Goal: Task Accomplishment & Management: Complete application form

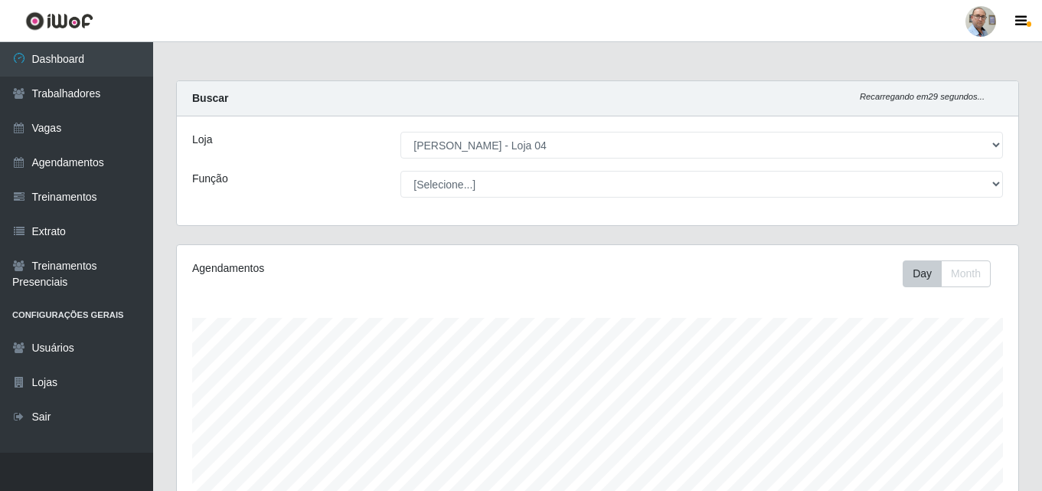
select select "251"
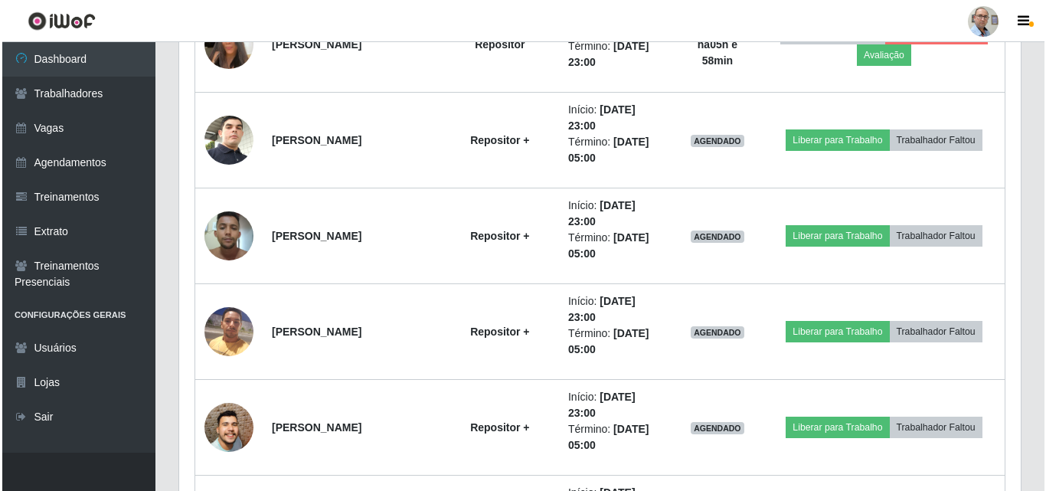
scroll to position [1364, 0]
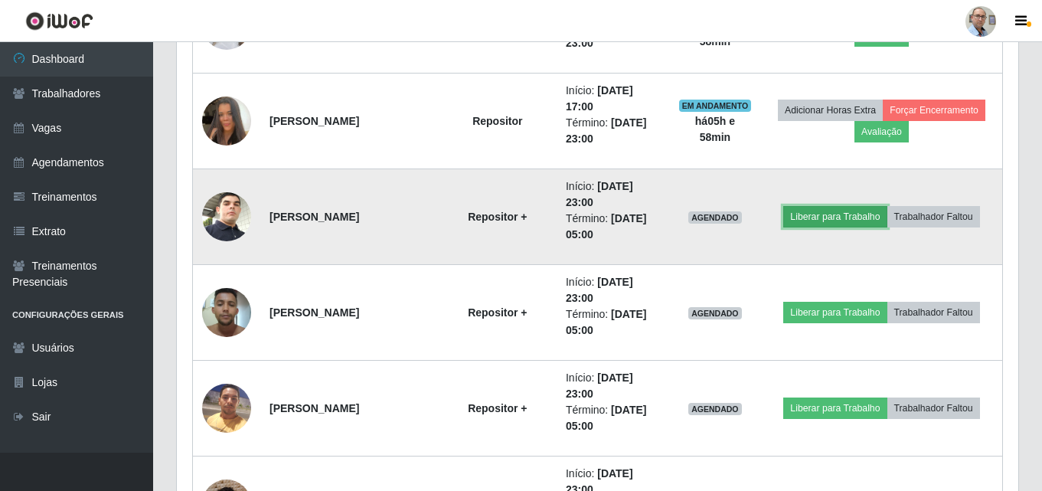
click at [856, 215] on button "Liberar para Trabalho" at bounding box center [834, 216] width 103 height 21
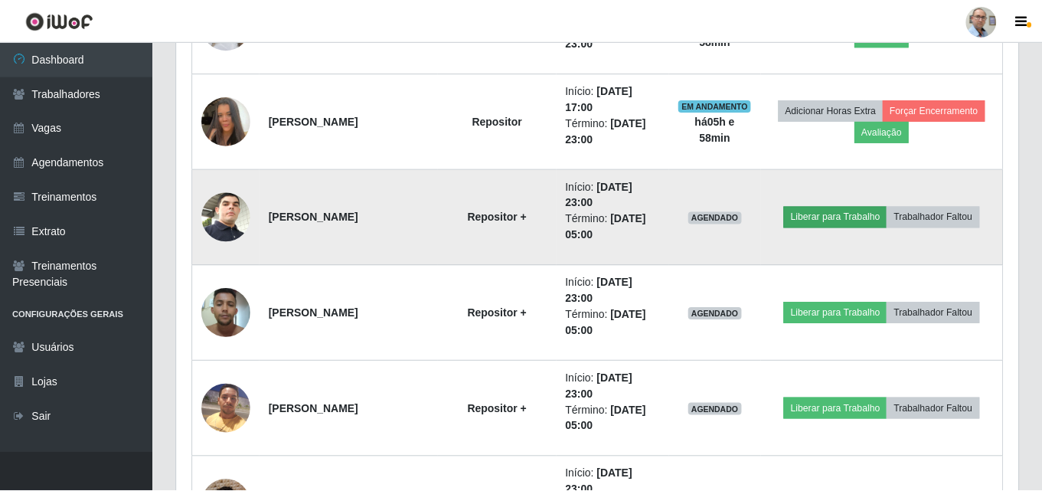
scroll to position [318, 834]
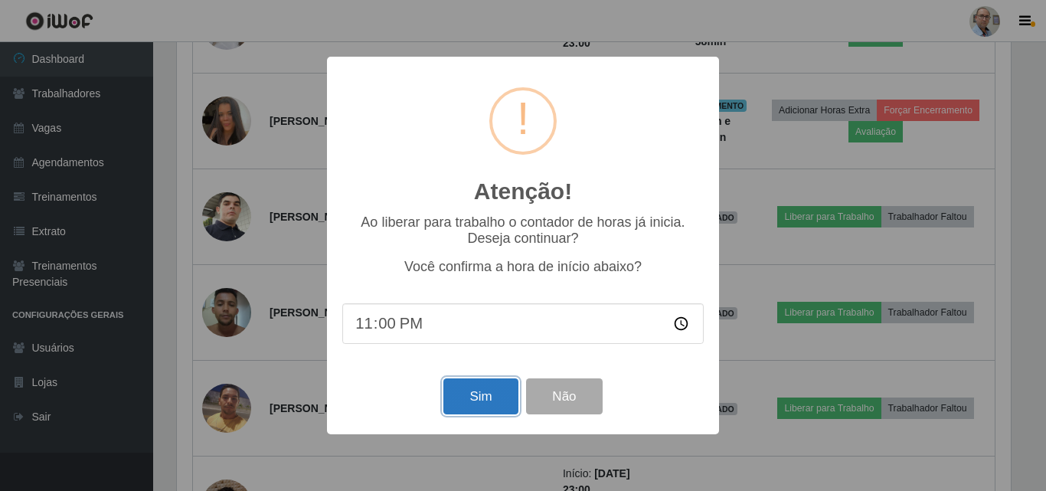
click at [473, 399] on button "Sim" at bounding box center [480, 396] width 74 height 36
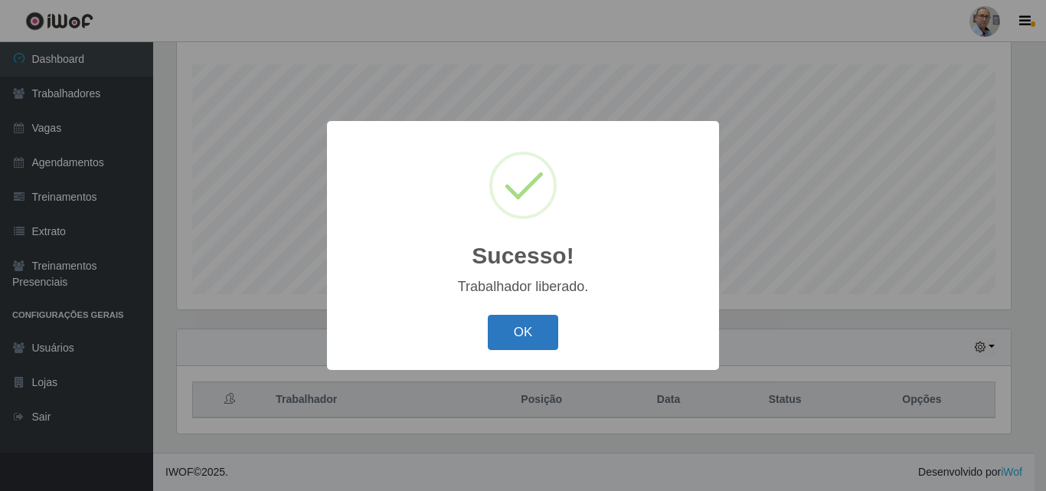
click at [515, 317] on button "OK" at bounding box center [523, 333] width 71 height 36
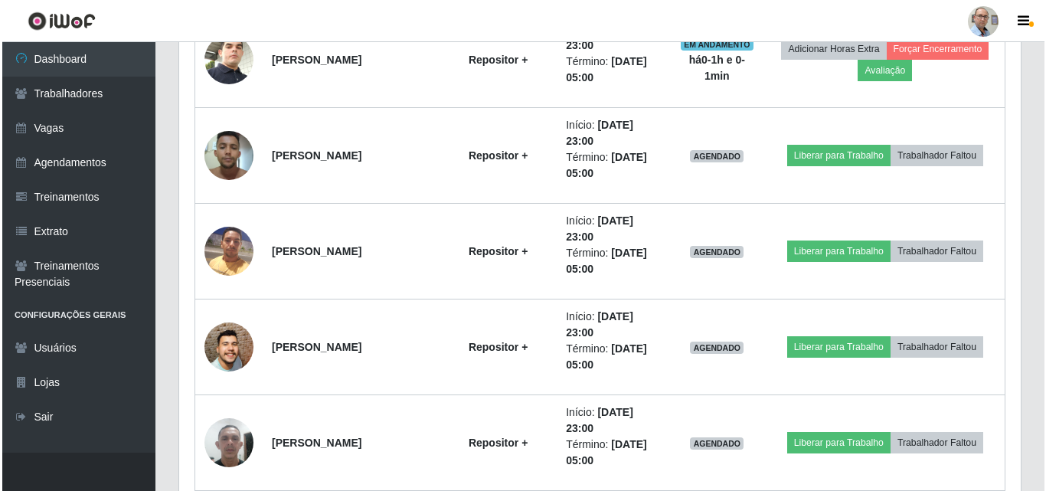
scroll to position [1555, 0]
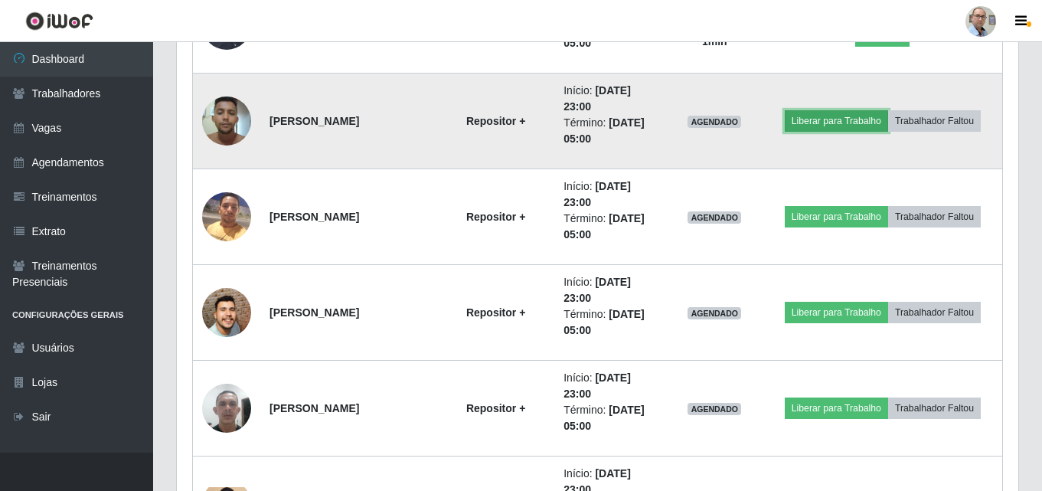
click at [837, 126] on button "Liberar para Trabalho" at bounding box center [836, 120] width 103 height 21
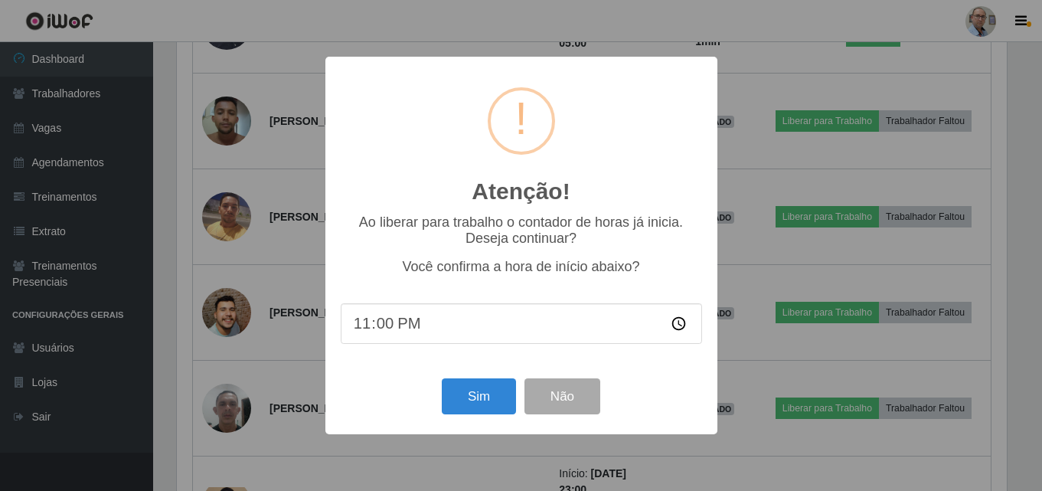
scroll to position [318, 834]
click at [489, 392] on button "Sim" at bounding box center [480, 396] width 74 height 36
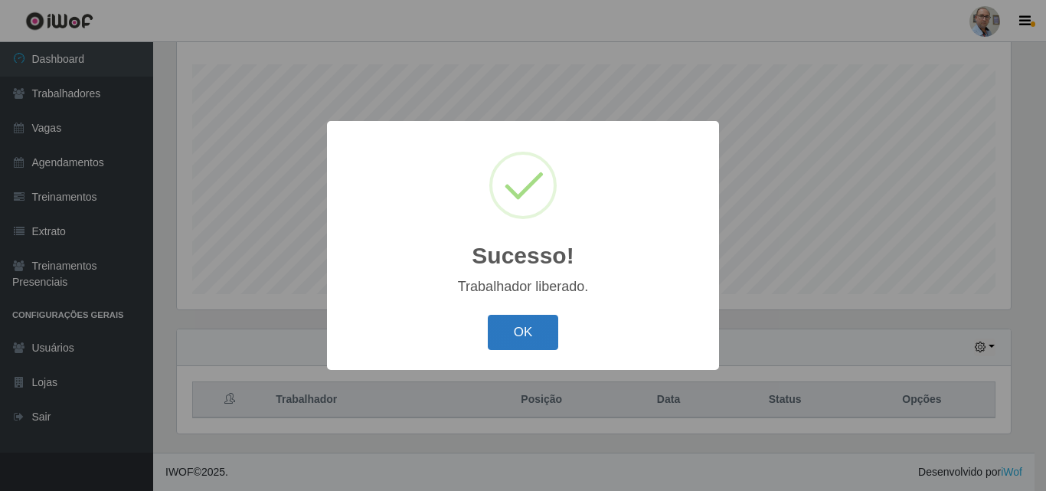
click at [517, 334] on button "OK" at bounding box center [523, 333] width 71 height 36
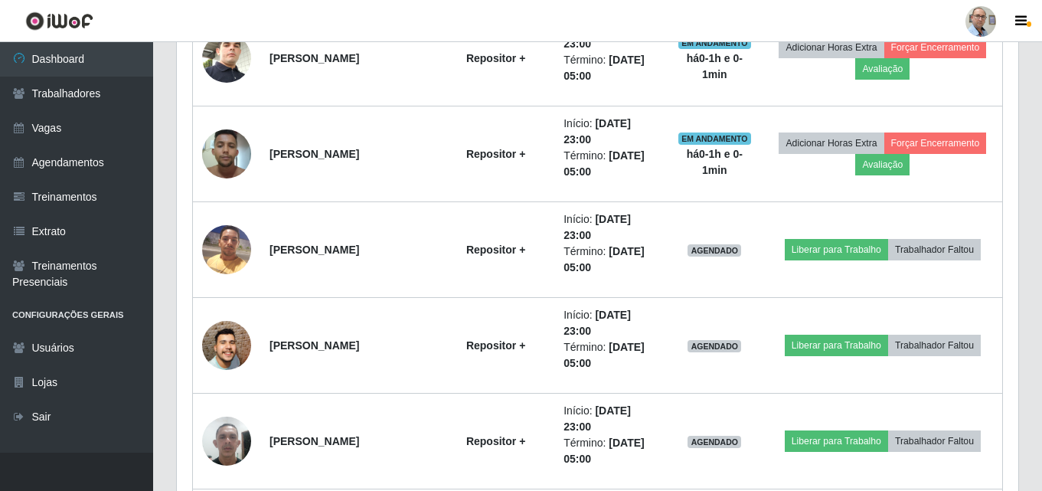
scroll to position [1555, 0]
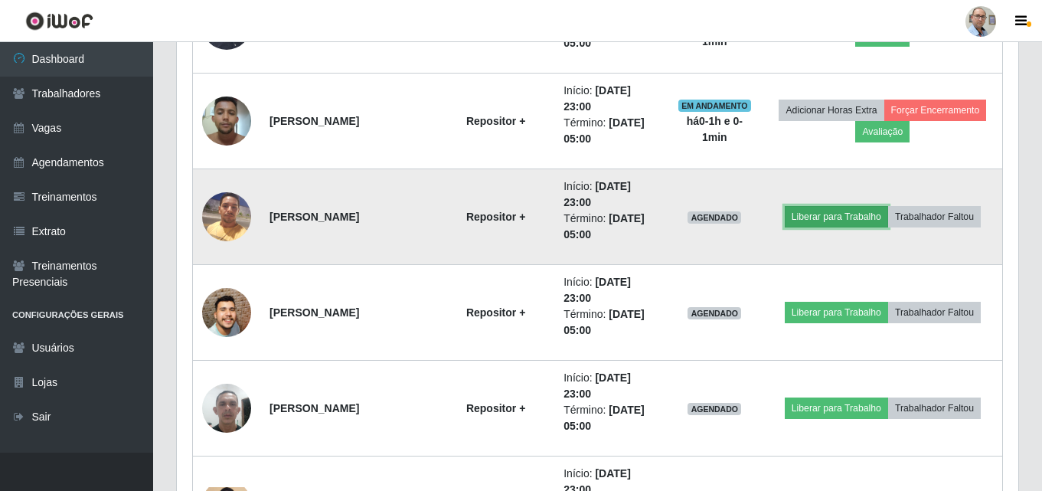
click at [839, 212] on button "Liberar para Trabalho" at bounding box center [836, 216] width 103 height 21
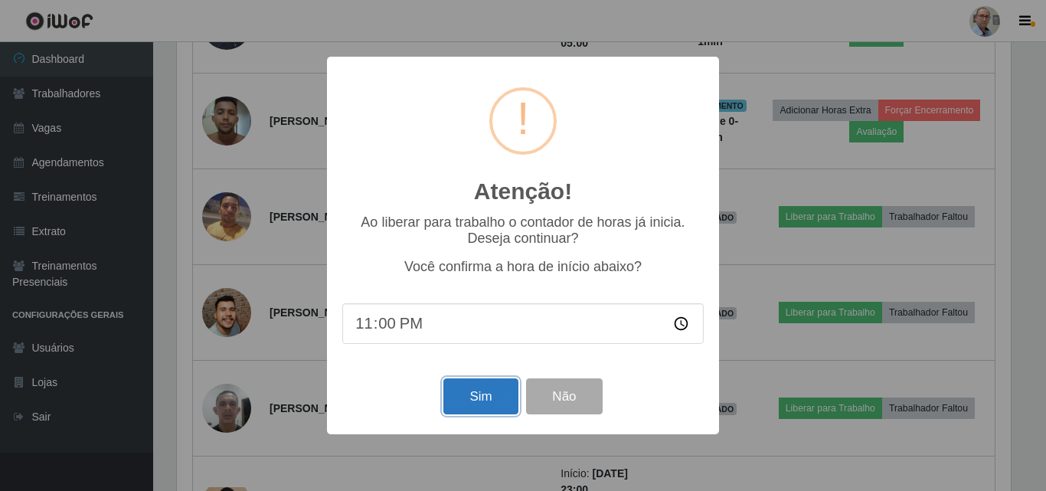
click at [479, 394] on button "Sim" at bounding box center [480, 396] width 74 height 36
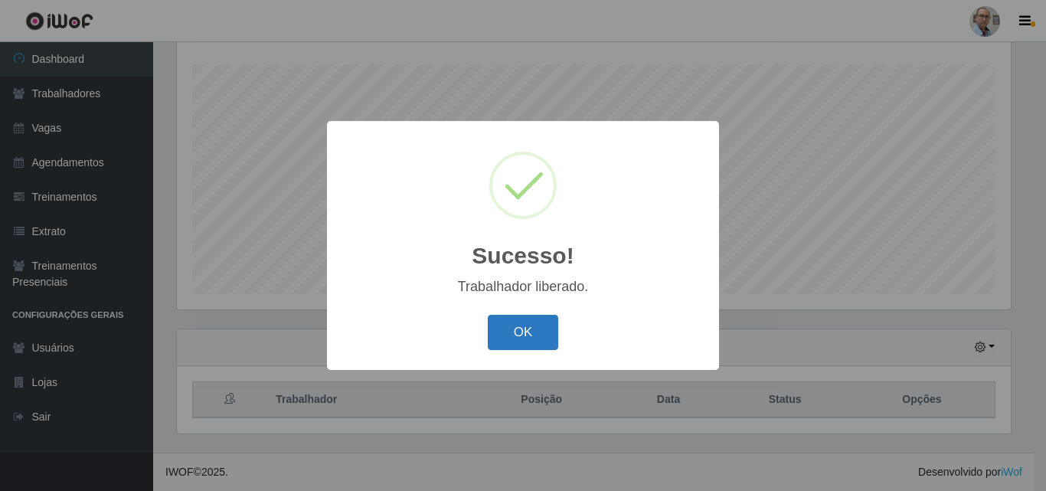
click at [519, 328] on button "OK" at bounding box center [523, 333] width 71 height 36
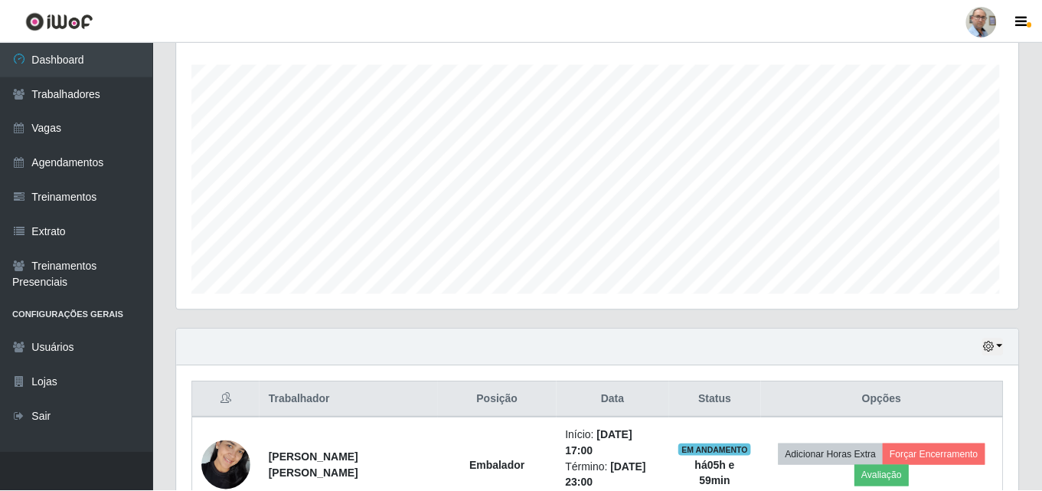
scroll to position [0, 0]
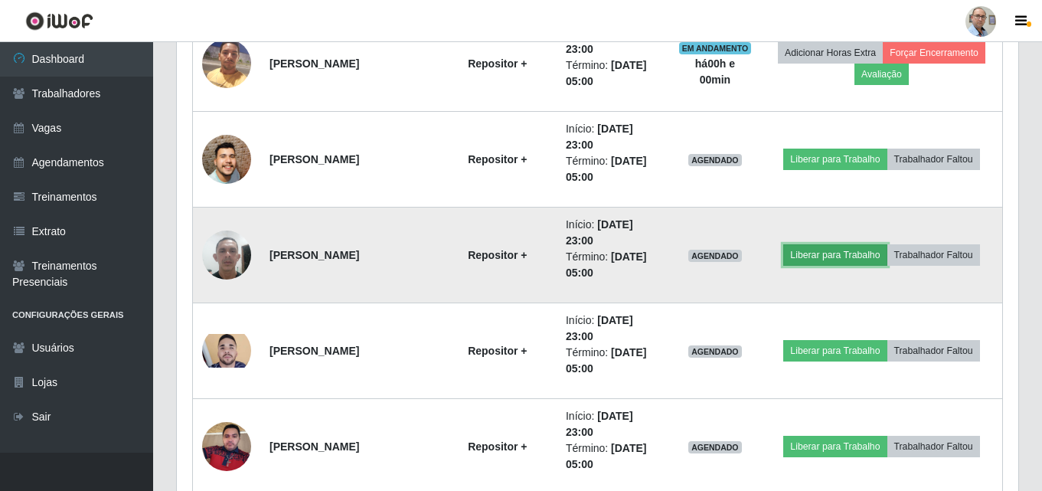
click at [842, 254] on button "Liberar para Trabalho" at bounding box center [834, 254] width 103 height 21
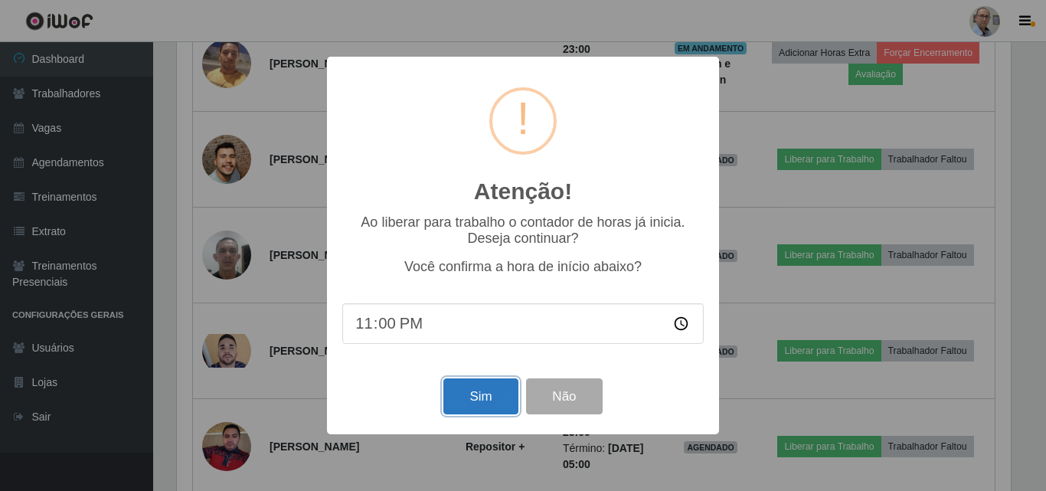
click at [476, 403] on button "Sim" at bounding box center [480, 396] width 74 height 36
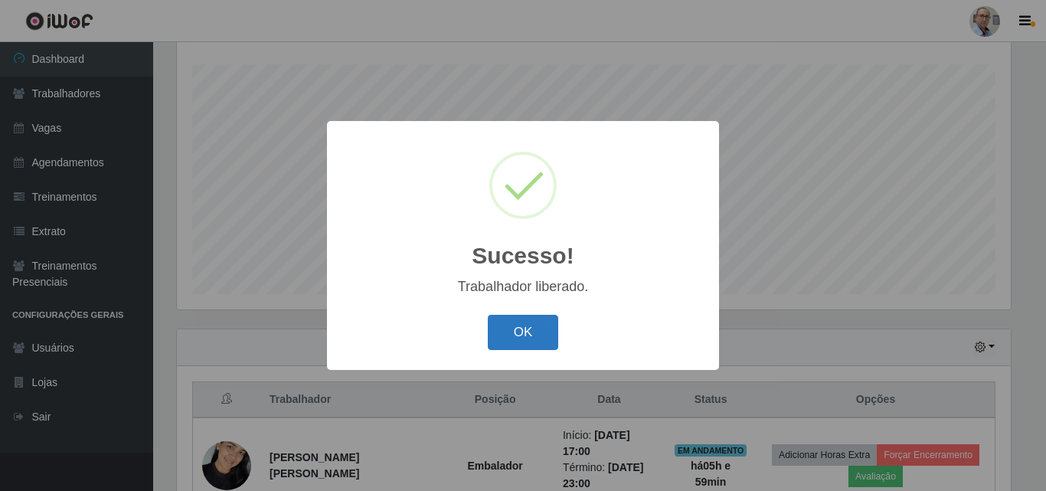
click at [522, 327] on button "OK" at bounding box center [523, 333] width 71 height 36
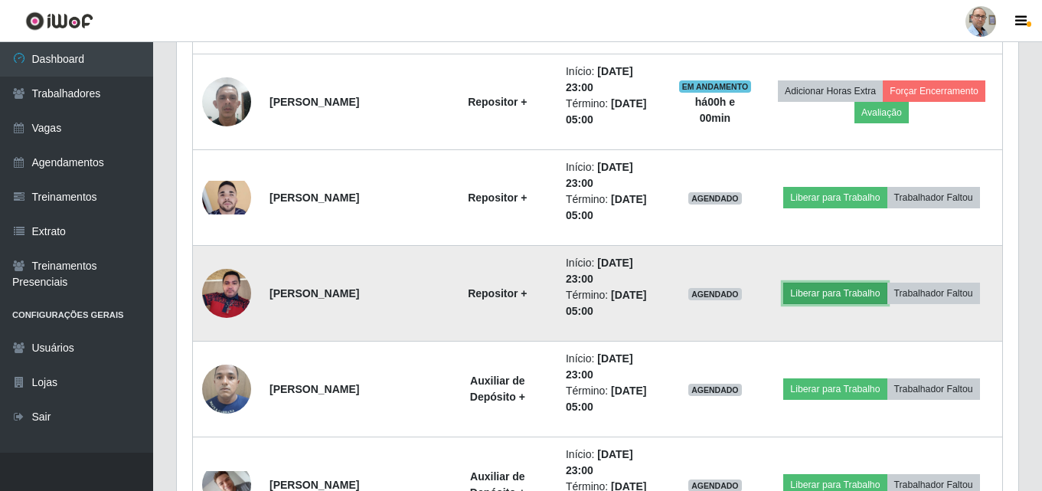
click at [832, 290] on button "Liberar para Trabalho" at bounding box center [834, 293] width 103 height 21
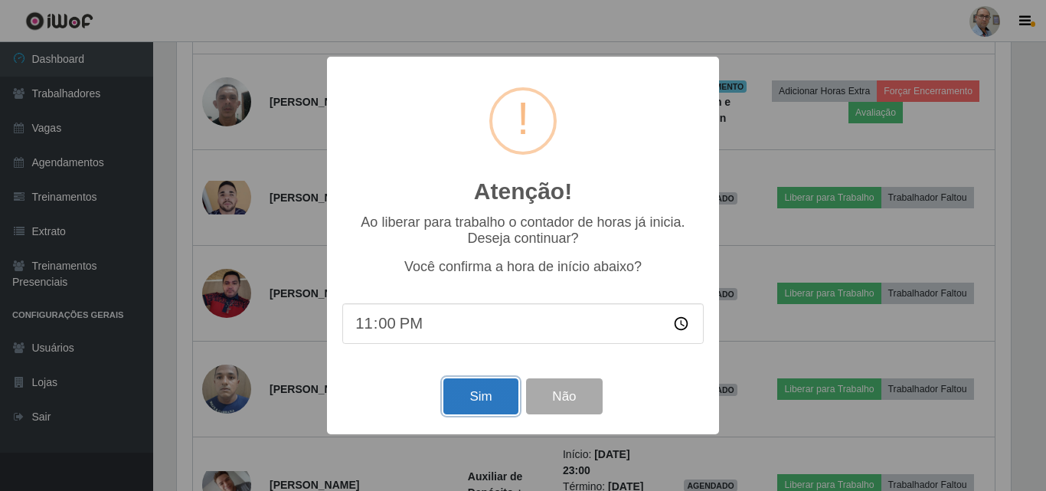
click at [487, 404] on button "Sim" at bounding box center [480, 396] width 74 height 36
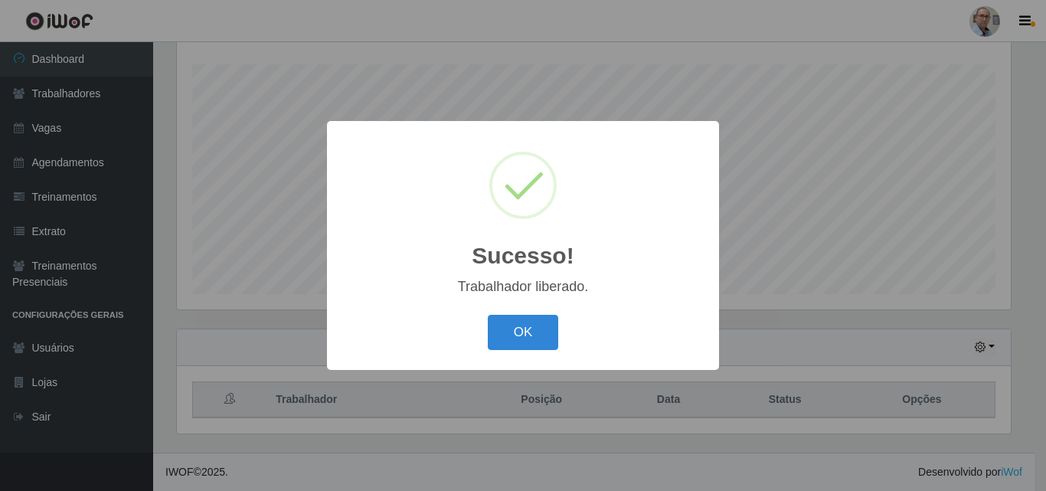
click at [530, 309] on div "Sucesso! × Trabalhador liberado. OK Cancel" at bounding box center [523, 245] width 392 height 248
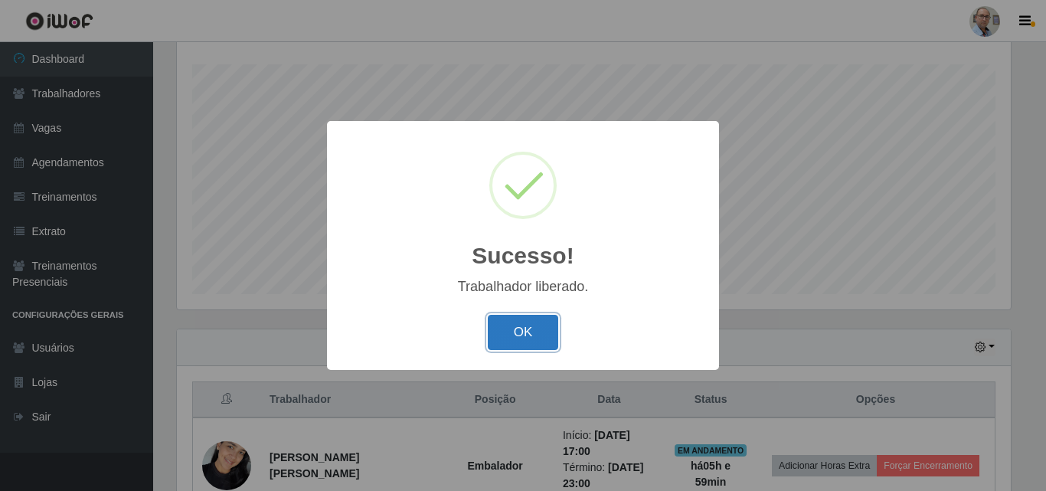
click at [525, 322] on button "OK" at bounding box center [523, 333] width 71 height 36
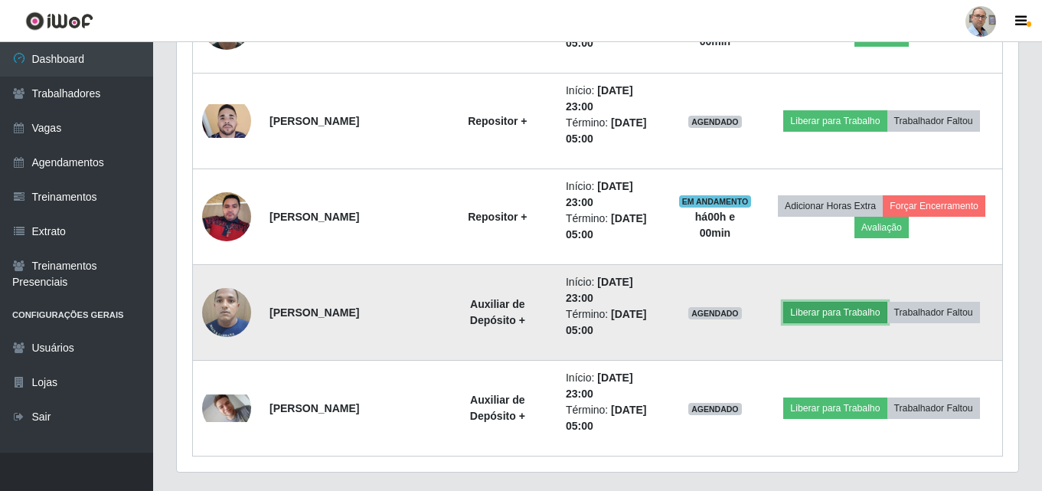
click at [832, 312] on button "Liberar para Trabalho" at bounding box center [834, 312] width 103 height 21
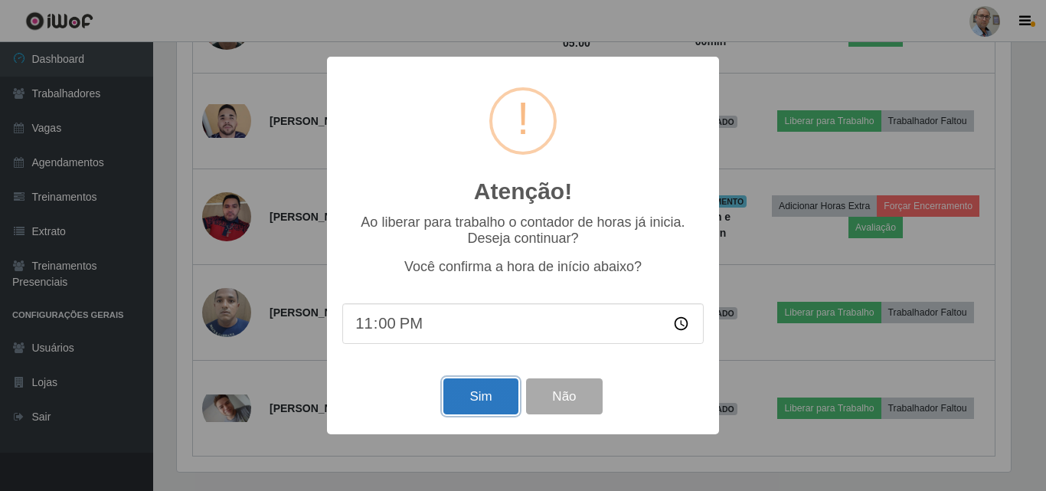
click at [477, 405] on button "Sim" at bounding box center [480, 396] width 74 height 36
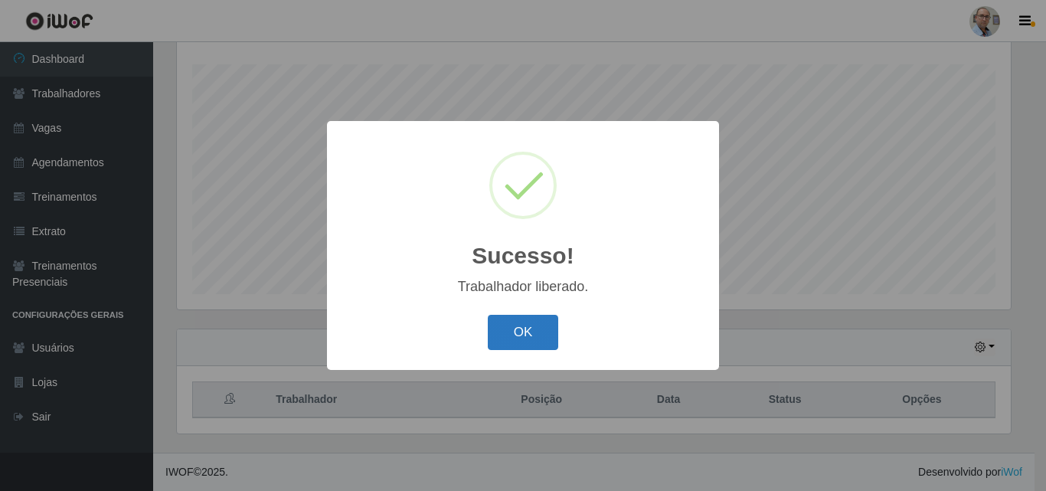
click at [516, 330] on button "OK" at bounding box center [523, 333] width 71 height 36
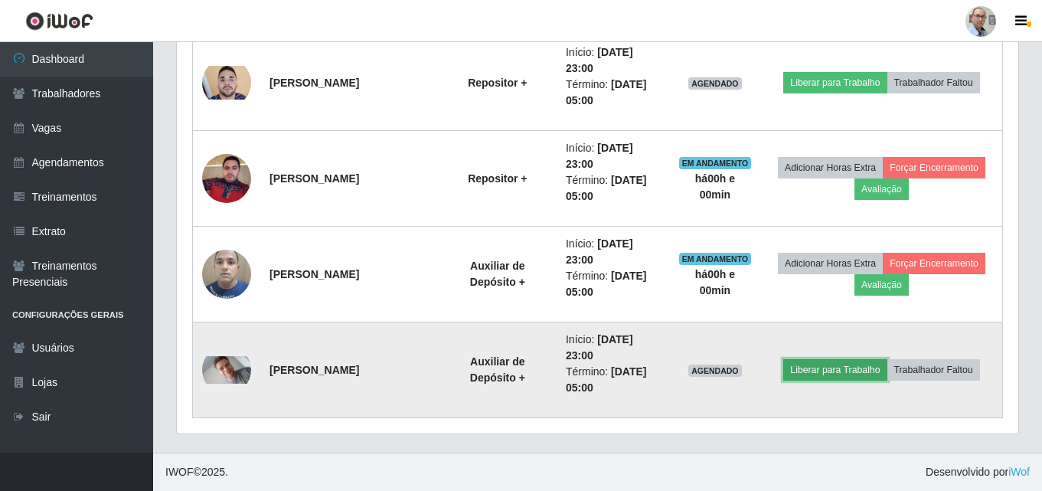
click at [828, 365] on button "Liberar para Trabalho" at bounding box center [834, 369] width 103 height 21
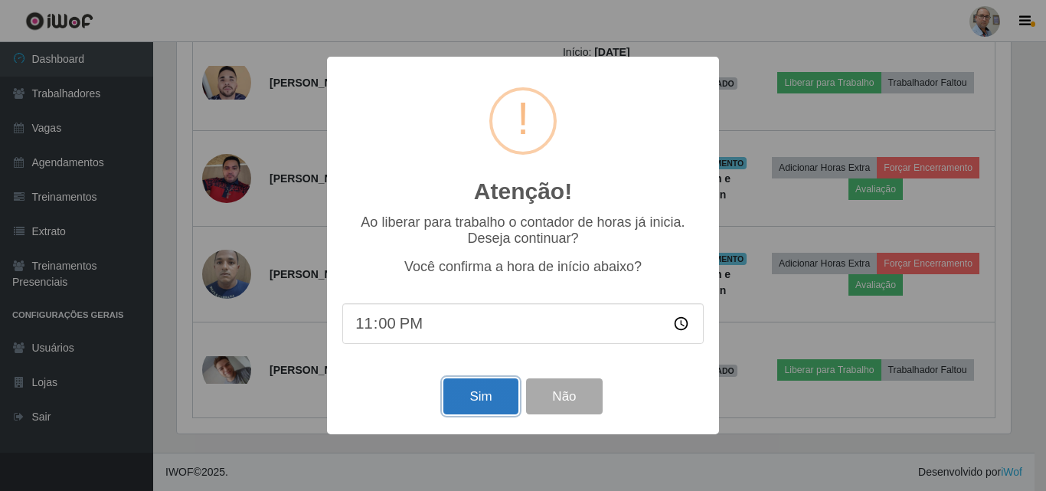
click at [470, 394] on button "Sim" at bounding box center [480, 396] width 74 height 36
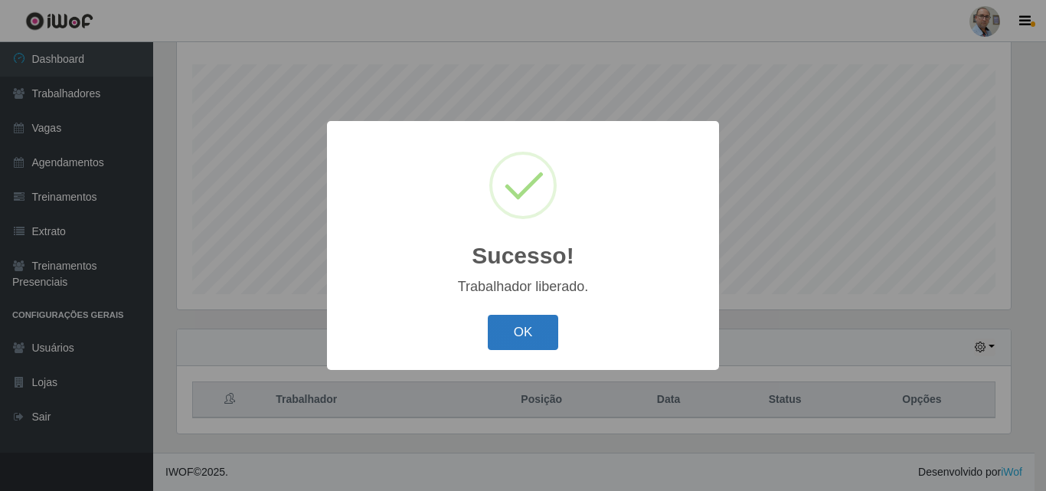
click at [522, 336] on button "OK" at bounding box center [523, 333] width 71 height 36
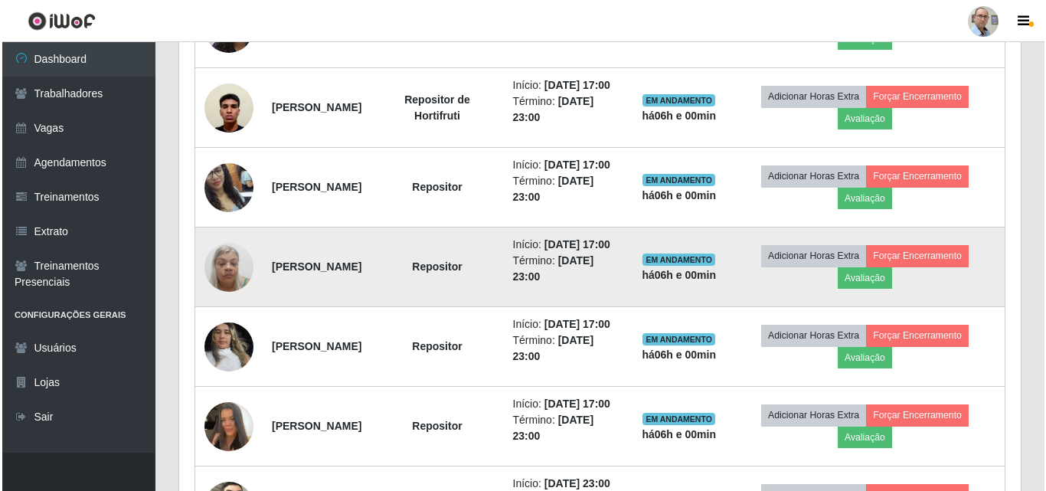
scroll to position [790, 0]
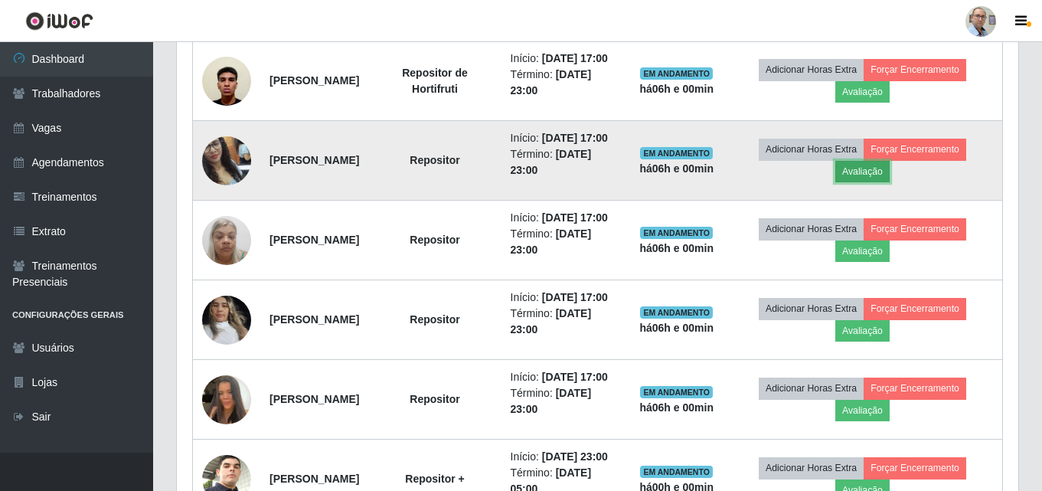
click at [890, 182] on button "Avaliação" at bounding box center [863, 171] width 54 height 21
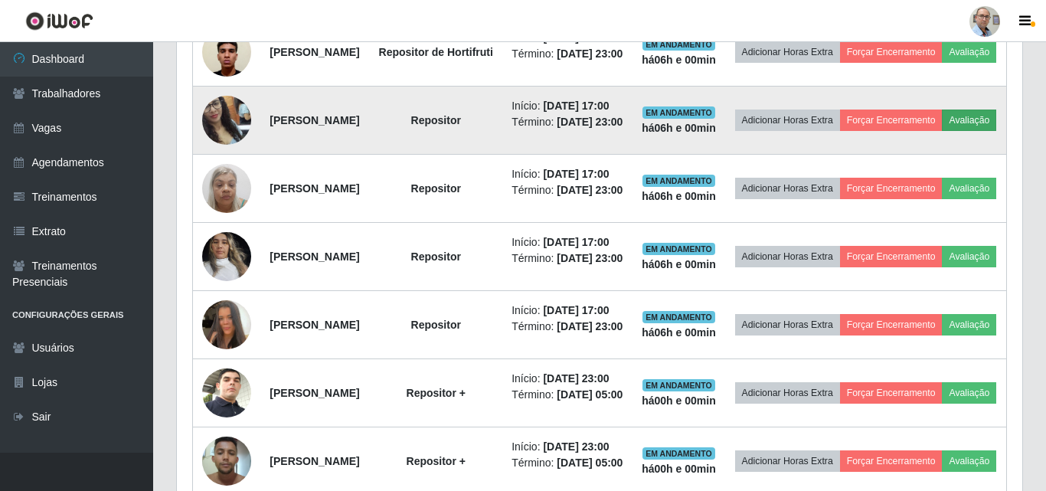
scroll to position [318, 834]
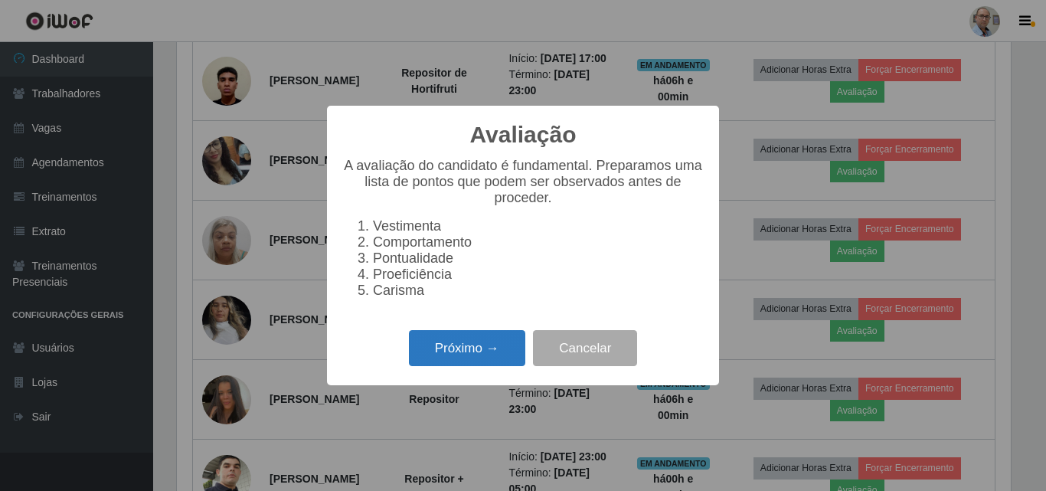
click at [465, 356] on button "Próximo →" at bounding box center [467, 348] width 116 height 36
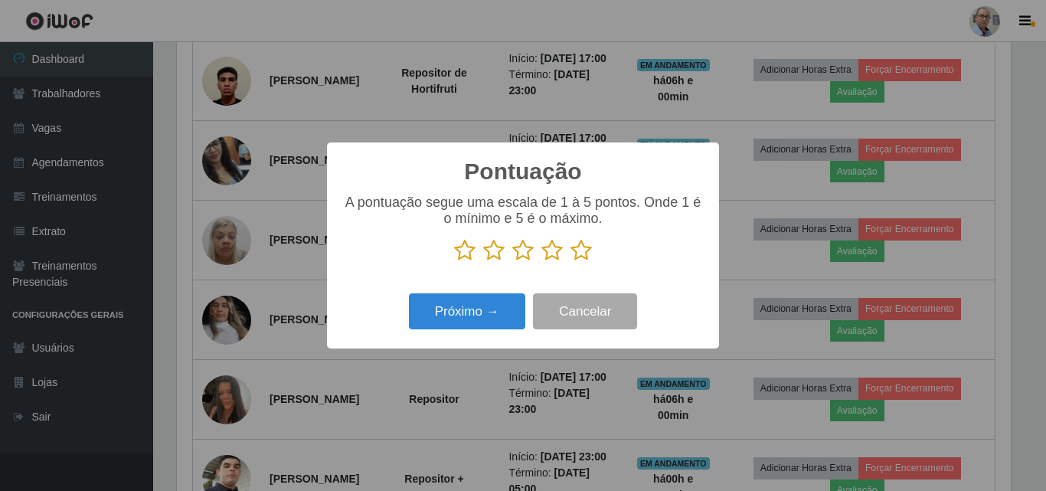
scroll to position [765521, 765004]
click at [582, 257] on icon at bounding box center [581, 250] width 21 height 23
click at [571, 262] on input "radio" at bounding box center [571, 262] width 0 height 0
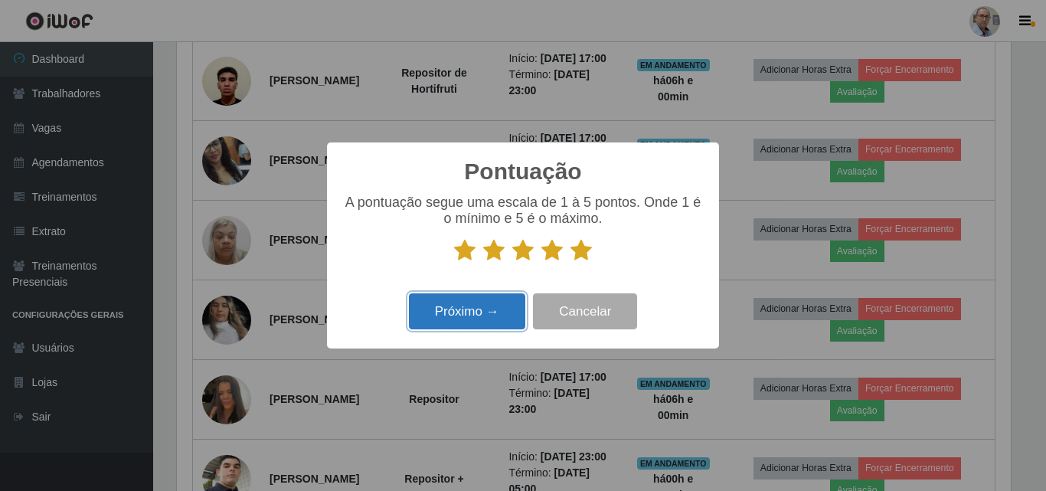
click at [431, 319] on button "Próximo →" at bounding box center [467, 311] width 116 height 36
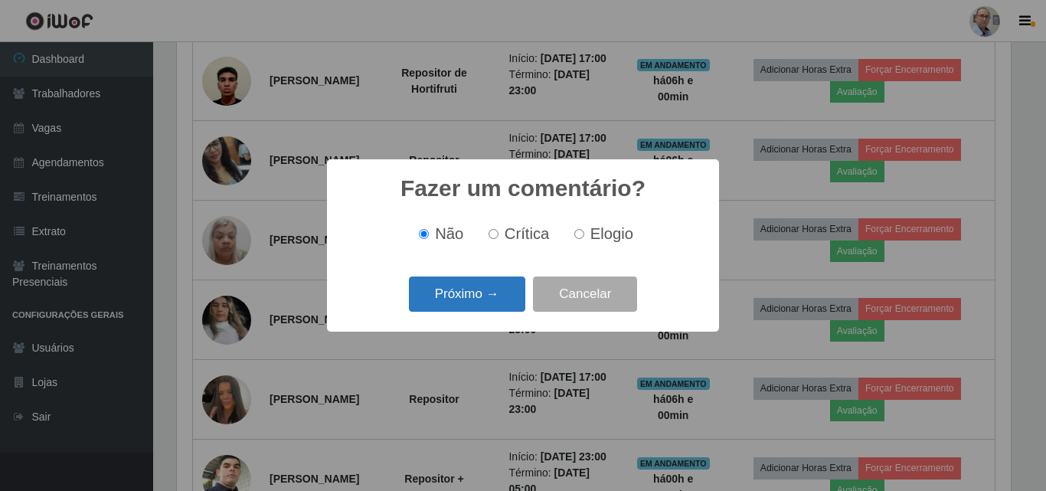
click at [473, 301] on button "Próximo →" at bounding box center [467, 294] width 116 height 36
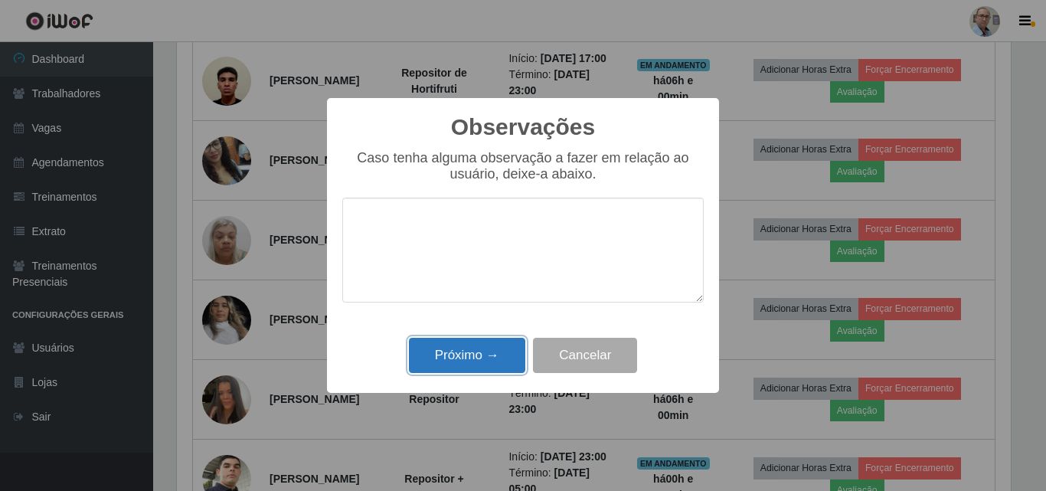
click at [471, 357] on button "Próximo →" at bounding box center [467, 356] width 116 height 36
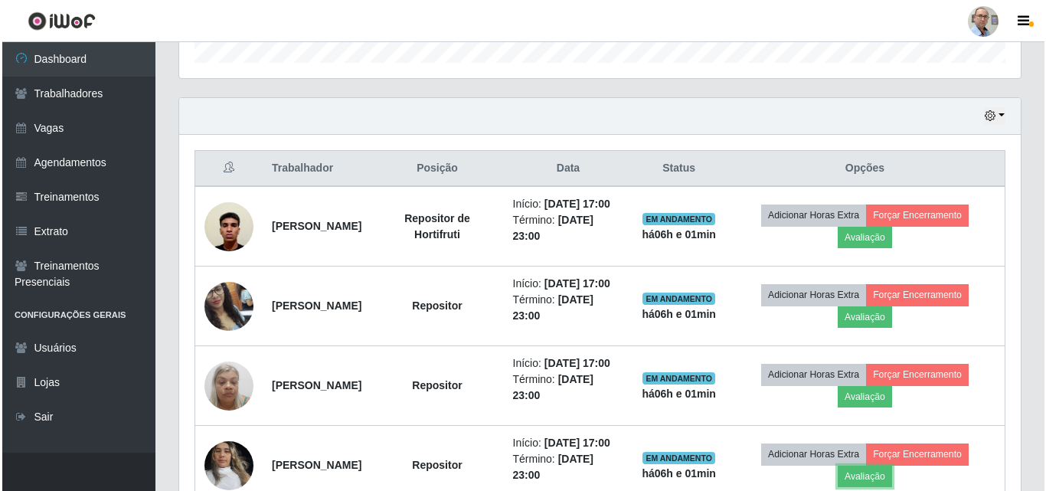
scroll to position [483, 0]
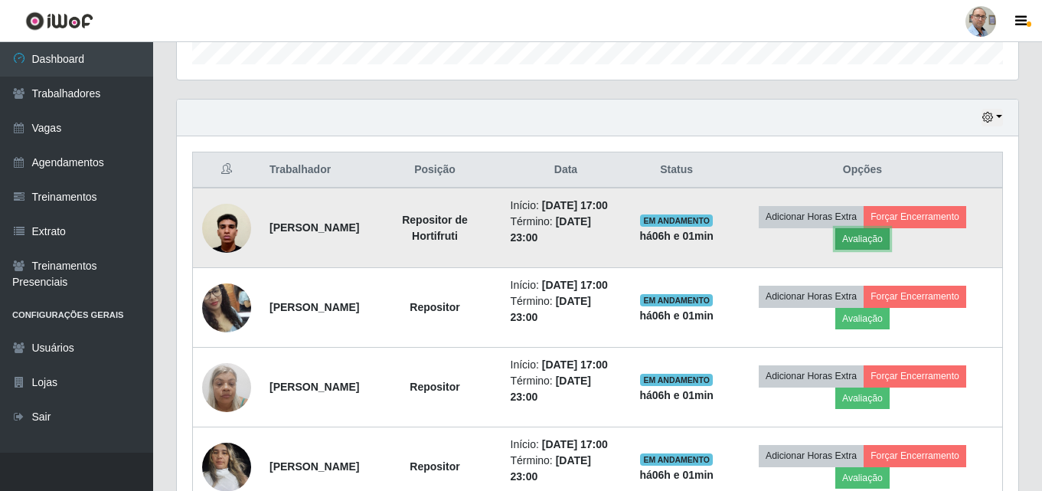
click at [890, 244] on button "Avaliação" at bounding box center [863, 238] width 54 height 21
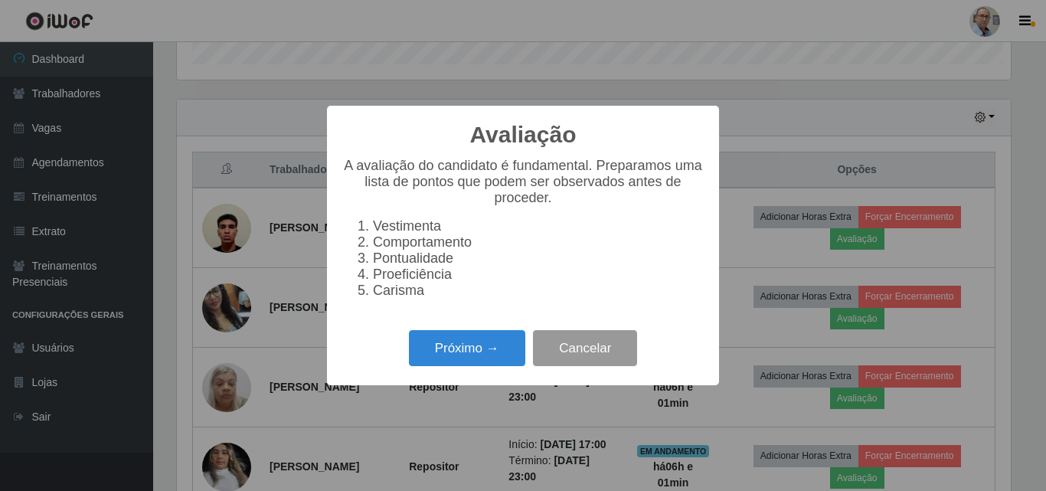
scroll to position [318, 834]
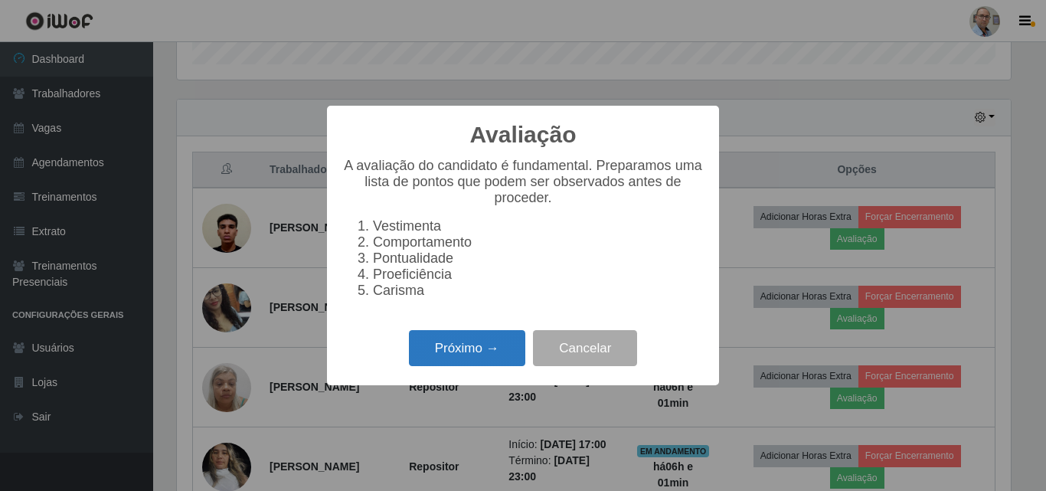
click at [459, 358] on button "Próximo →" at bounding box center [467, 348] width 116 height 36
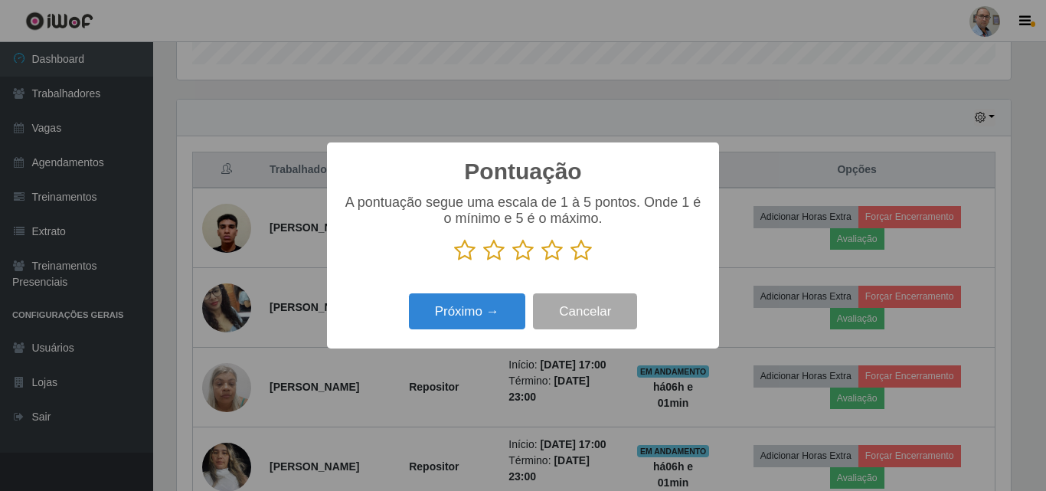
scroll to position [765521, 765004]
click at [581, 253] on icon at bounding box center [581, 250] width 21 height 23
click at [571, 262] on input "radio" at bounding box center [571, 262] width 0 height 0
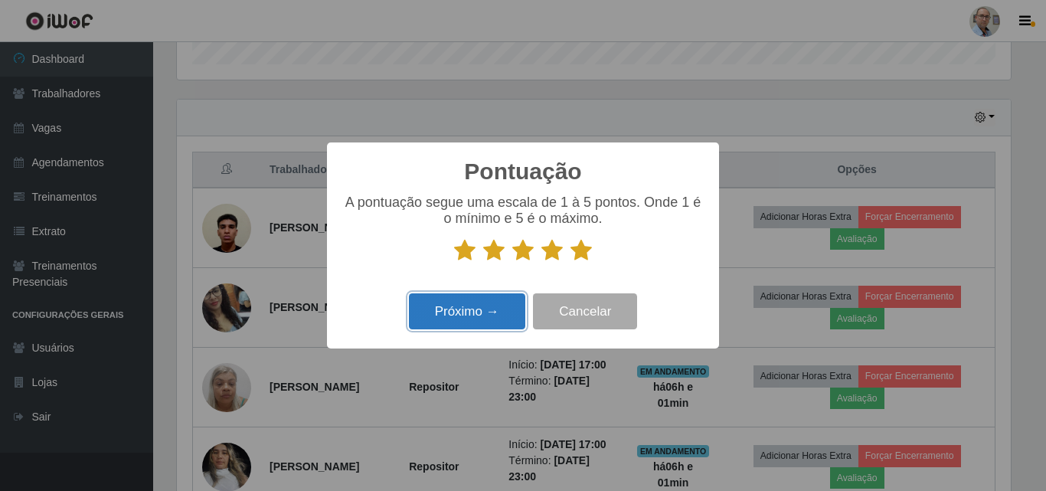
click at [467, 304] on button "Próximo →" at bounding box center [467, 311] width 116 height 36
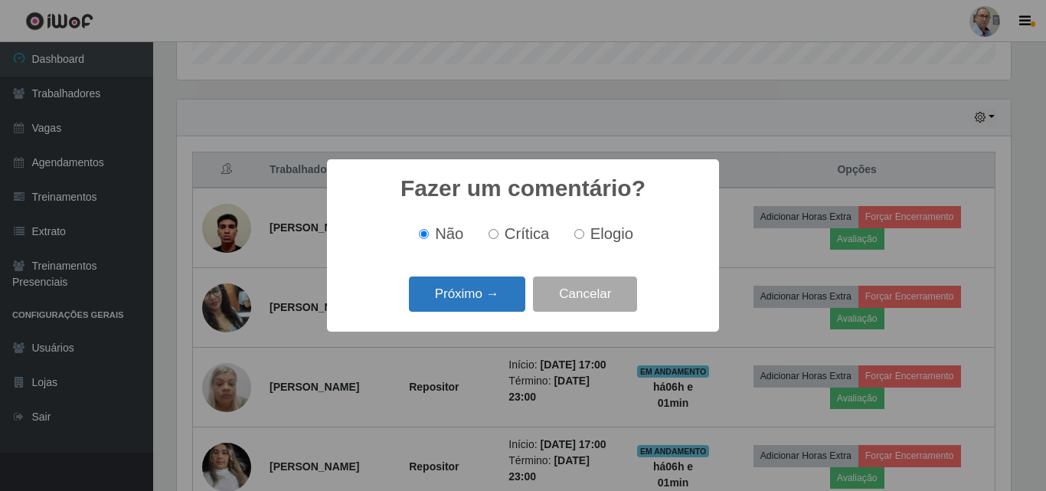
click at [463, 299] on button "Próximo →" at bounding box center [467, 294] width 116 height 36
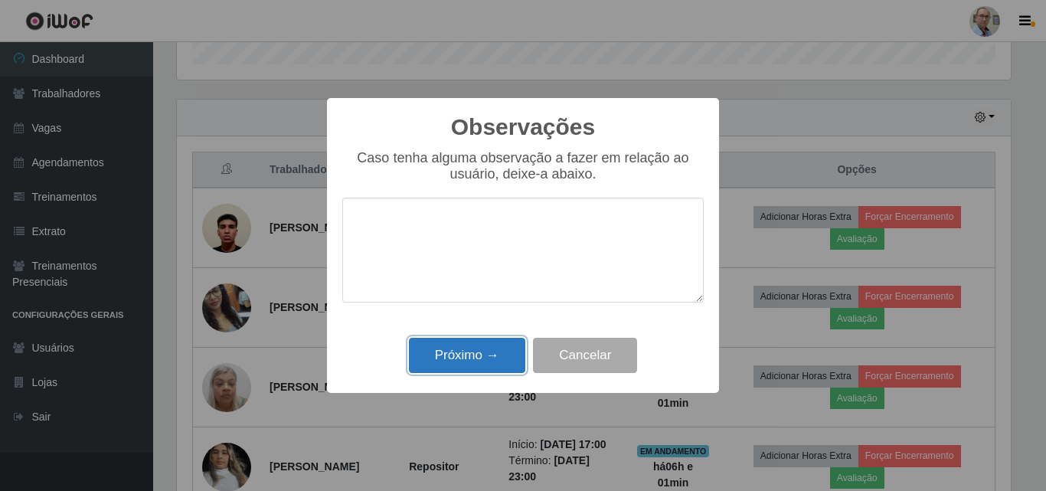
click at [445, 361] on button "Próximo →" at bounding box center [467, 356] width 116 height 36
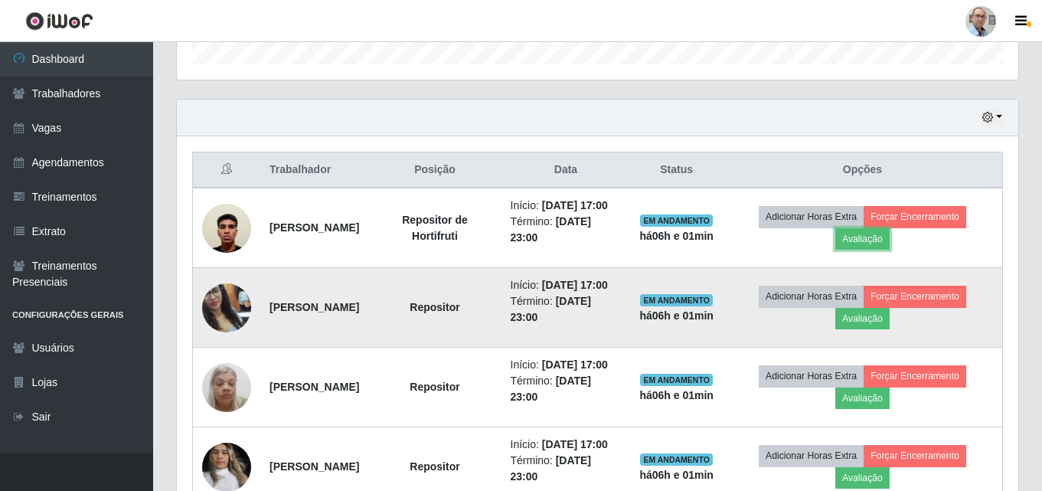
scroll to position [636, 0]
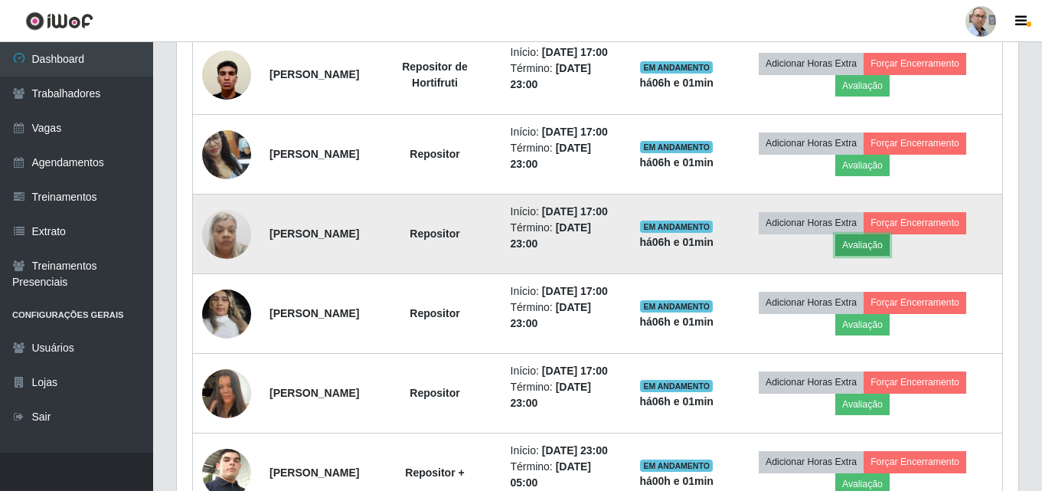
click at [890, 256] on button "Avaliação" at bounding box center [863, 244] width 54 height 21
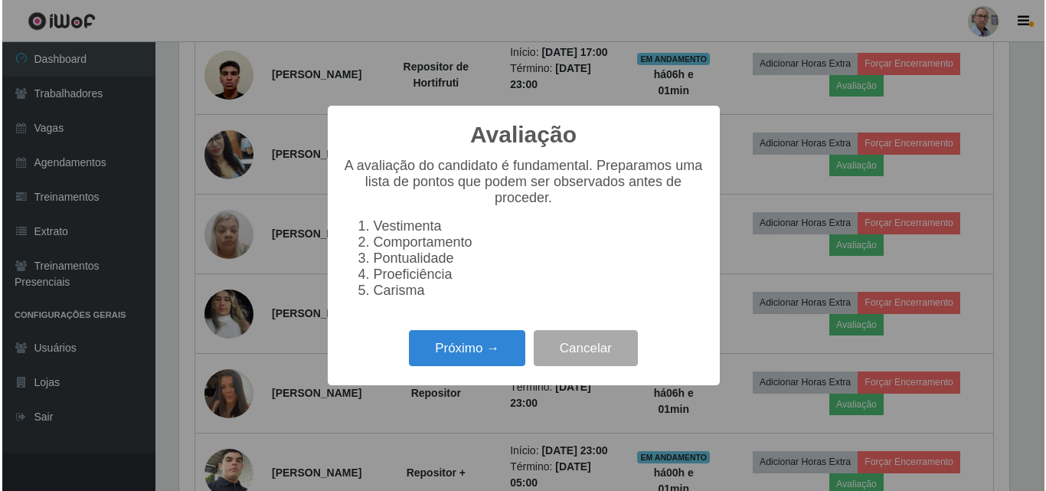
scroll to position [318, 834]
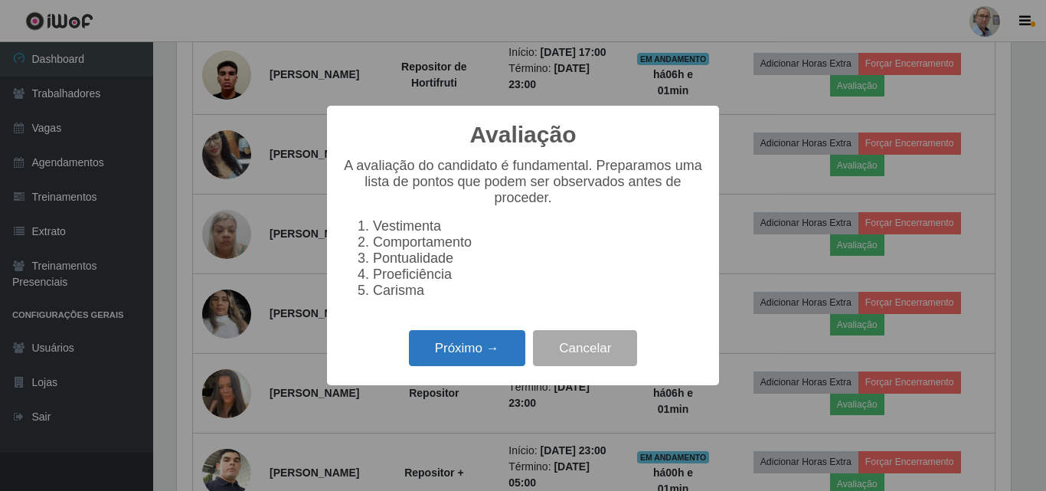
click at [435, 352] on button "Próximo →" at bounding box center [467, 348] width 116 height 36
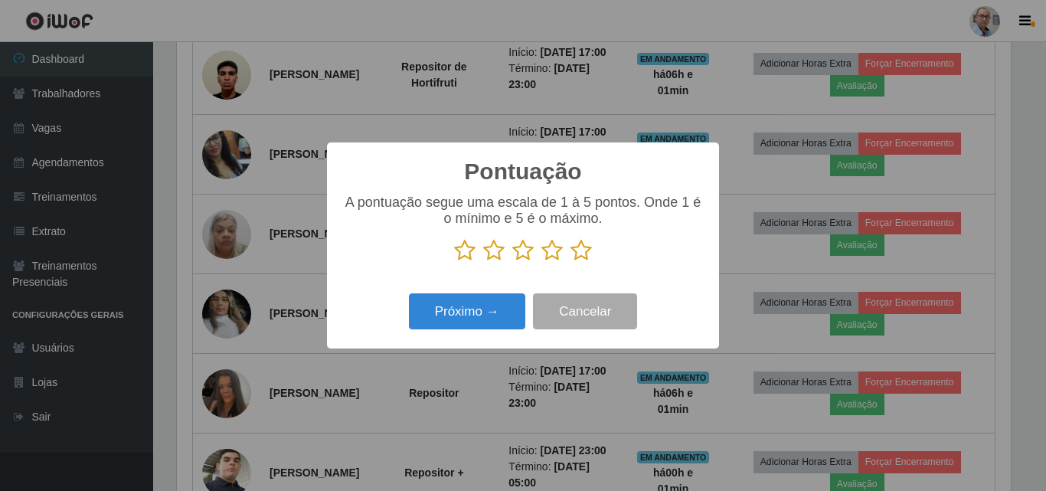
click at [532, 255] on icon at bounding box center [522, 250] width 21 height 23
click at [512, 262] on input "radio" at bounding box center [512, 262] width 0 height 0
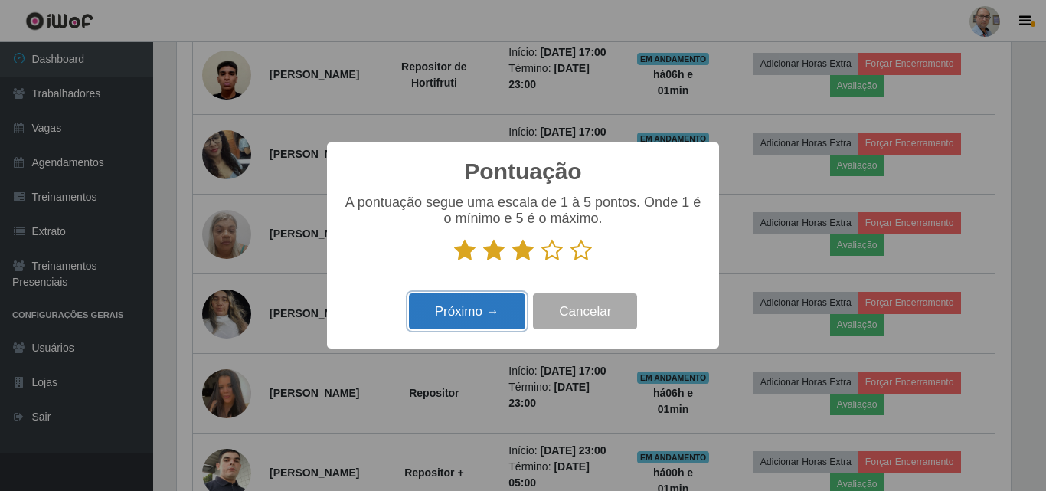
click at [479, 304] on button "Próximo →" at bounding box center [467, 311] width 116 height 36
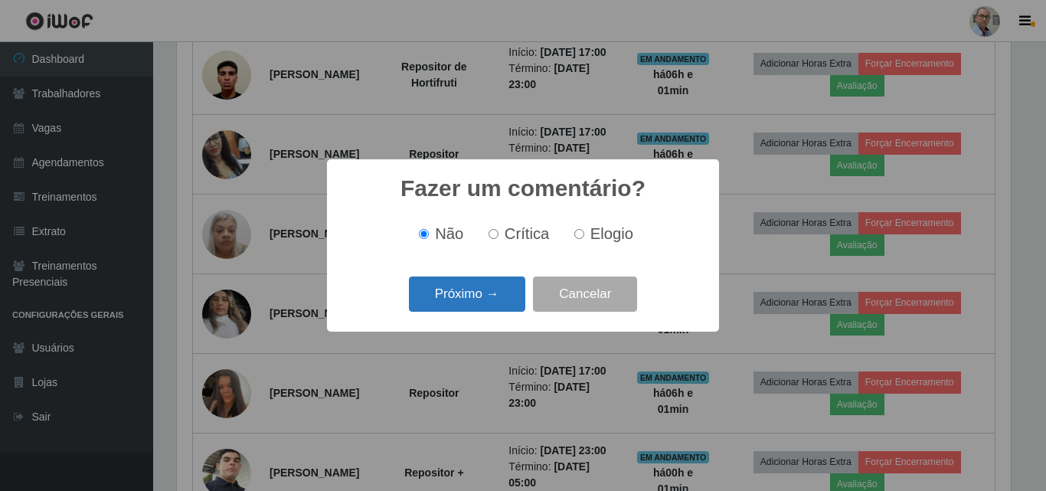
click at [467, 291] on button "Próximo →" at bounding box center [467, 294] width 116 height 36
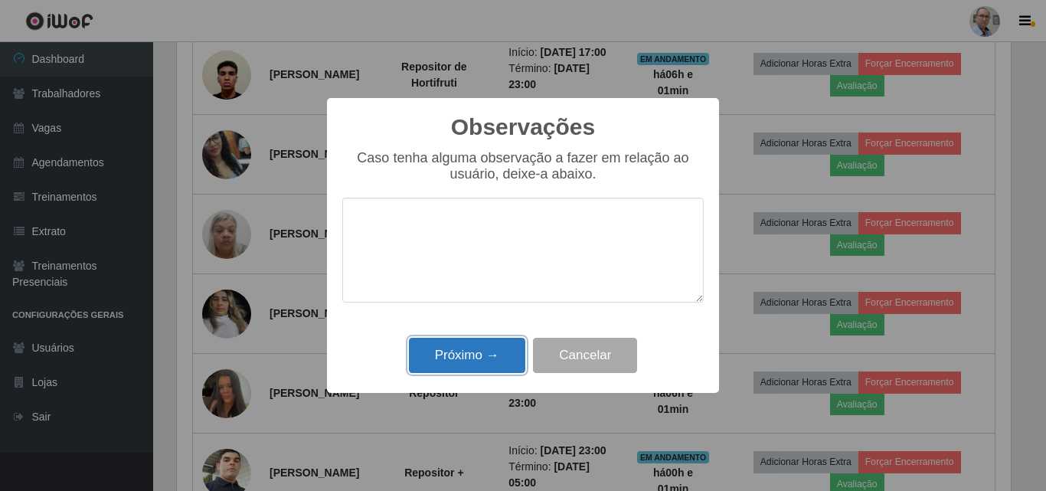
click at [437, 357] on button "Próximo →" at bounding box center [467, 356] width 116 height 36
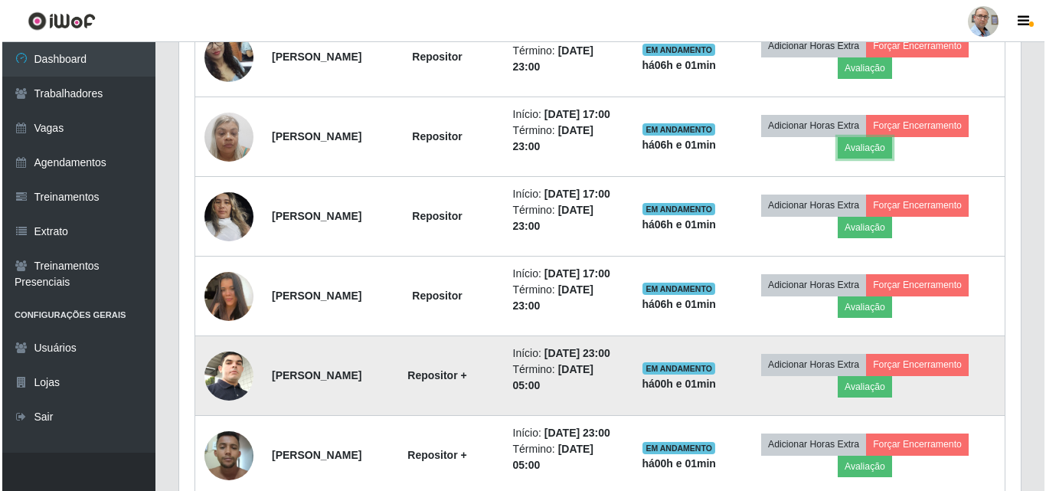
scroll to position [866, 0]
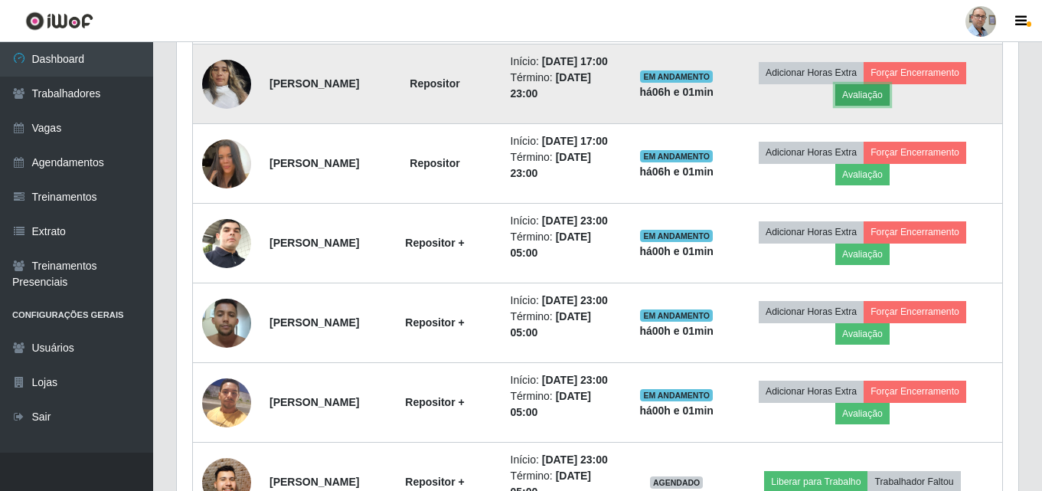
click at [890, 106] on button "Avaliação" at bounding box center [863, 94] width 54 height 21
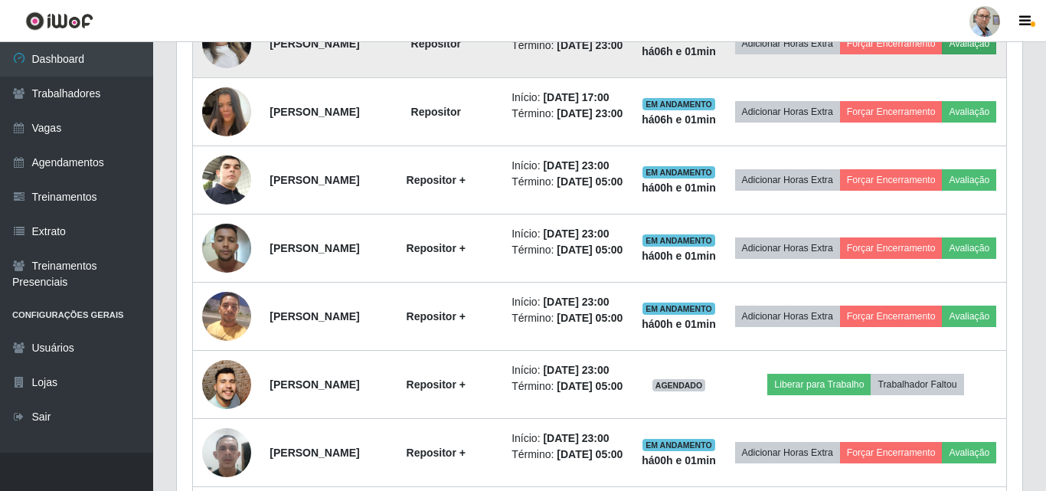
scroll to position [318, 834]
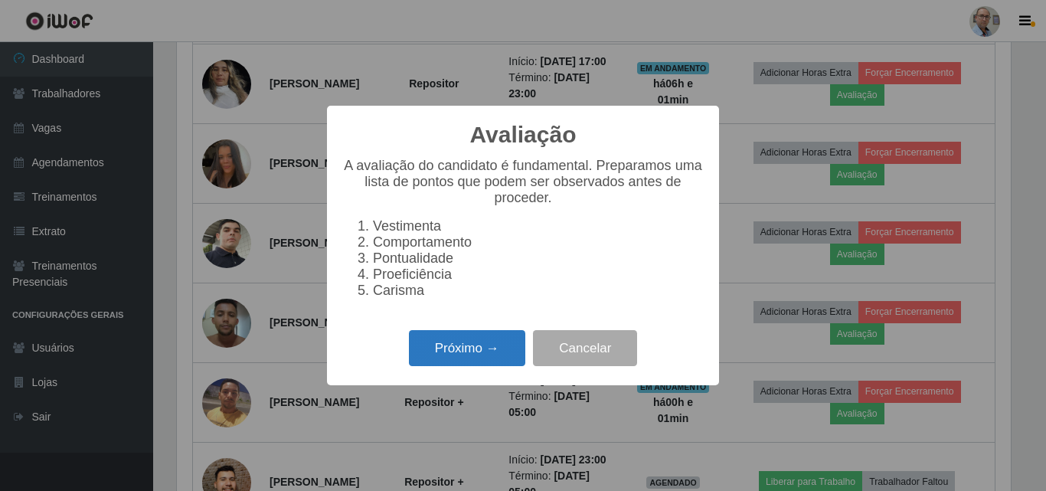
click at [473, 352] on button "Próximo →" at bounding box center [467, 348] width 116 height 36
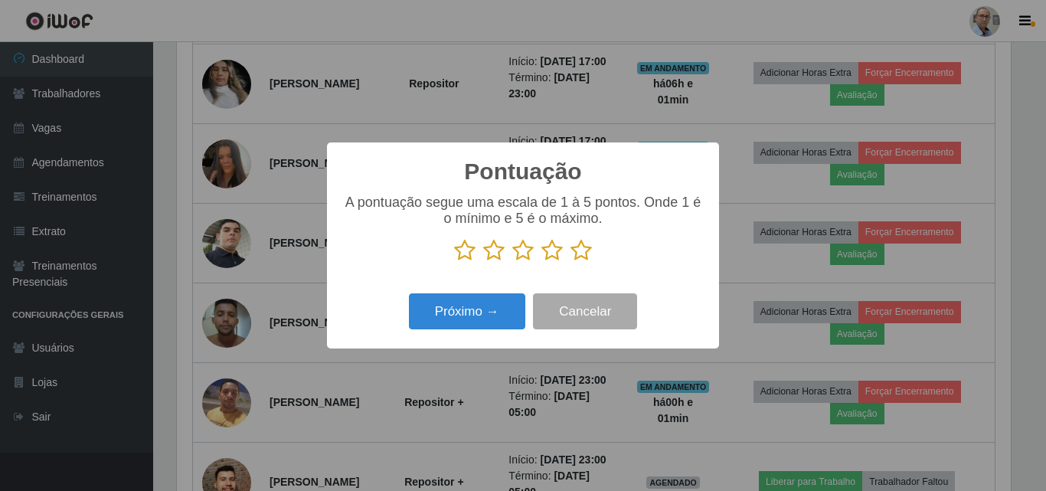
click at [581, 251] on icon at bounding box center [581, 250] width 21 height 23
click at [571, 262] on input "radio" at bounding box center [571, 262] width 0 height 0
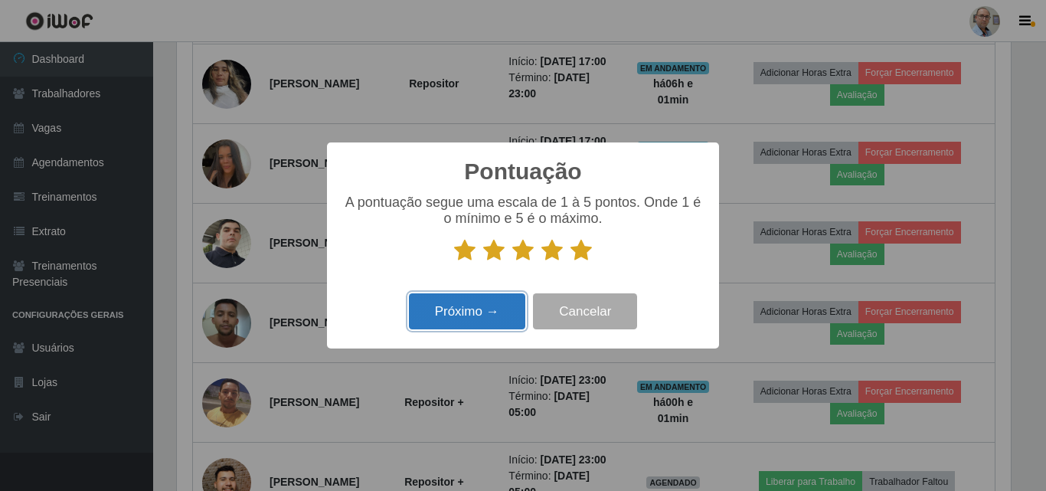
click at [472, 306] on button "Próximo →" at bounding box center [467, 311] width 116 height 36
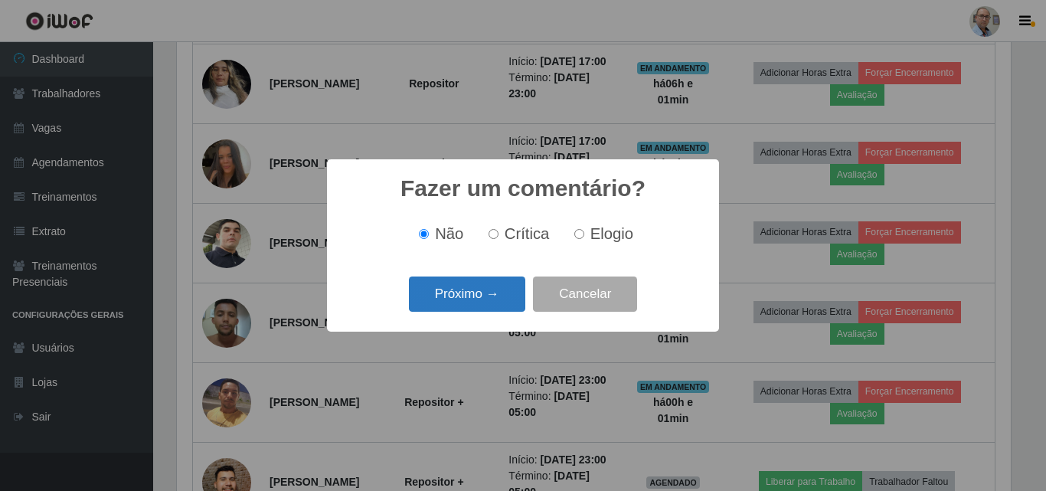
click at [472, 297] on button "Próximo →" at bounding box center [467, 294] width 116 height 36
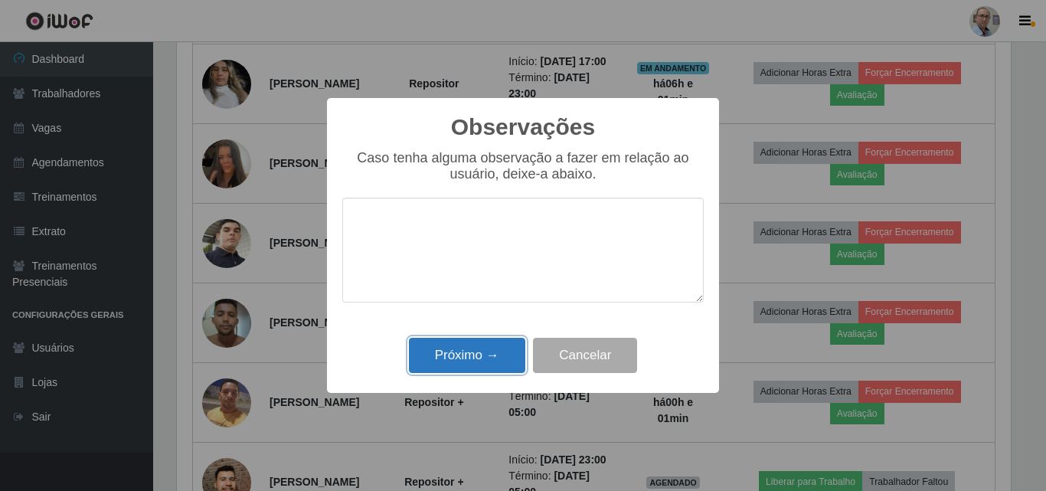
click at [473, 364] on button "Próximo →" at bounding box center [467, 356] width 116 height 36
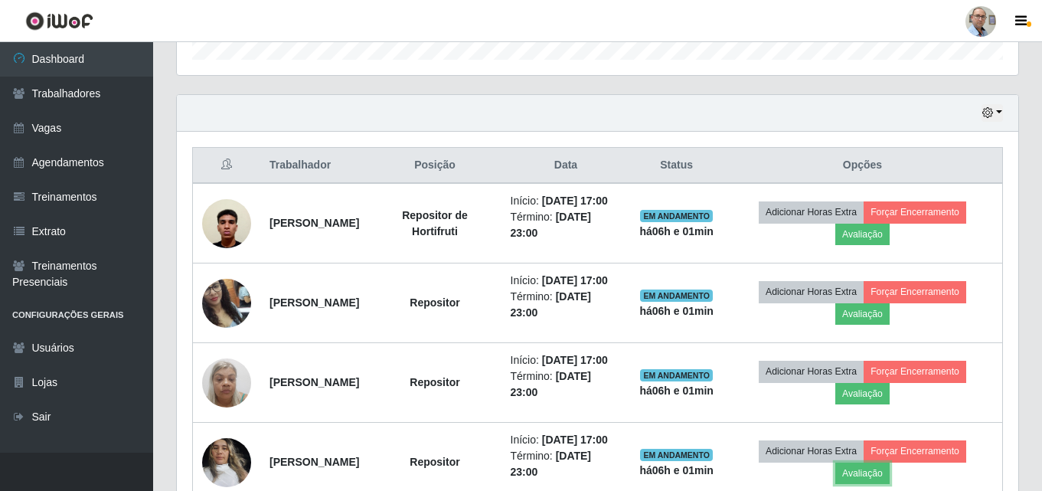
scroll to position [483, 0]
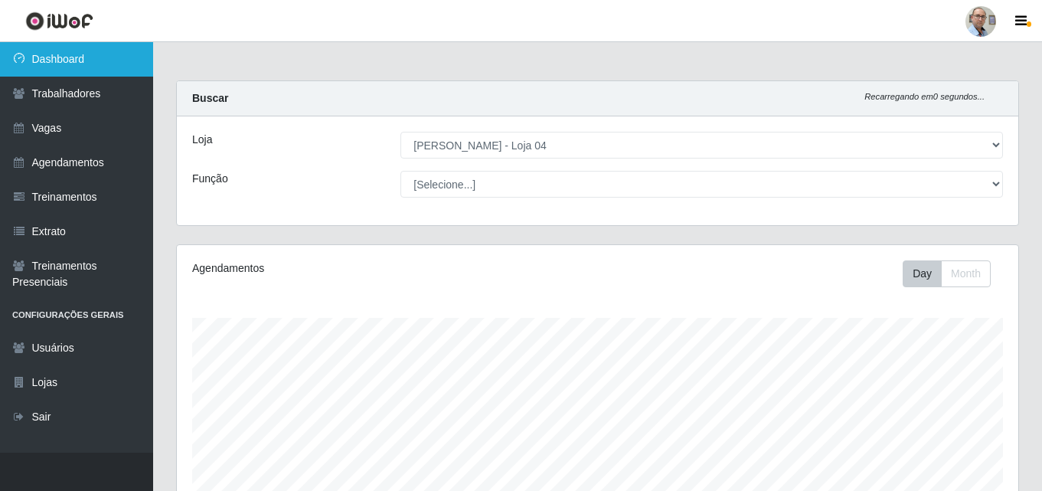
click at [38, 63] on link "Dashboard" at bounding box center [76, 59] width 153 height 34
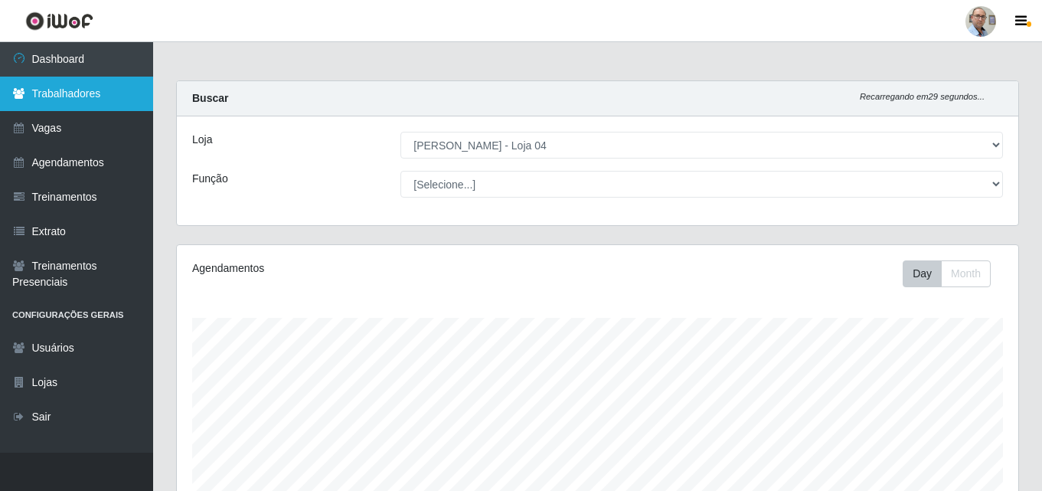
click at [57, 93] on link "Trabalhadores" at bounding box center [76, 94] width 153 height 34
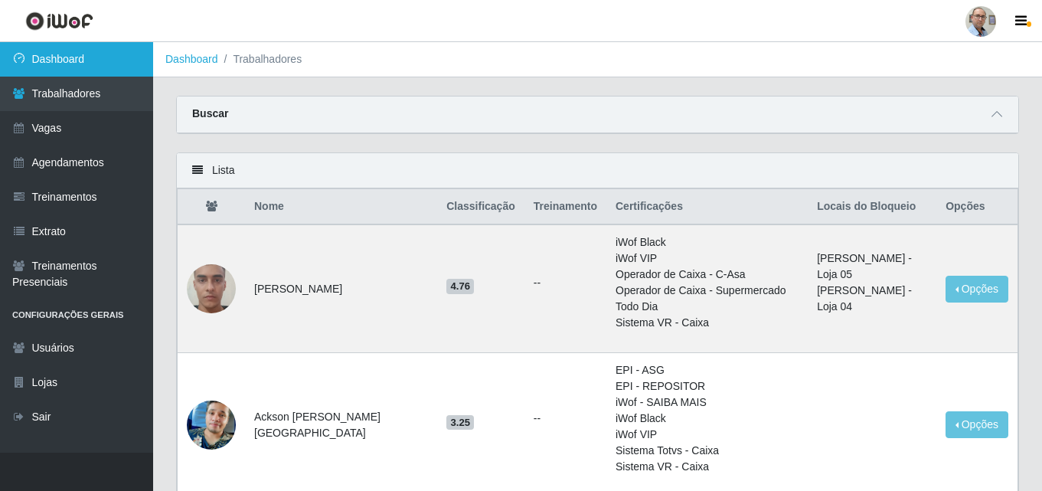
click at [60, 57] on link "Dashboard" at bounding box center [76, 59] width 153 height 34
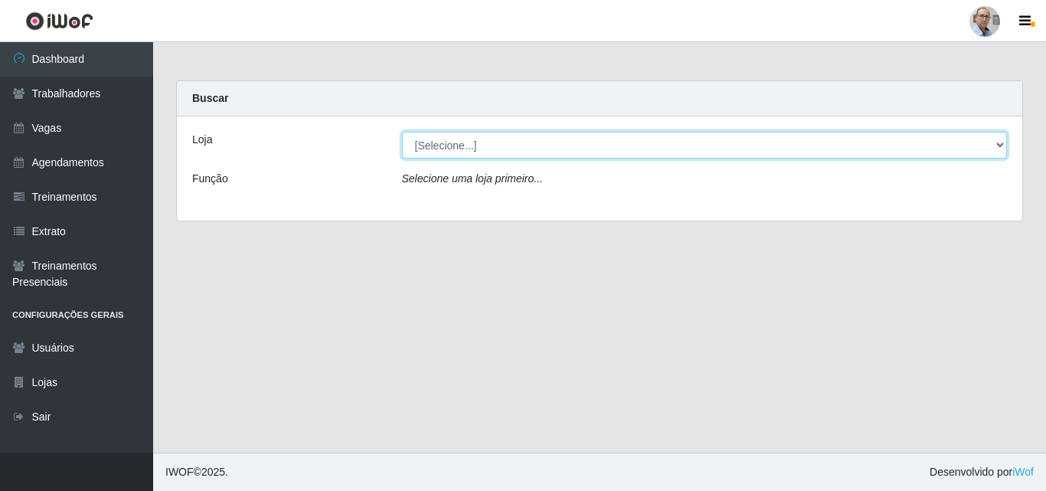
click at [516, 141] on select "[Selecione...] Mar Vermelho - Loja 04" at bounding box center [705, 145] width 606 height 27
select select "251"
click at [402, 132] on select "[Selecione...] Mar Vermelho - Loja 04" at bounding box center [705, 145] width 606 height 27
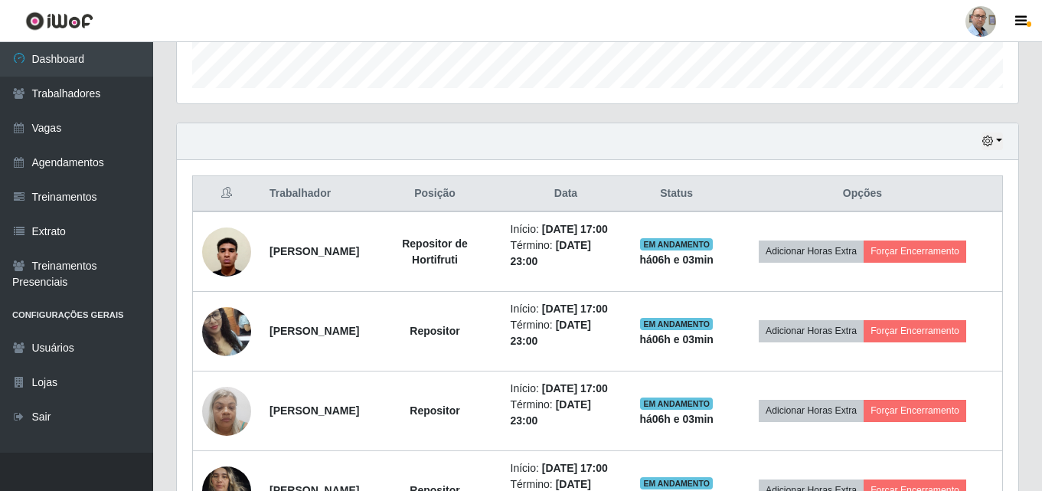
scroll to position [536, 0]
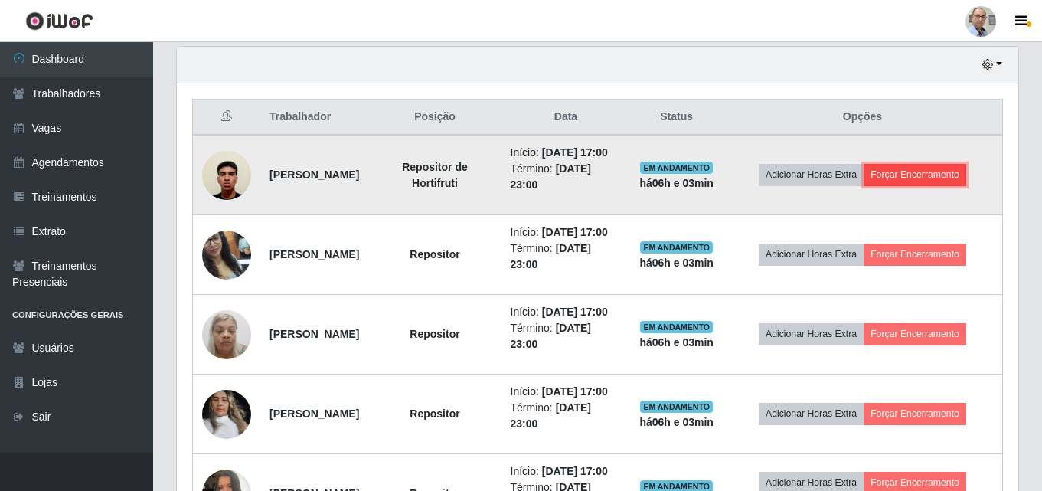
click at [883, 185] on button "Forçar Encerramento" at bounding box center [915, 174] width 103 height 21
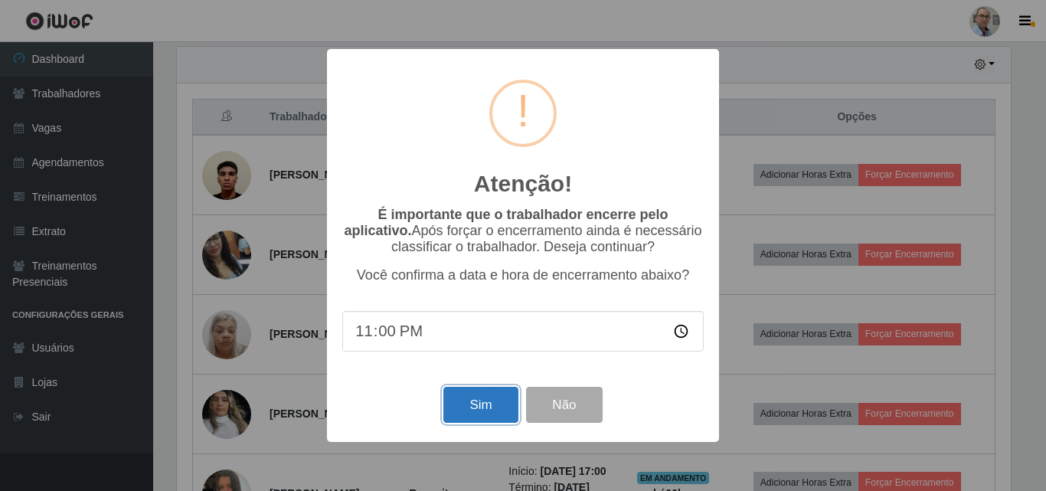
click at [483, 404] on button "Sim" at bounding box center [480, 405] width 74 height 36
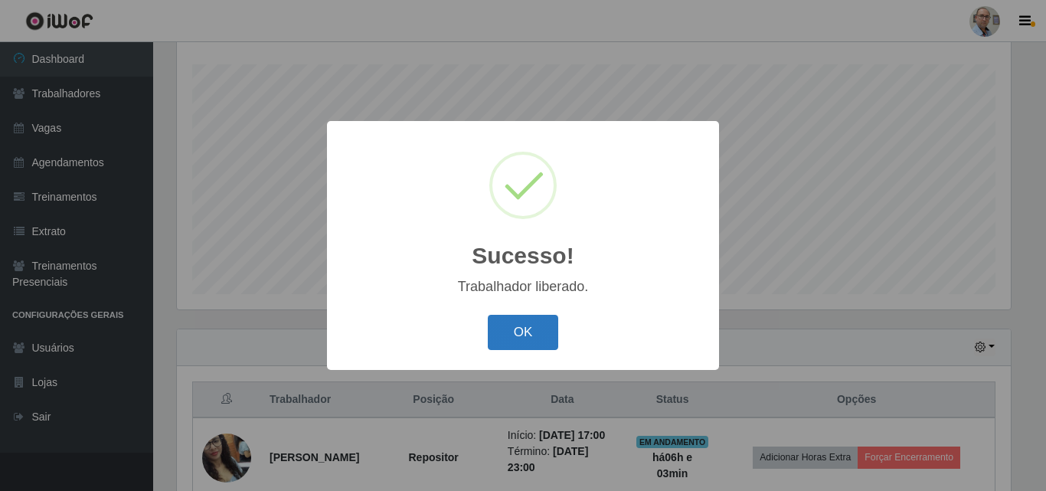
click at [525, 321] on button "OK" at bounding box center [523, 333] width 71 height 36
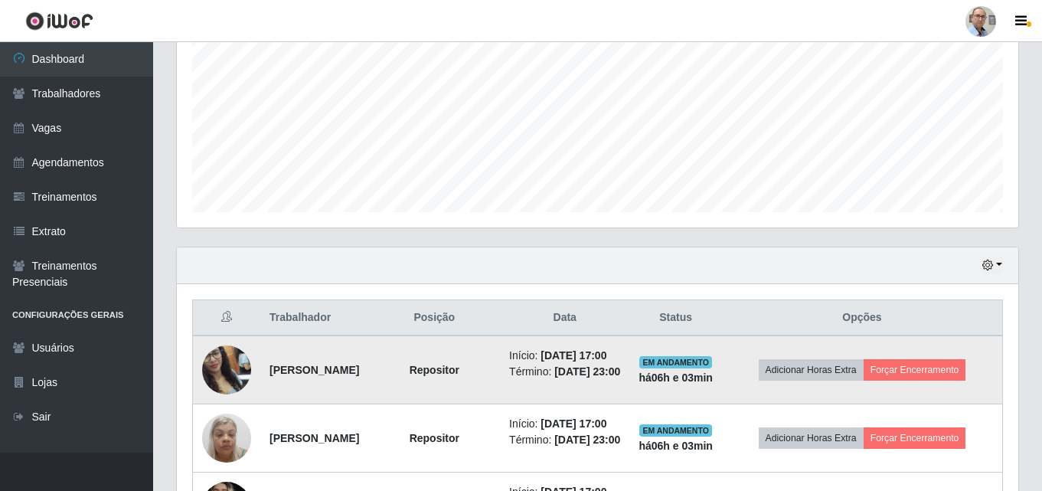
scroll to position [483, 0]
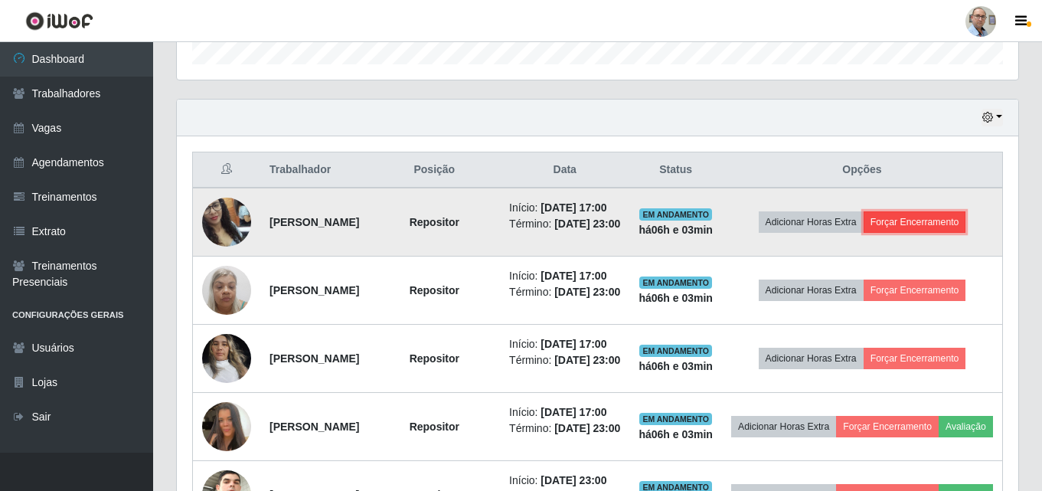
click at [898, 233] on button "Forçar Encerramento" at bounding box center [915, 221] width 103 height 21
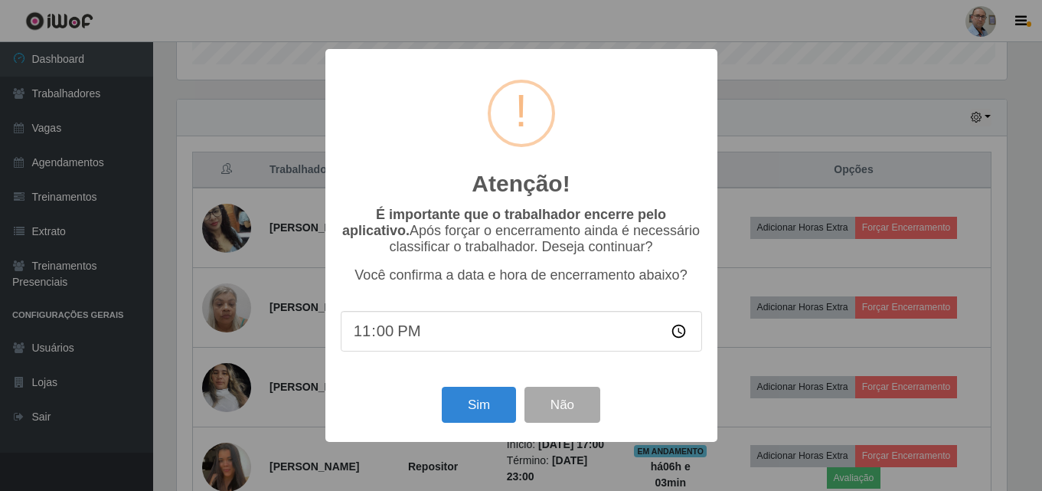
scroll to position [318, 834]
click at [492, 395] on button "Sim" at bounding box center [480, 405] width 74 height 36
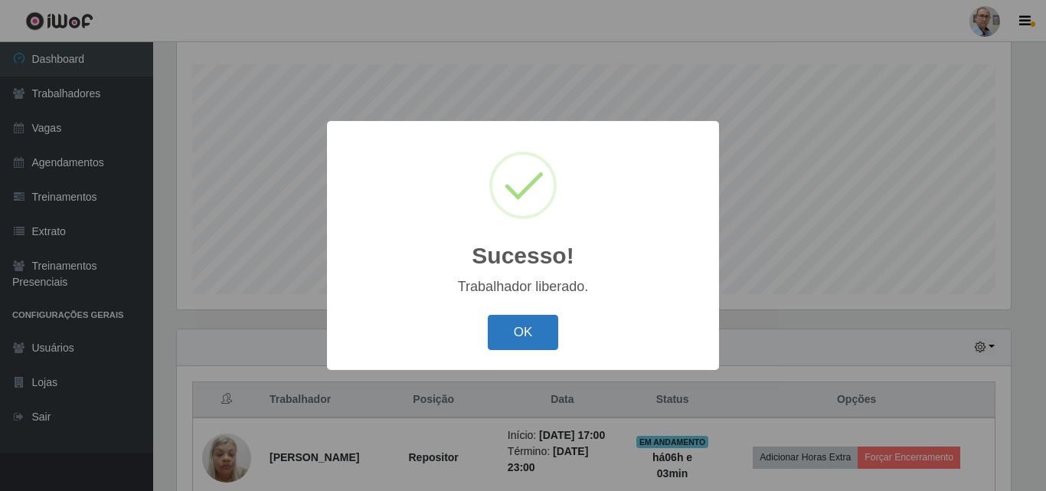
click at [529, 334] on button "OK" at bounding box center [523, 333] width 71 height 36
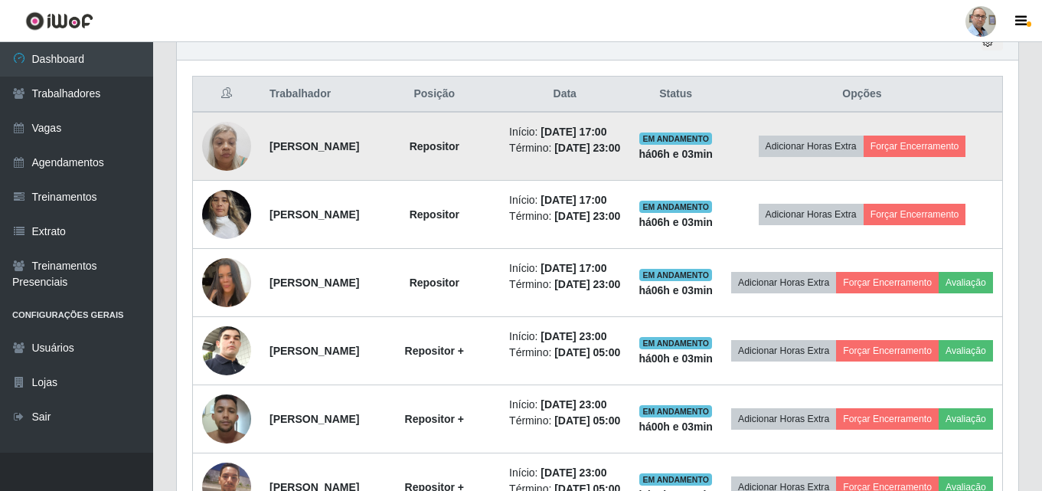
scroll to position [560, 0]
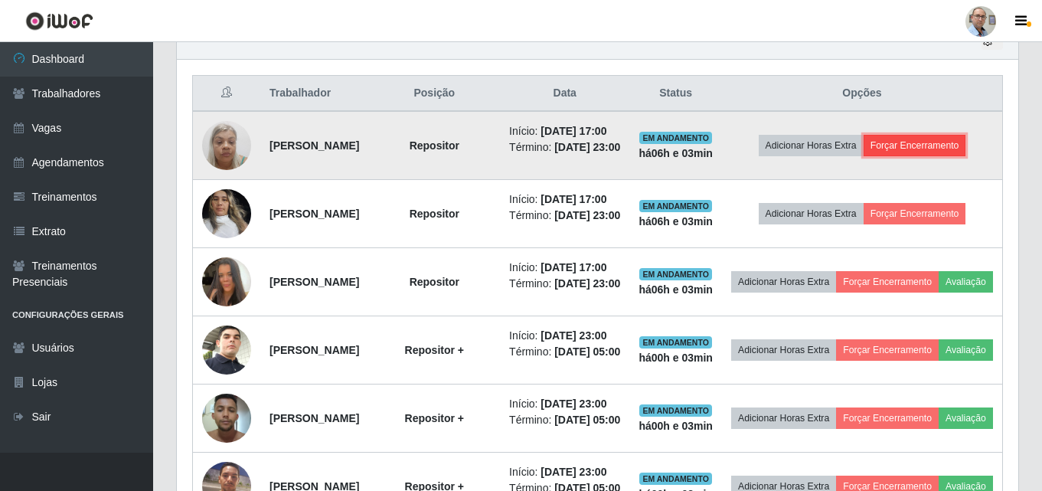
click at [901, 156] on button "Forçar Encerramento" at bounding box center [915, 145] width 103 height 21
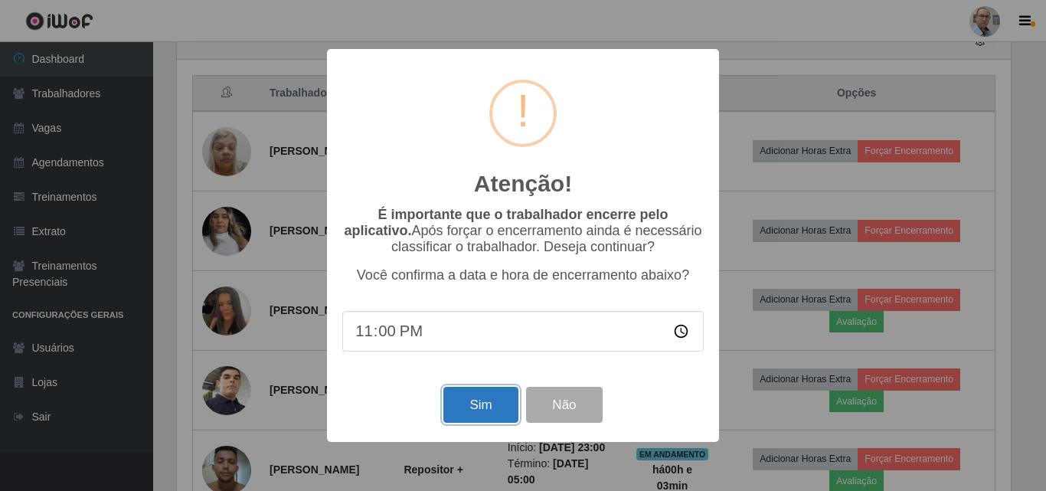
click at [479, 408] on button "Sim" at bounding box center [480, 405] width 74 height 36
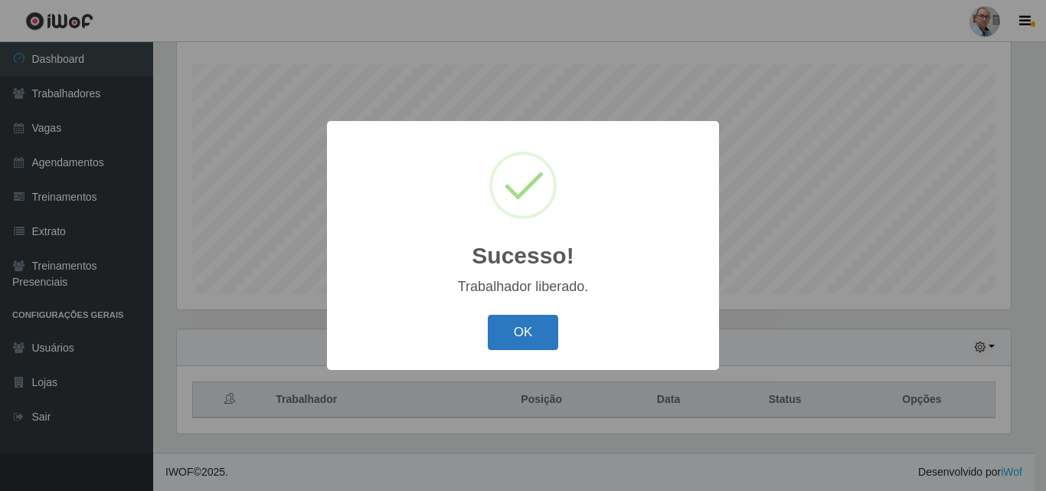
click at [522, 330] on button "OK" at bounding box center [523, 333] width 71 height 36
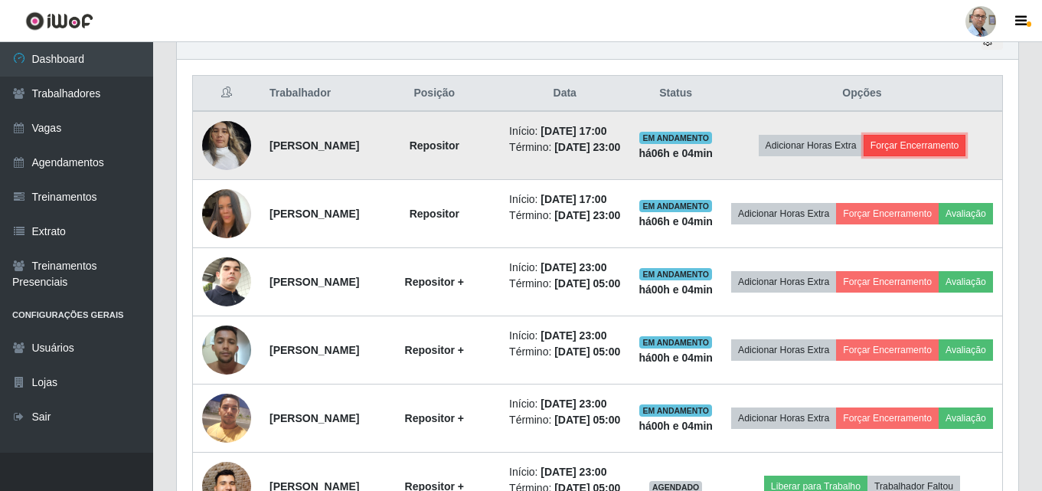
click at [899, 156] on button "Forçar Encerramento" at bounding box center [915, 145] width 103 height 21
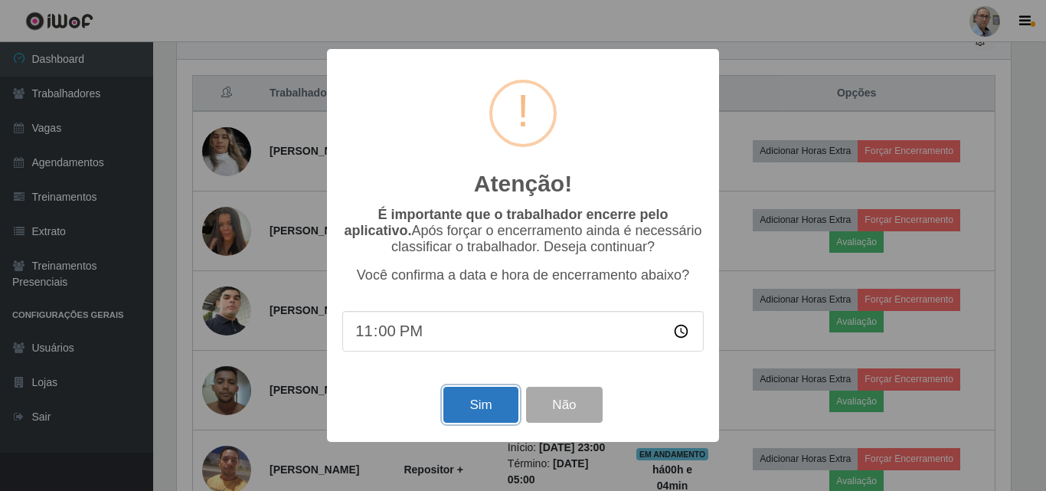
click at [483, 404] on button "Sim" at bounding box center [480, 405] width 74 height 36
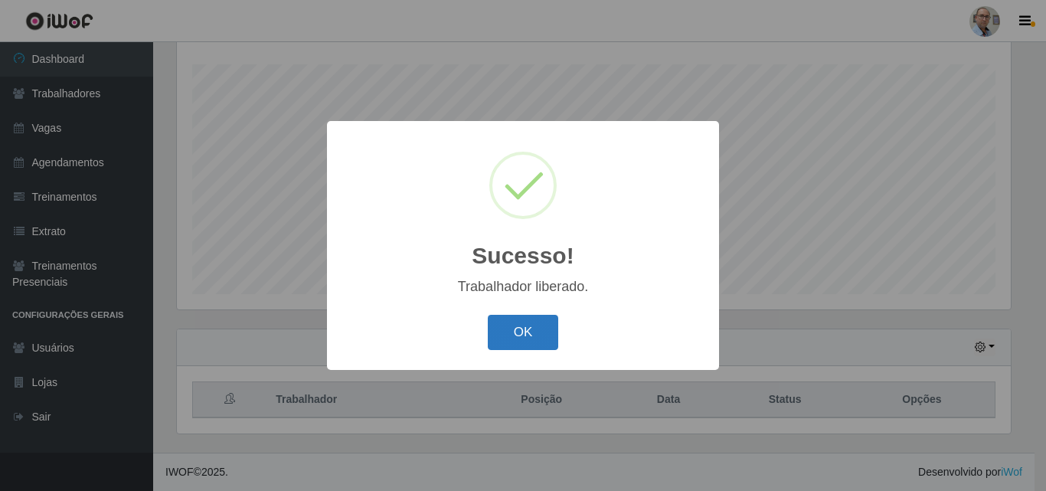
click at [525, 345] on button "OK" at bounding box center [523, 333] width 71 height 36
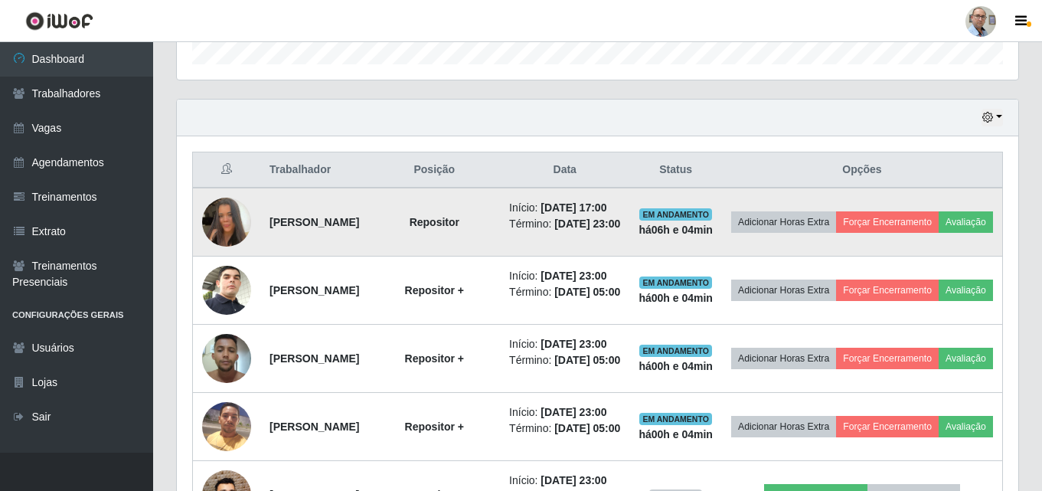
click at [217, 231] on img at bounding box center [226, 221] width 49 height 87
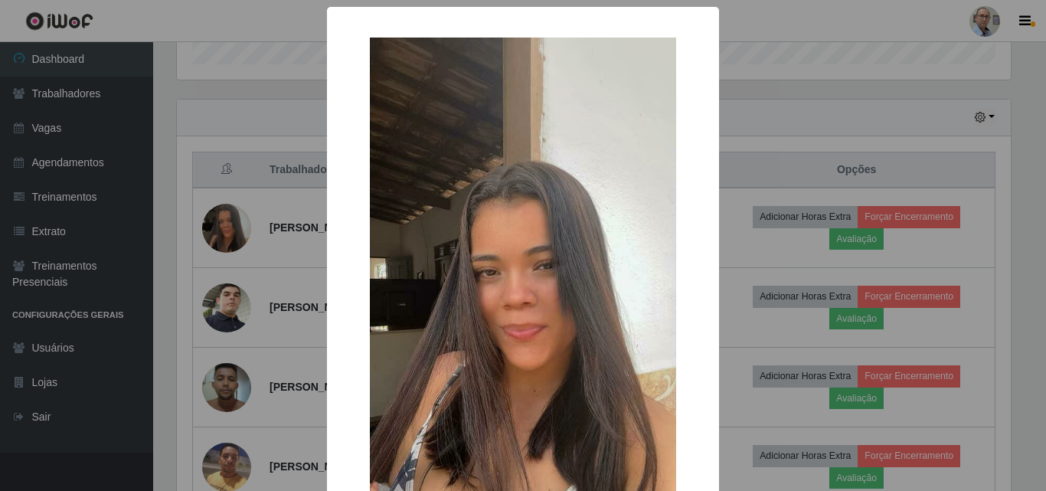
click at [231, 136] on div "× OK Cancel" at bounding box center [523, 245] width 1046 height 491
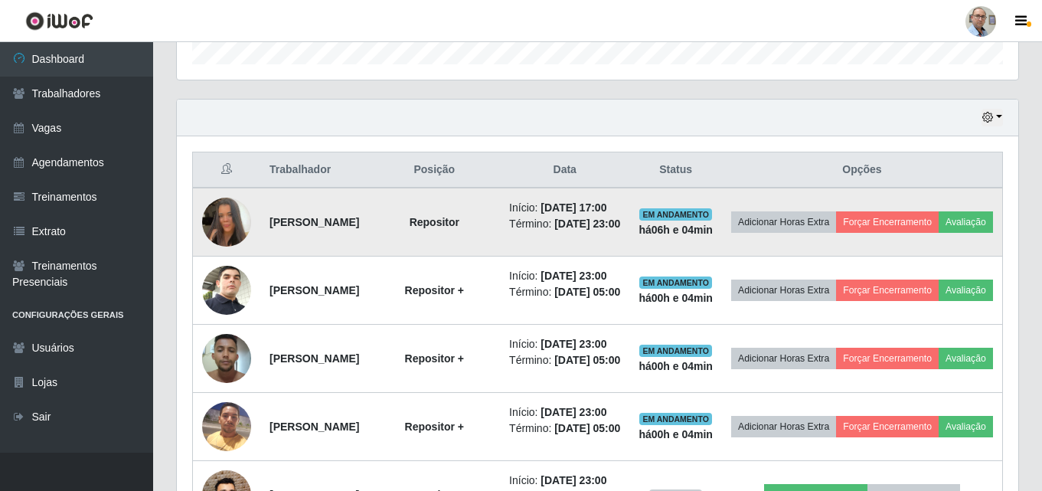
click at [225, 227] on img at bounding box center [226, 221] width 49 height 87
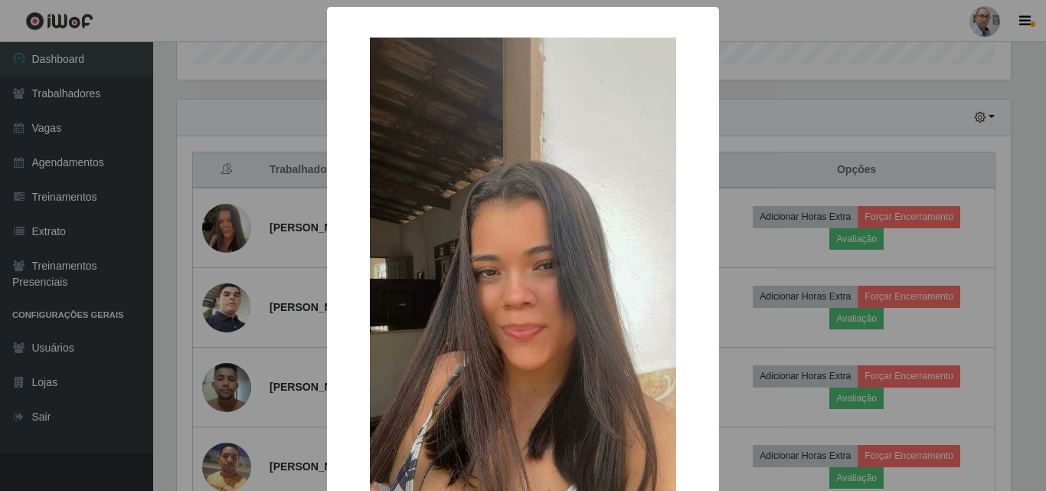
click at [250, 172] on div "× OK Cancel" at bounding box center [523, 245] width 1046 height 491
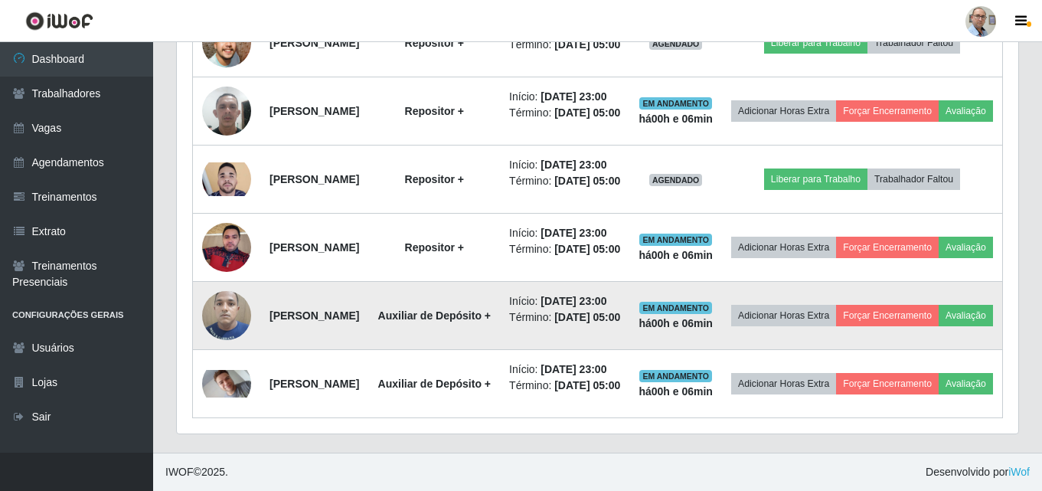
scroll to position [943, 0]
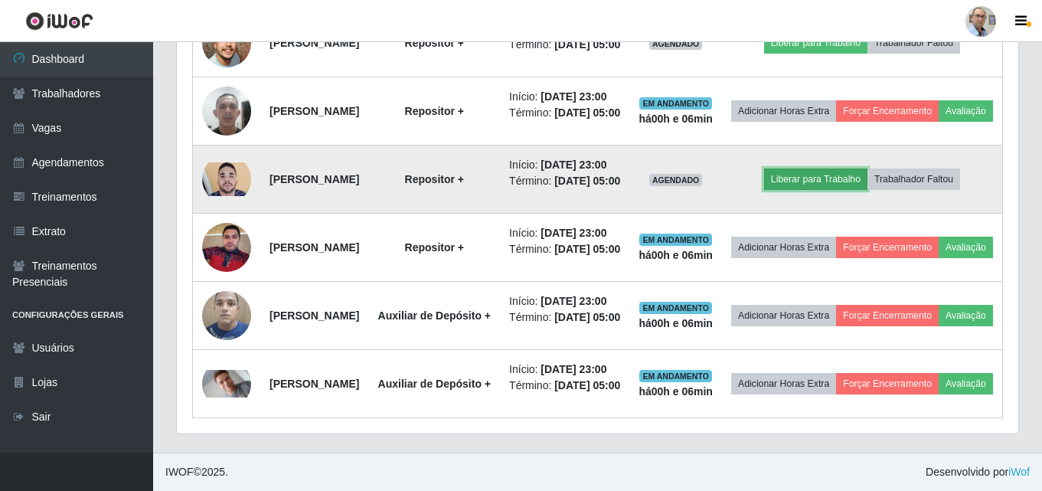
click at [842, 190] on button "Liberar para Trabalho" at bounding box center [815, 178] width 103 height 21
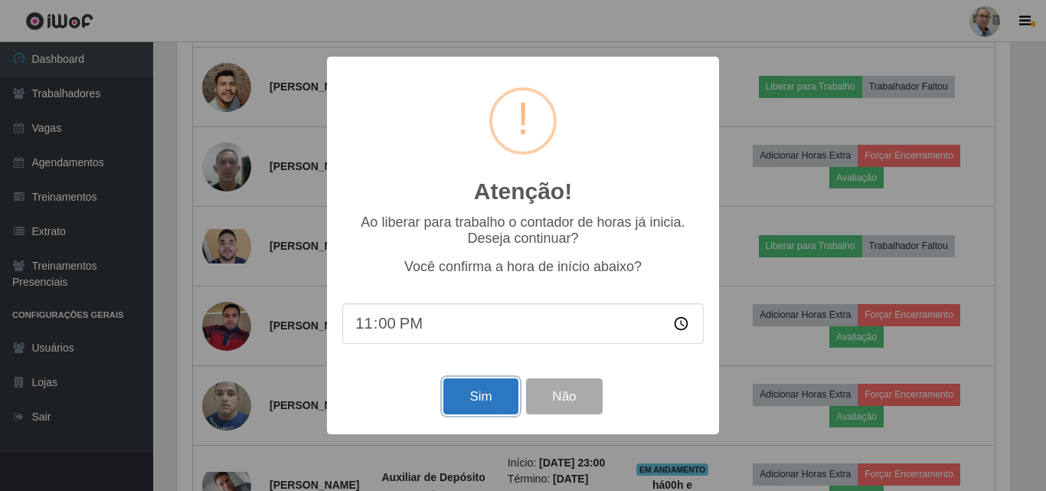
click at [479, 401] on button "Sim" at bounding box center [480, 396] width 74 height 36
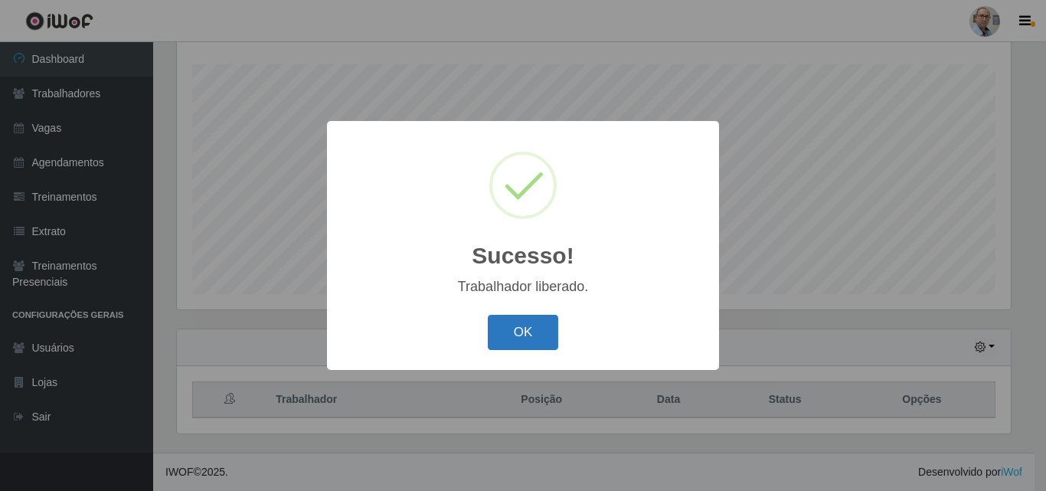
click at [493, 328] on button "OK" at bounding box center [523, 333] width 71 height 36
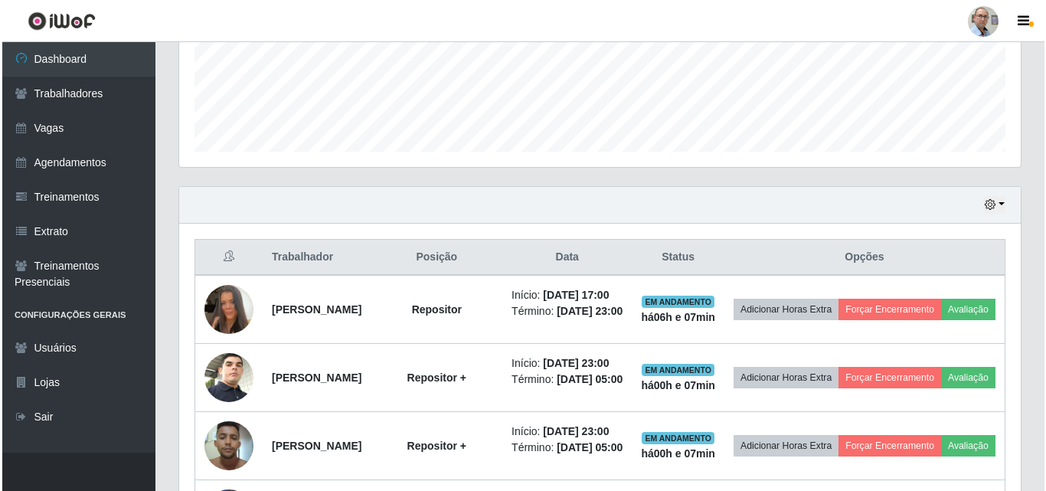
scroll to position [560, 0]
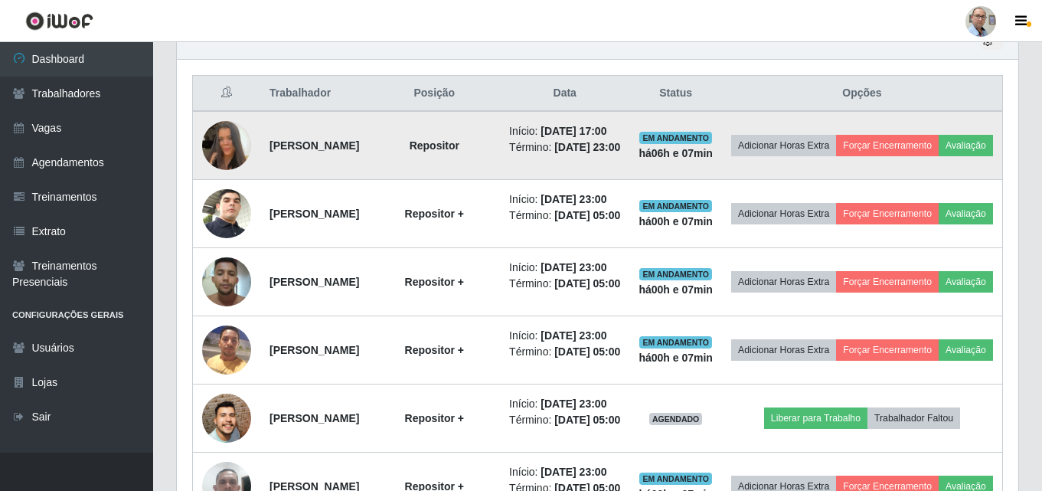
click at [227, 159] on img at bounding box center [226, 145] width 49 height 87
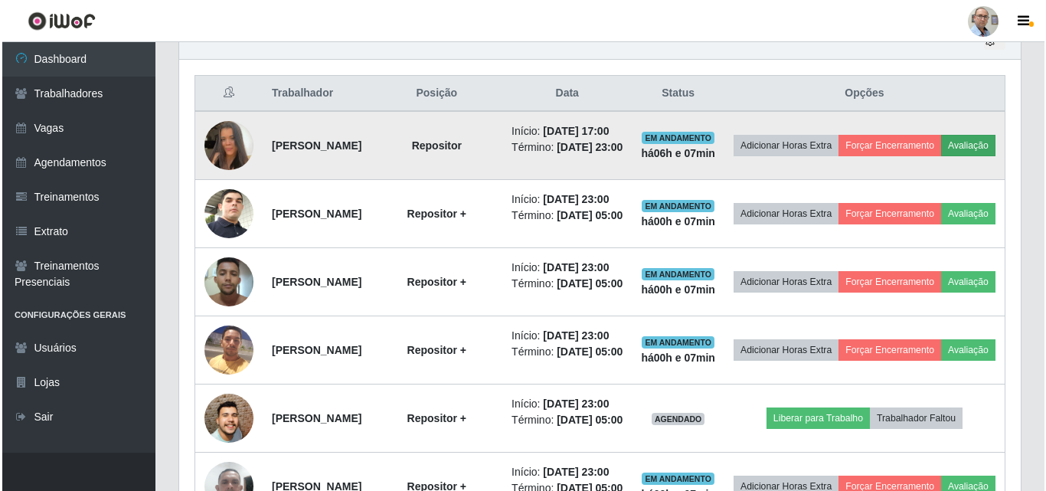
scroll to position [318, 842]
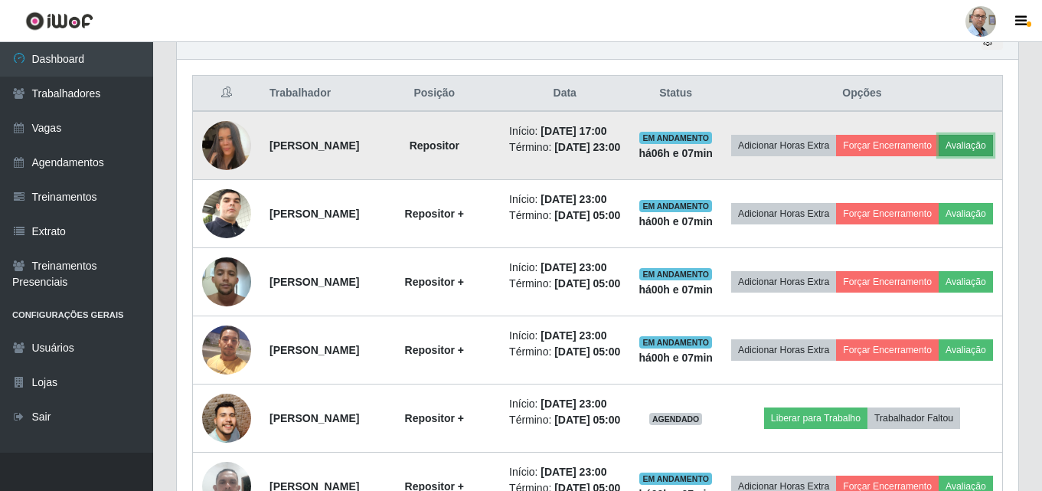
click at [939, 156] on button "Avaliação" at bounding box center [966, 145] width 54 height 21
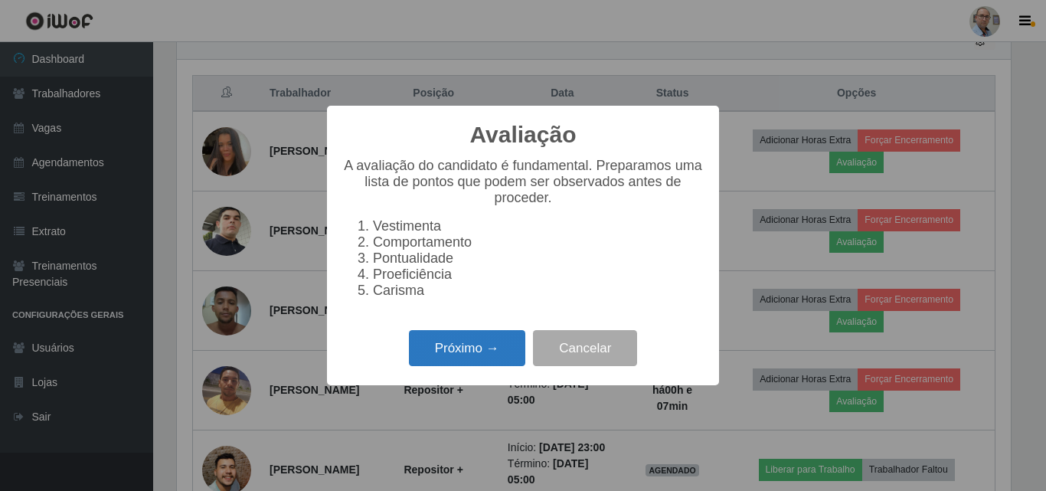
click at [451, 354] on button "Próximo →" at bounding box center [467, 348] width 116 height 36
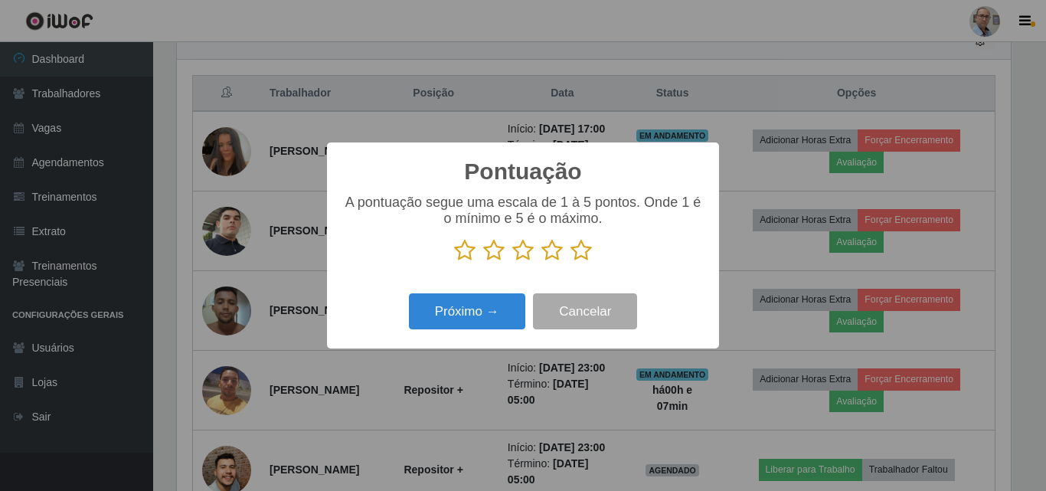
scroll to position [765521, 765004]
click at [518, 257] on icon at bounding box center [522, 250] width 21 height 23
click at [512, 262] on input "radio" at bounding box center [512, 262] width 0 height 0
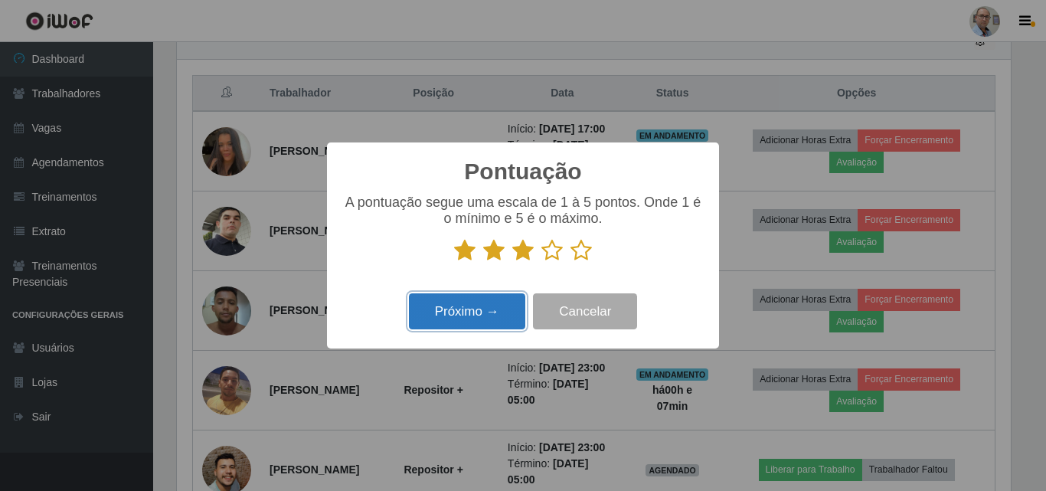
click at [486, 318] on button "Próximo →" at bounding box center [467, 311] width 116 height 36
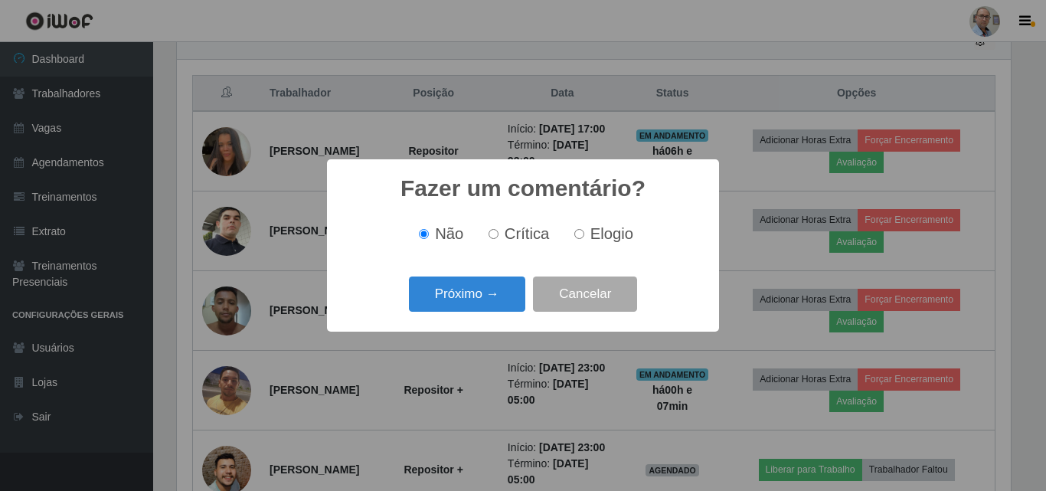
click at [400, 302] on div "Próximo → Cancelar" at bounding box center [522, 294] width 361 height 44
click at [450, 299] on button "Próximo →" at bounding box center [467, 294] width 116 height 36
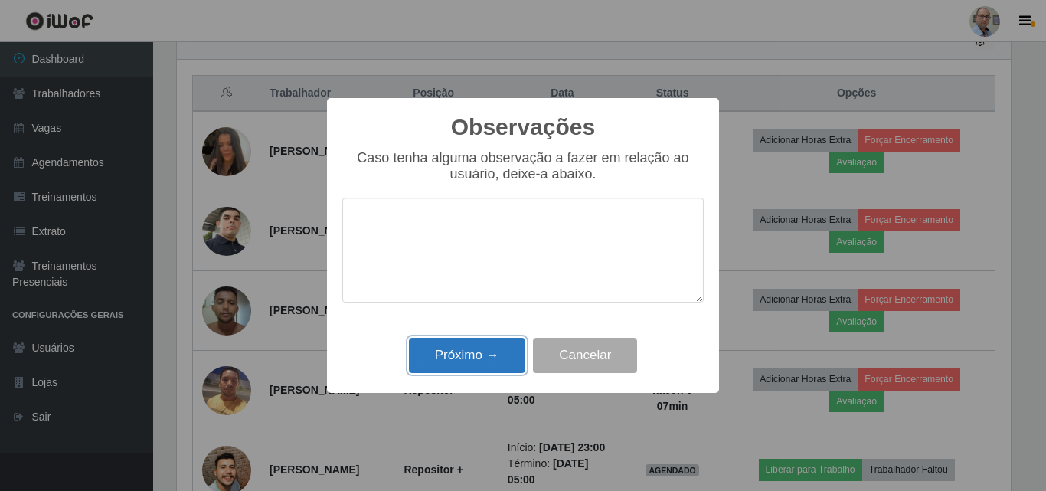
click at [477, 350] on button "Próximo →" at bounding box center [467, 356] width 116 height 36
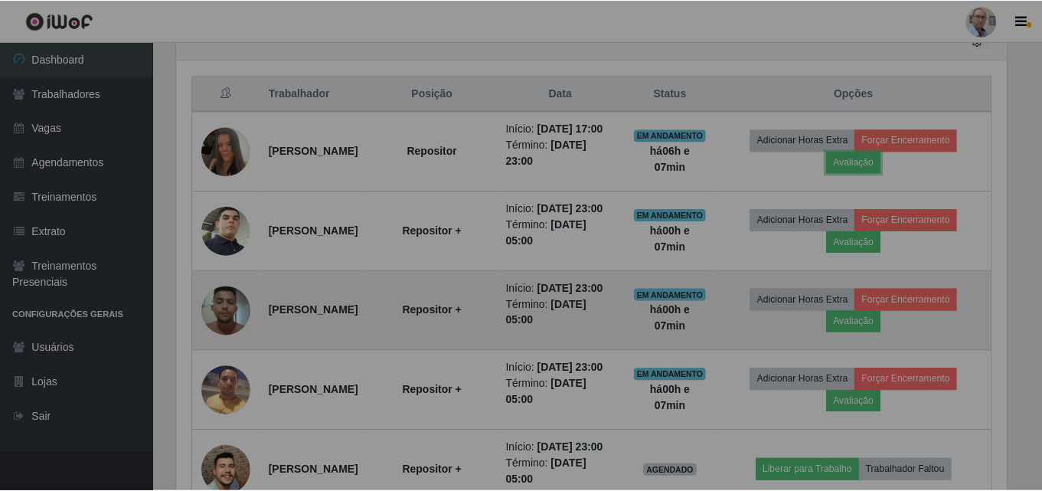
scroll to position [318, 842]
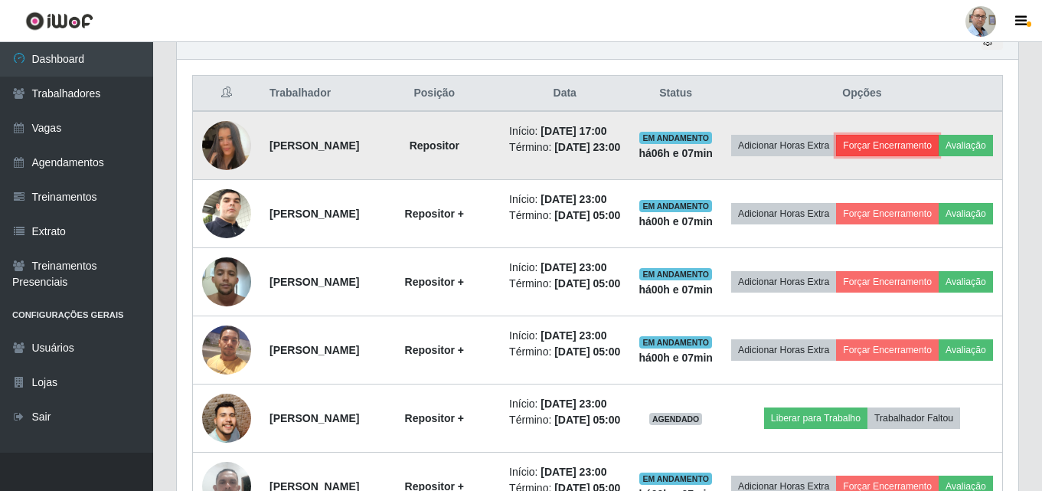
click at [939, 148] on button "Forçar Encerramento" at bounding box center [887, 145] width 103 height 21
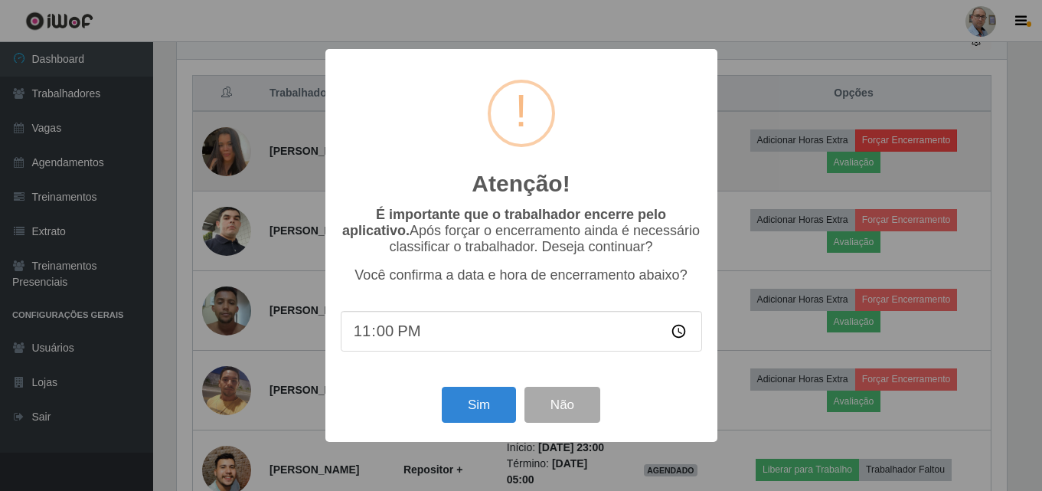
scroll to position [318, 834]
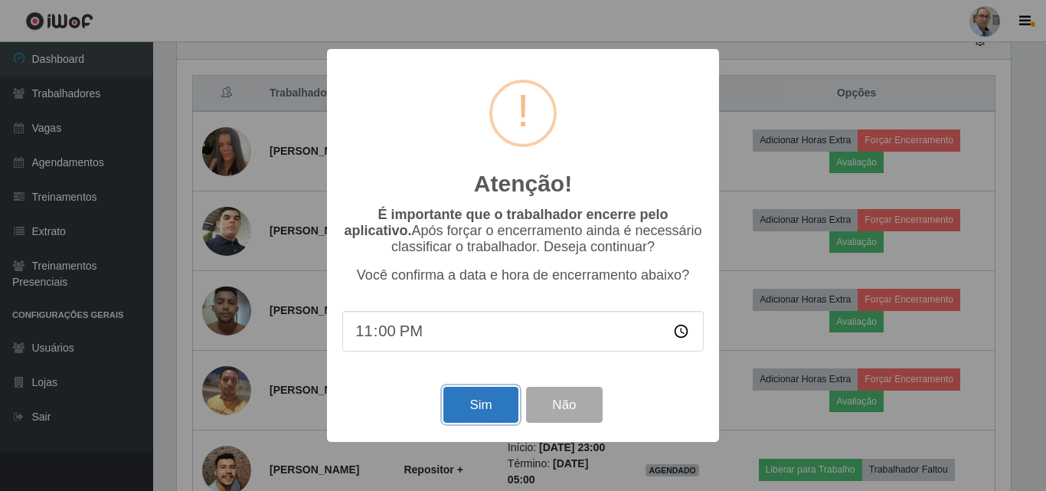
click at [472, 401] on button "Sim" at bounding box center [480, 405] width 74 height 36
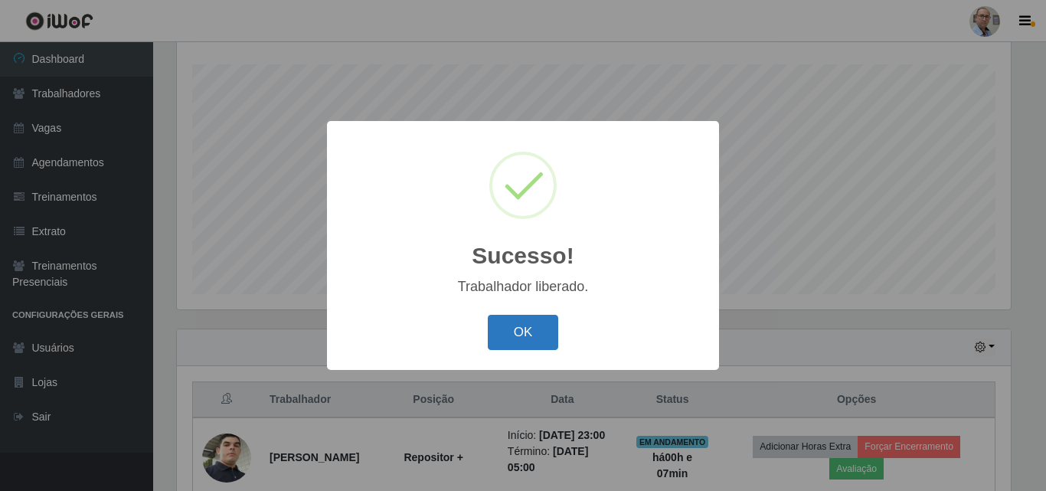
click at [531, 316] on button "OK" at bounding box center [523, 333] width 71 height 36
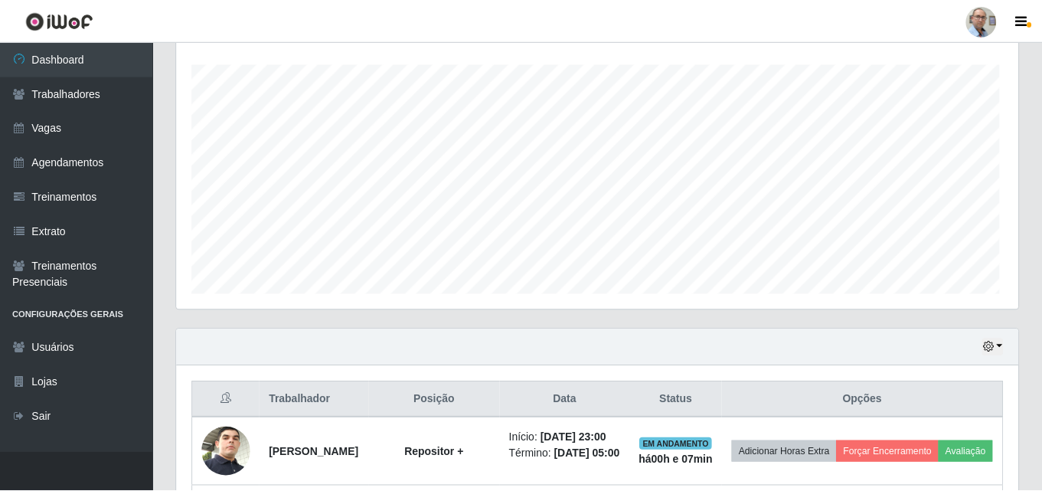
scroll to position [318, 842]
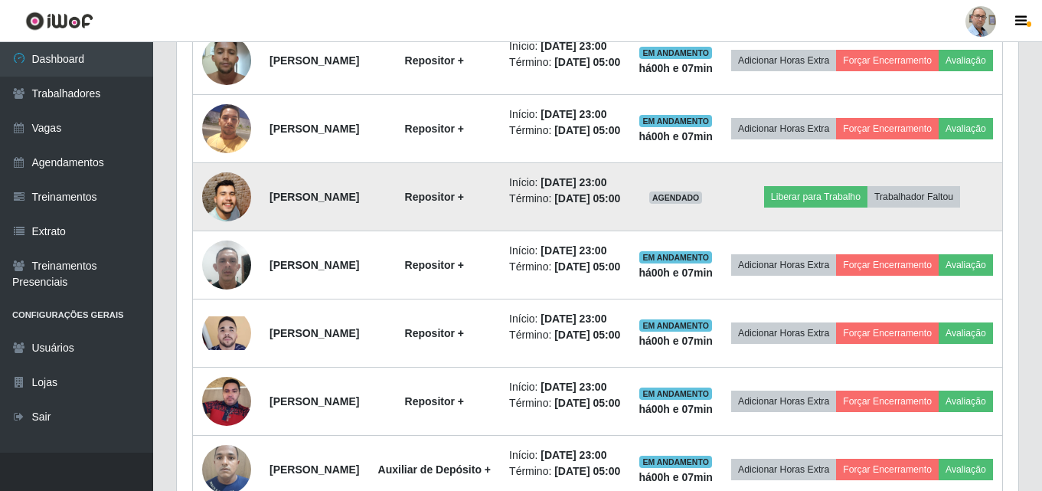
click at [221, 253] on img at bounding box center [226, 197] width 49 height 112
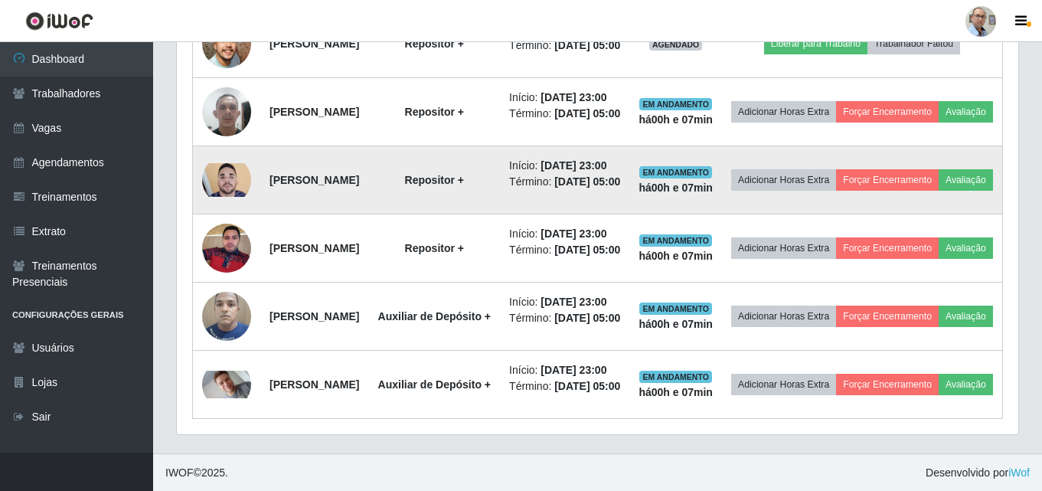
click at [230, 197] on img at bounding box center [226, 180] width 49 height 34
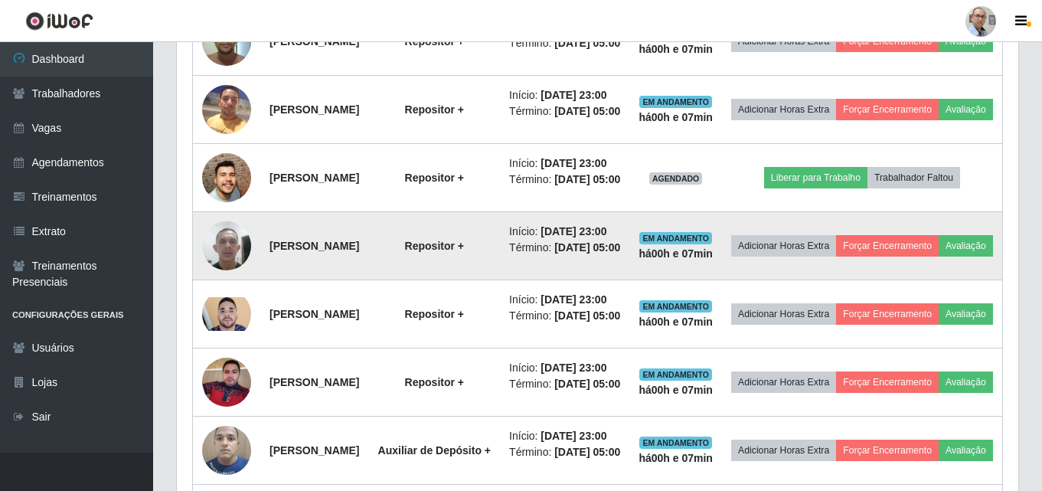
click at [237, 278] on img at bounding box center [226, 245] width 49 height 65
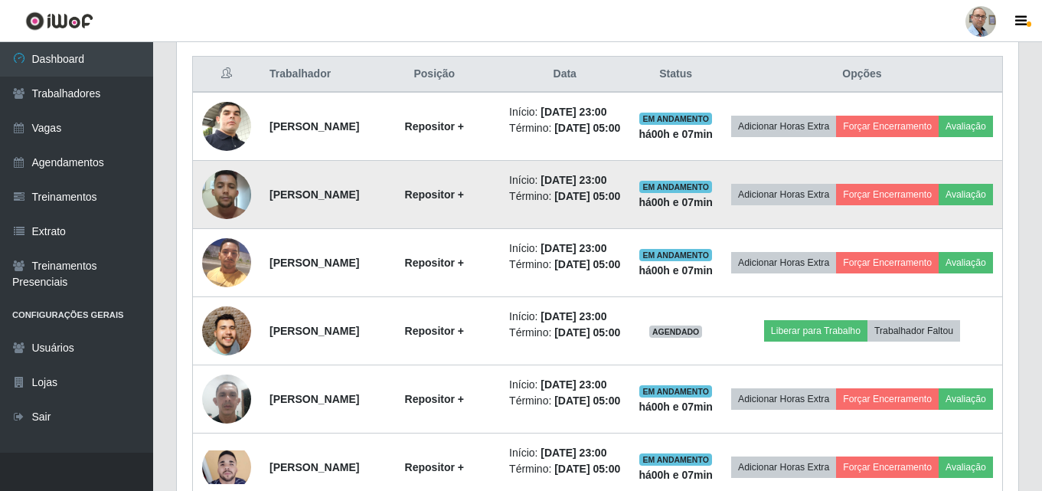
click at [224, 227] on img at bounding box center [226, 194] width 49 height 65
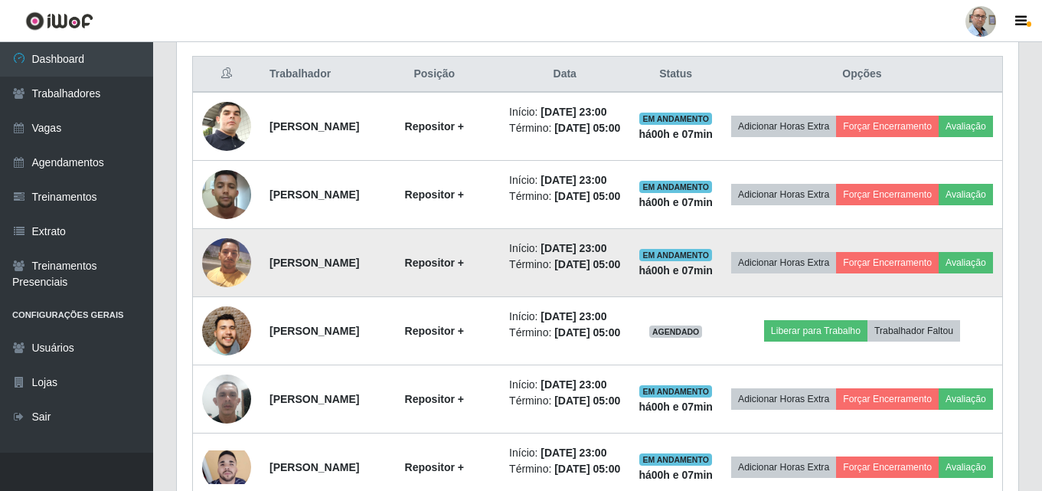
click at [227, 295] on img at bounding box center [226, 262] width 49 height 65
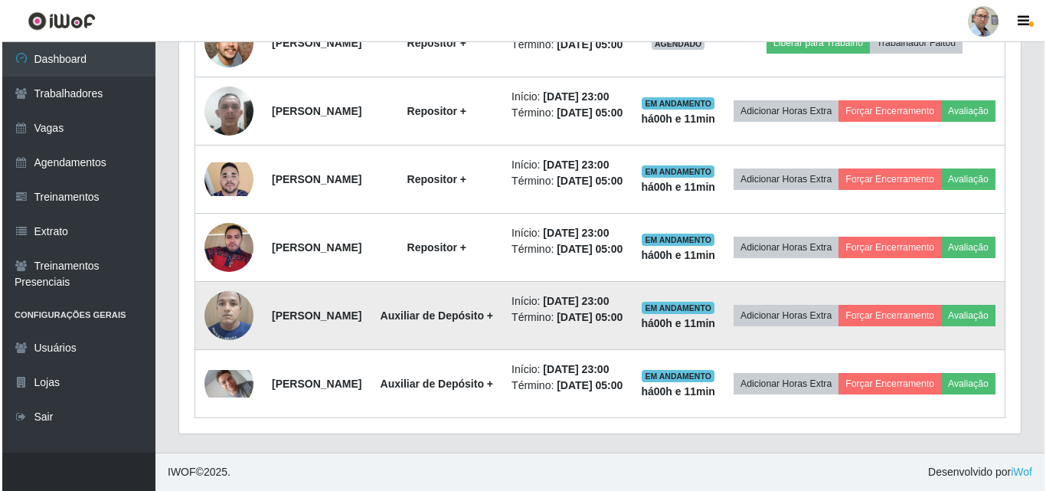
scroll to position [656, 0]
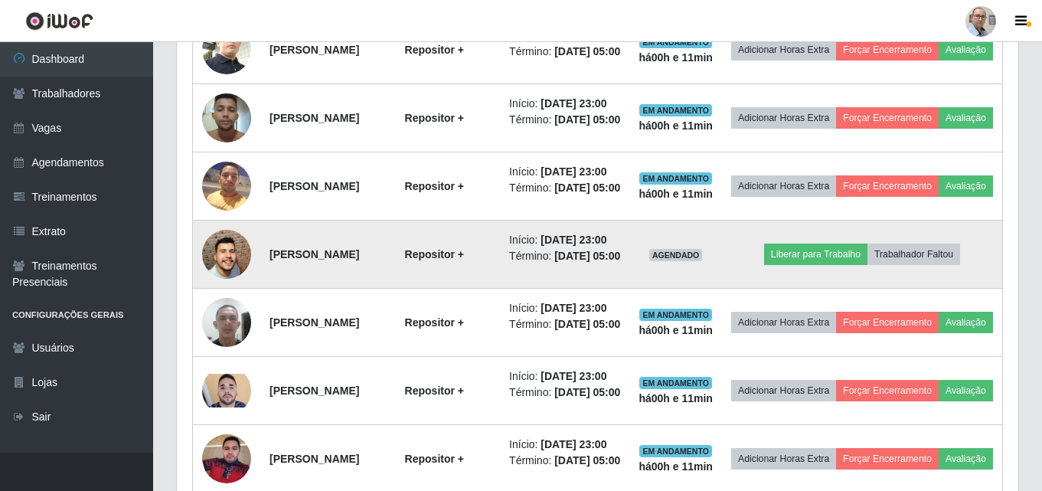
click at [231, 310] on img at bounding box center [226, 254] width 49 height 112
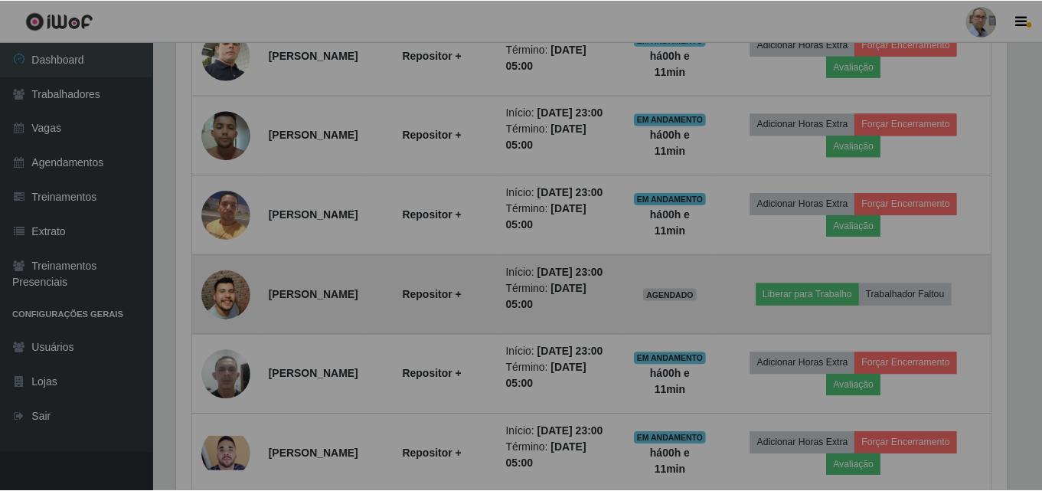
scroll to position [318, 842]
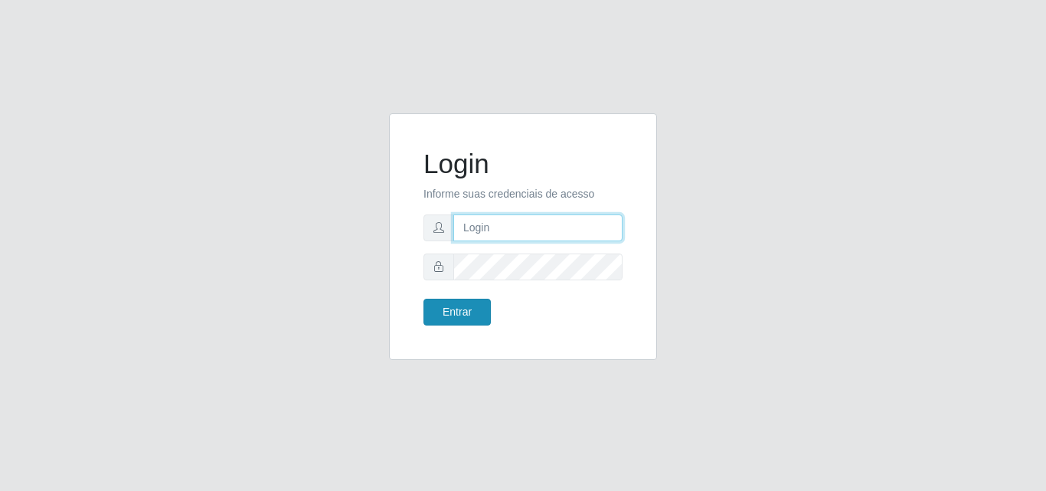
type input "gerente.loja4@marvermelhoatacado.com.br"
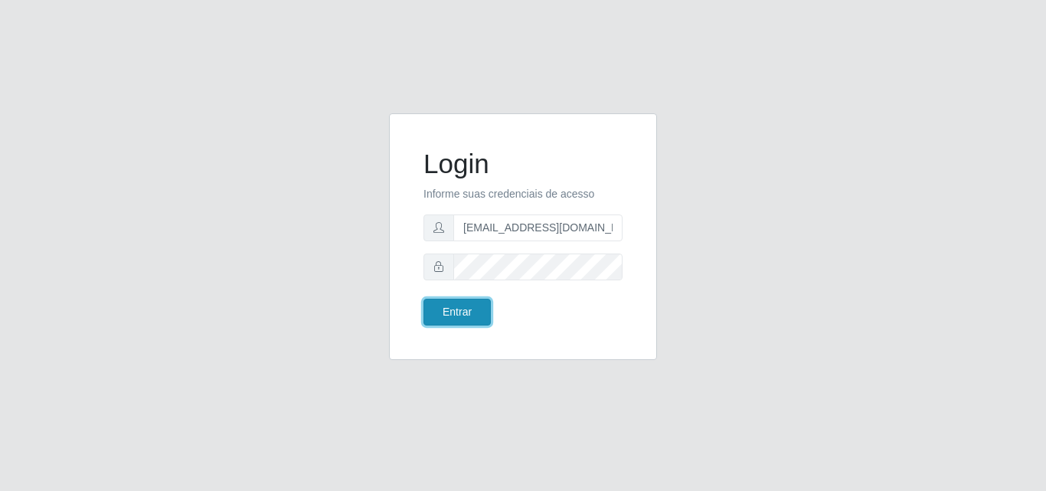
click at [451, 321] on button "Entrar" at bounding box center [457, 312] width 67 height 27
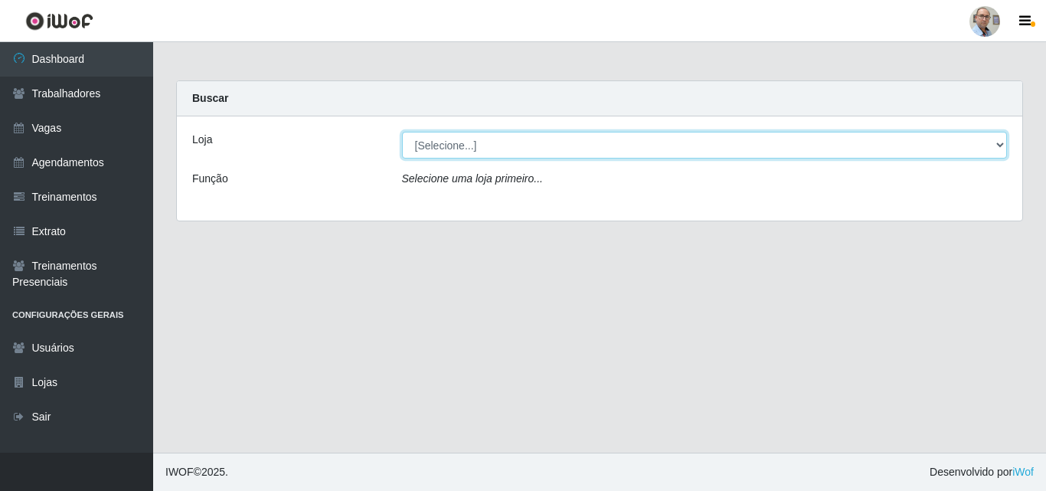
click at [512, 152] on select "[Selecione...] Mar Vermelho - Loja 04" at bounding box center [705, 145] width 606 height 27
select select "251"
click at [402, 132] on select "[Selecione...] Mar Vermelho - Loja 04" at bounding box center [705, 145] width 606 height 27
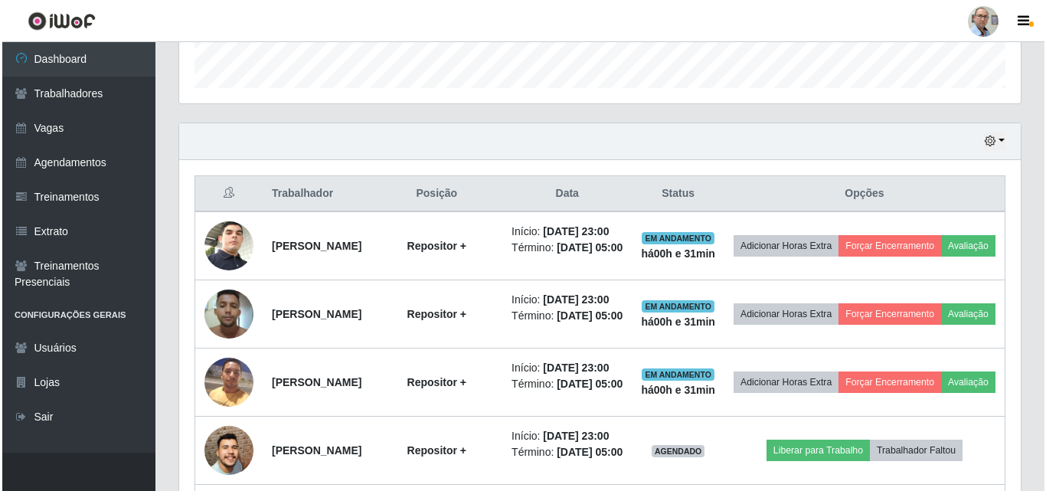
scroll to position [766, 0]
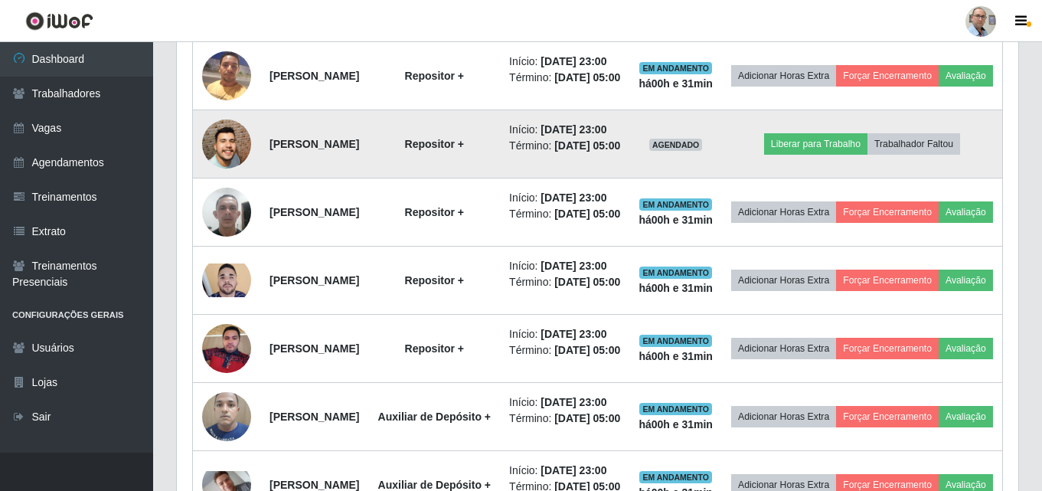
click at [236, 200] on img at bounding box center [226, 144] width 49 height 112
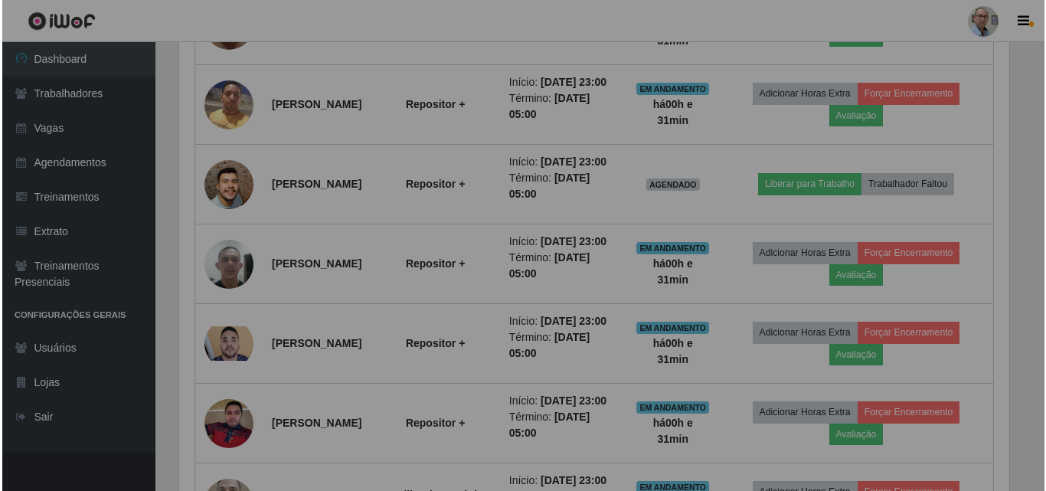
scroll to position [318, 842]
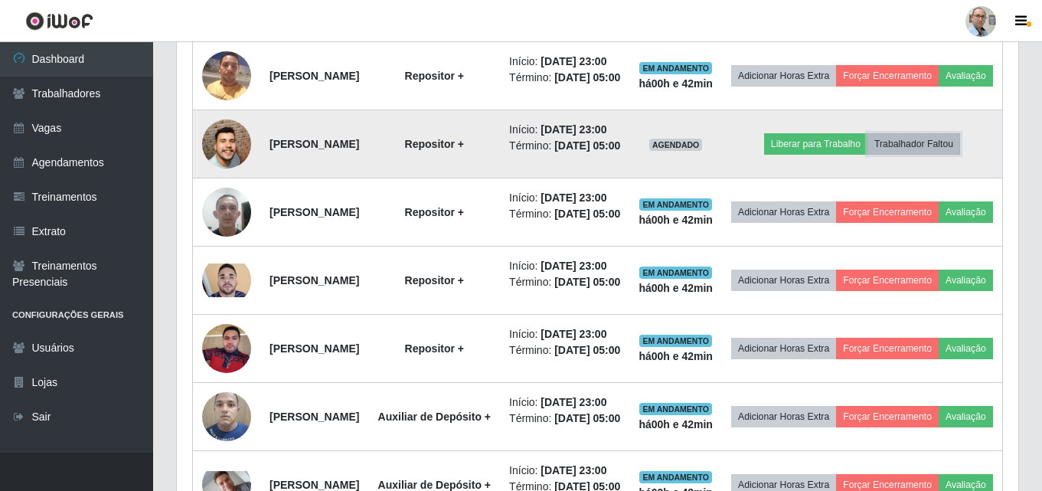
click at [952, 155] on button "Trabalhador Faltou" at bounding box center [914, 143] width 93 height 21
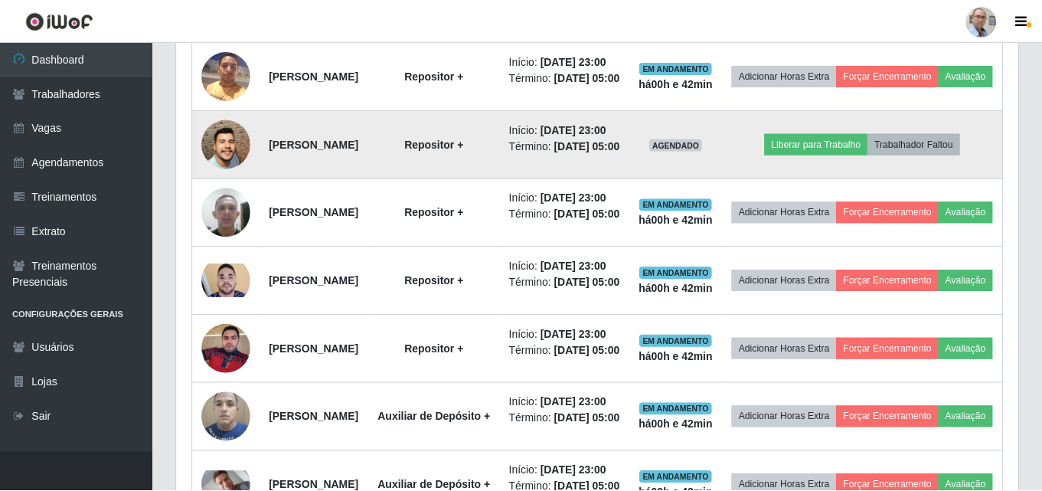
scroll to position [318, 834]
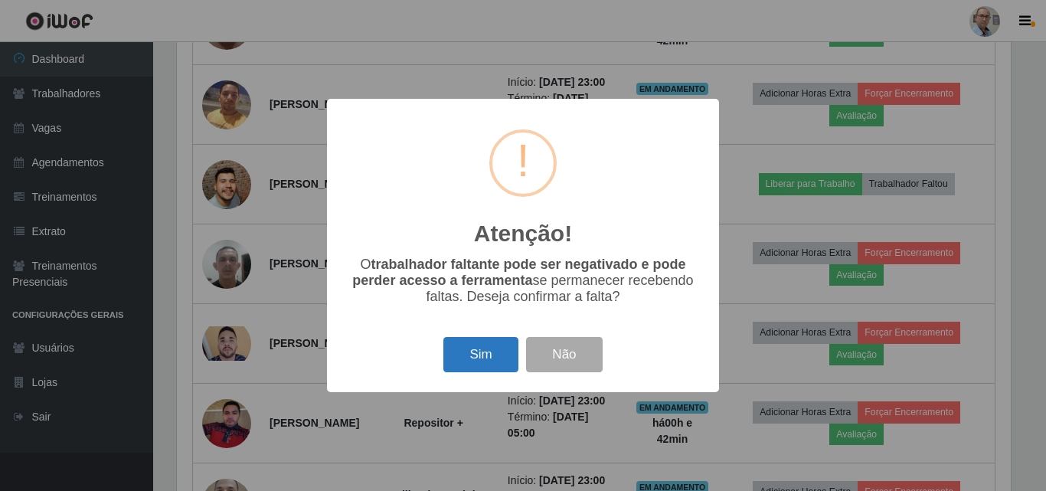
click at [486, 348] on button "Sim" at bounding box center [480, 355] width 74 height 36
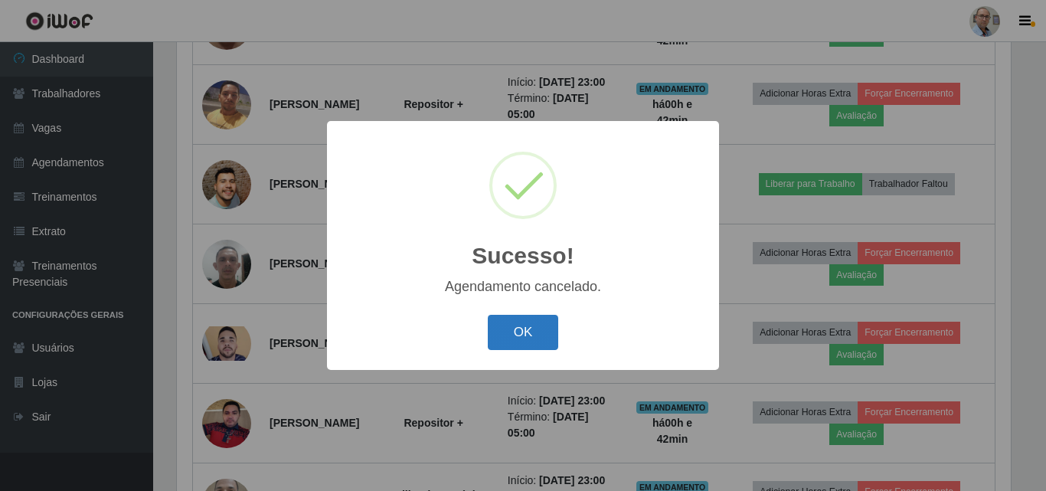
click at [502, 329] on button "OK" at bounding box center [523, 333] width 71 height 36
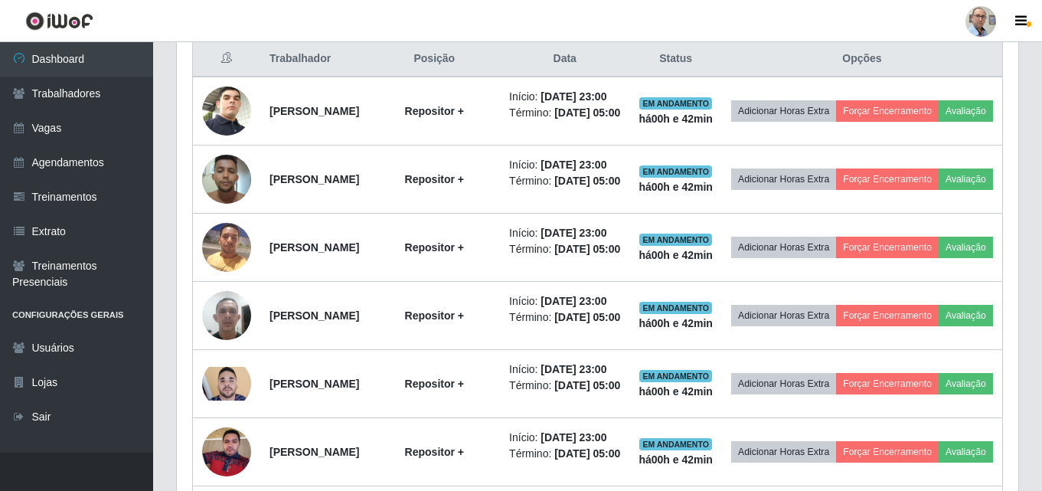
scroll to position [560, 0]
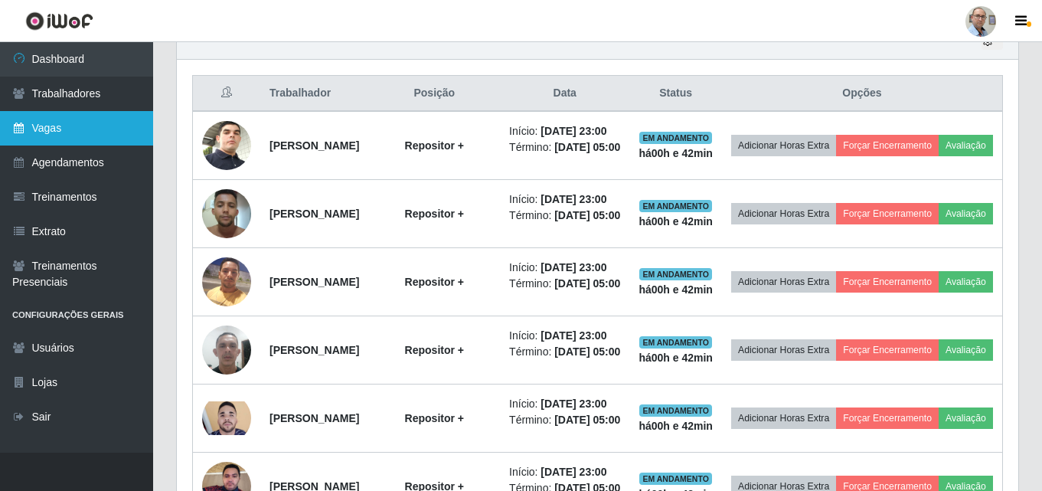
click at [43, 133] on link "Vagas" at bounding box center [76, 128] width 153 height 34
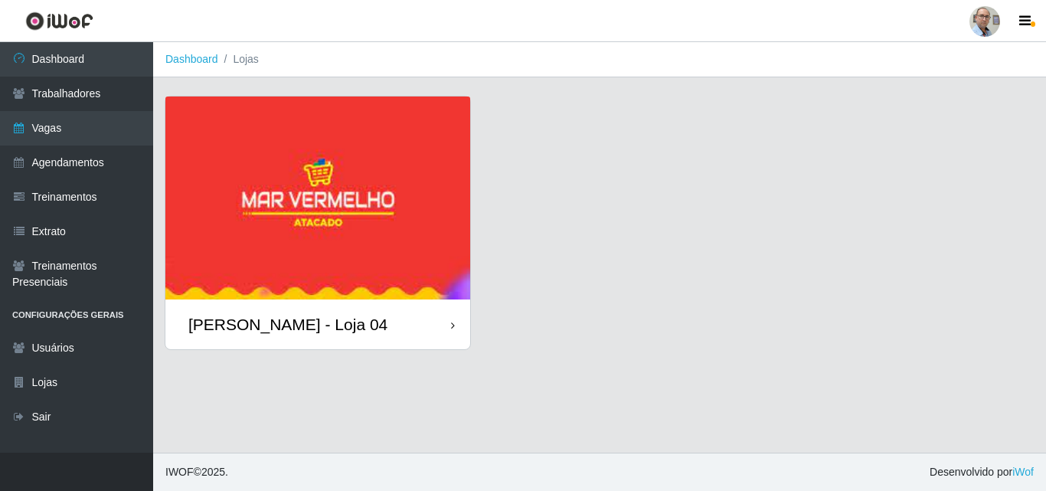
click at [286, 319] on div "[PERSON_NAME] - Loja 04" at bounding box center [287, 324] width 199 height 19
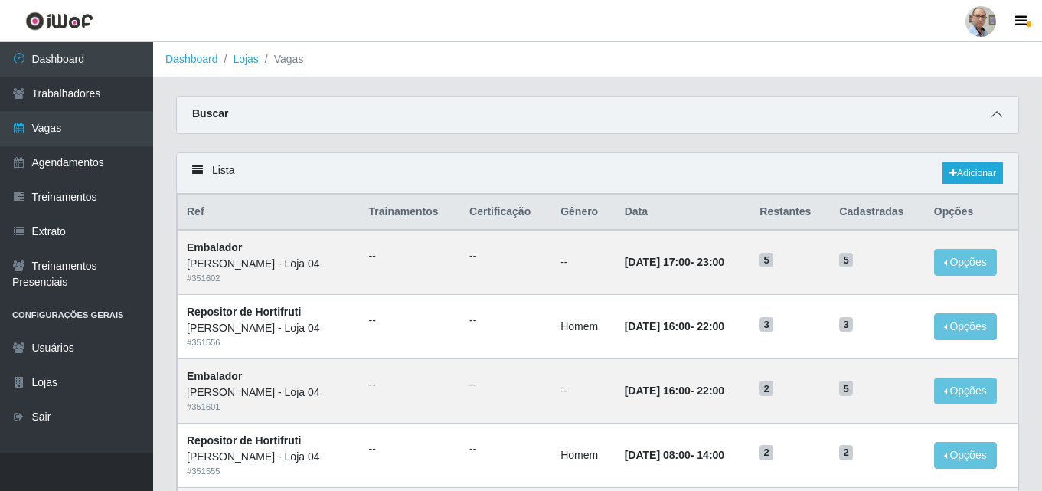
click at [998, 116] on icon at bounding box center [997, 114] width 11 height 11
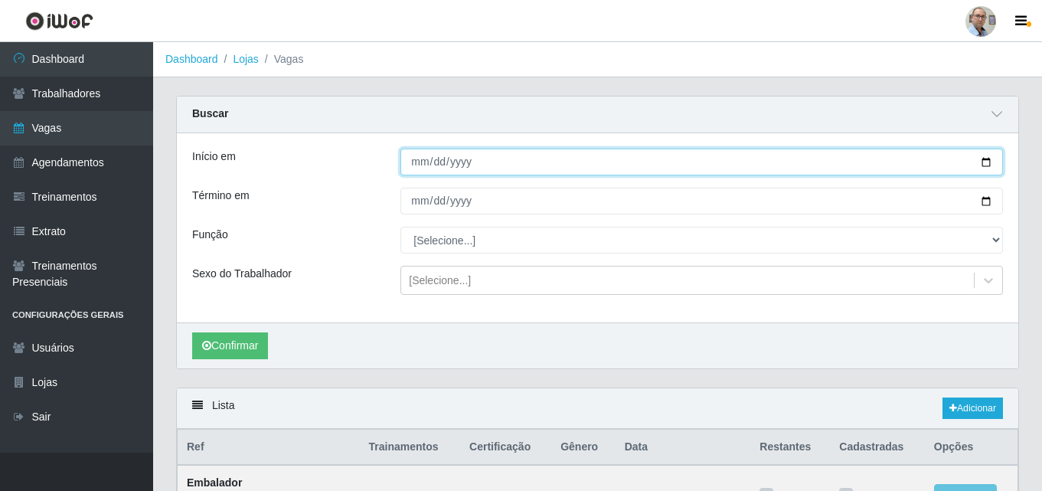
click at [985, 159] on input "Início em" at bounding box center [702, 162] width 603 height 27
type input "2025-10-04"
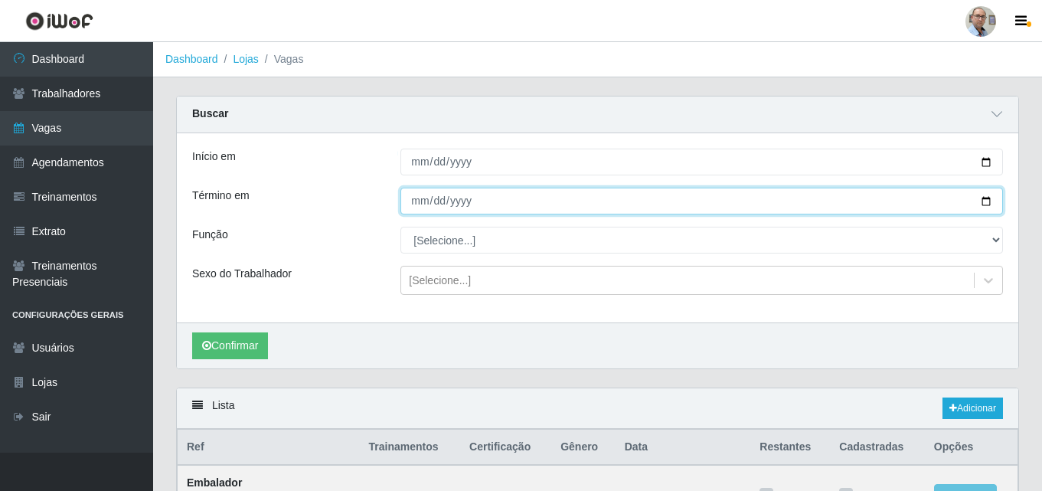
click at [993, 204] on input "Término em" at bounding box center [702, 201] width 603 height 27
type input "2025-10-04"
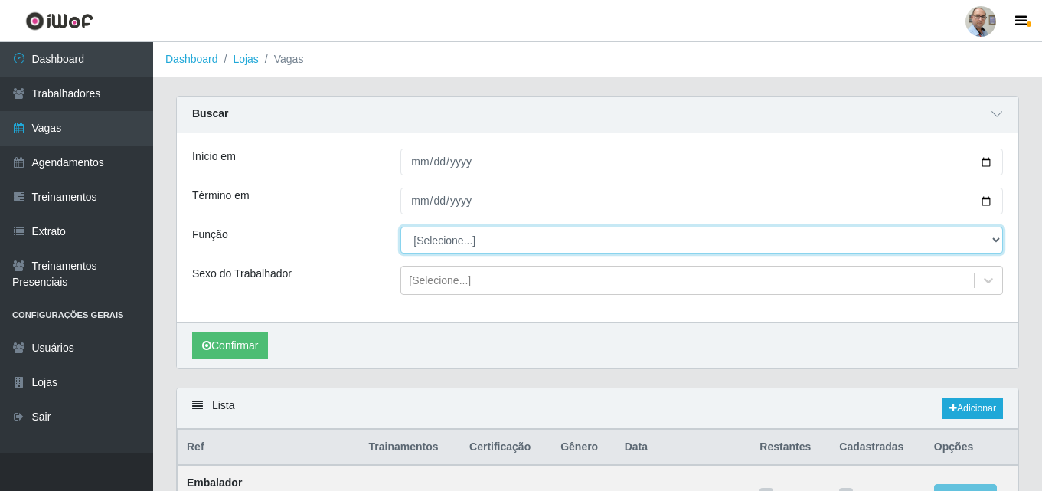
click at [486, 242] on select "[Selecione...] ASG ASG + ASG ++ Auxiliar de Depósito Auxiliar de Depósito + Aux…" at bounding box center [702, 240] width 603 height 27
select select "22"
click at [401, 227] on select "[Selecione...] ASG ASG + ASG ++ Auxiliar de Depósito Auxiliar de Depósito + Aux…" at bounding box center [702, 240] width 603 height 27
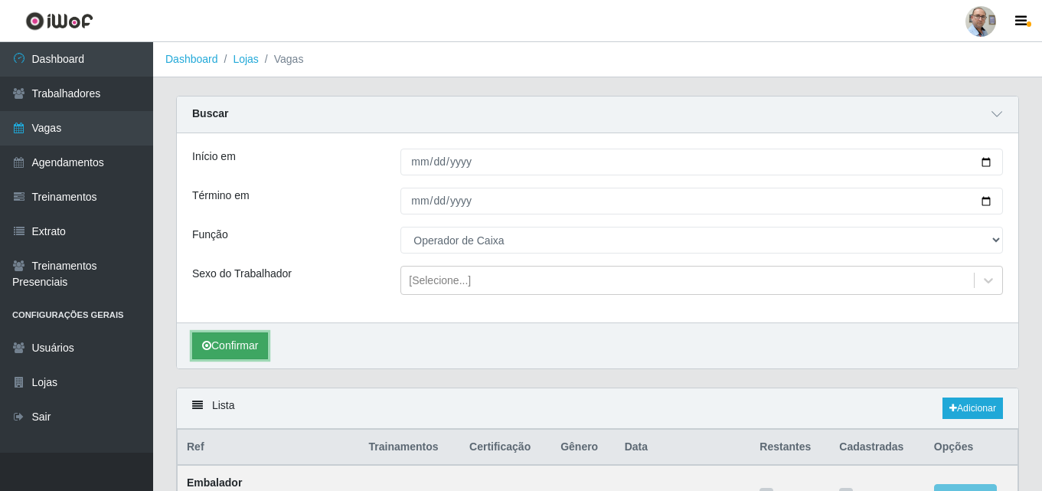
click at [229, 336] on button "Confirmar" at bounding box center [230, 345] width 76 height 27
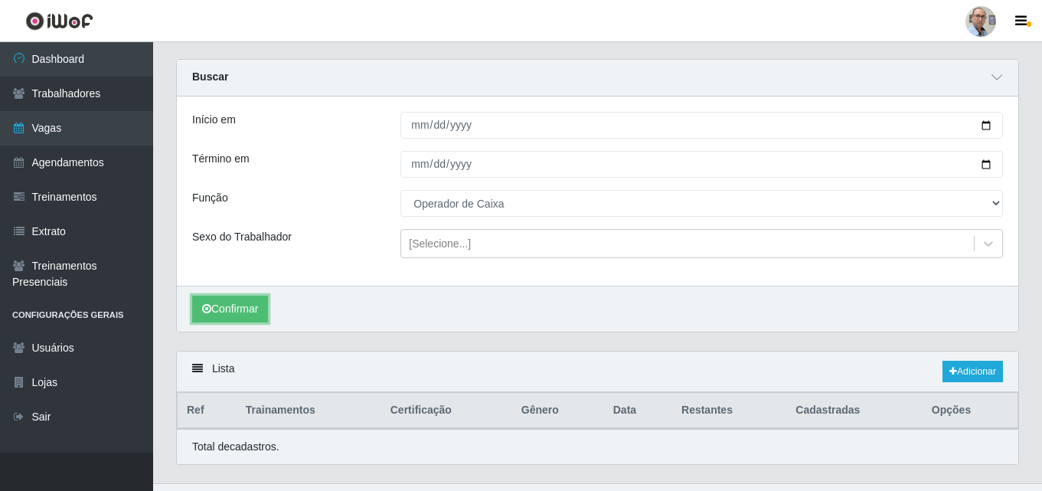
scroll to position [68, 0]
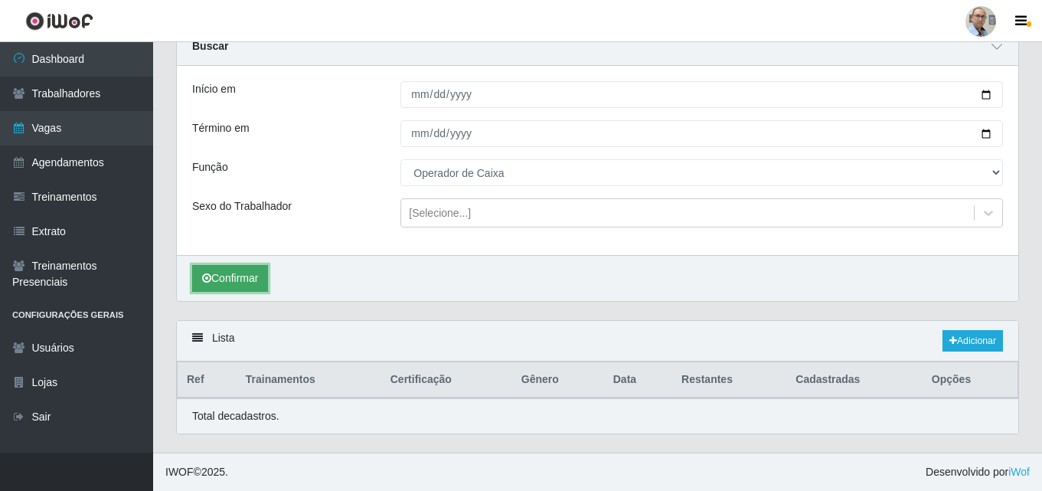
click at [217, 275] on button "Confirmar" at bounding box center [230, 278] width 76 height 27
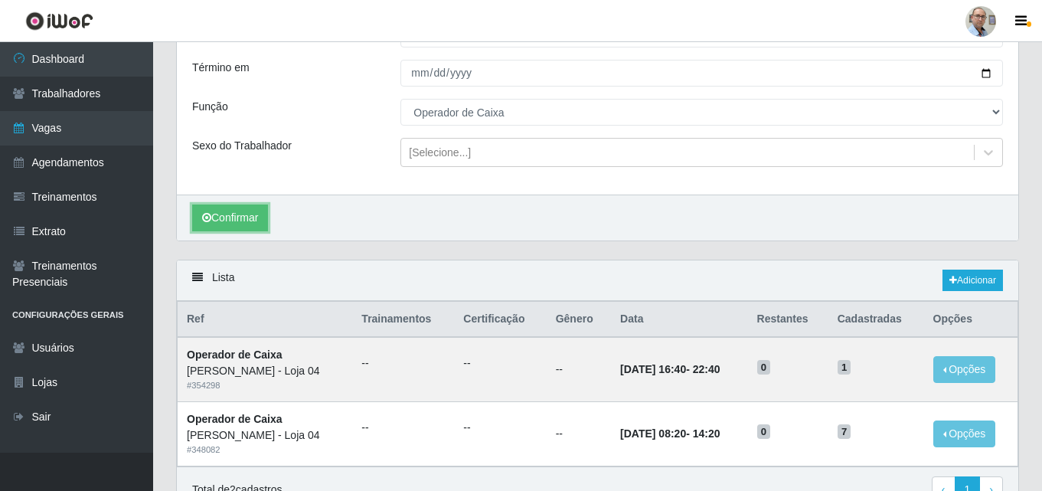
scroll to position [208, 0]
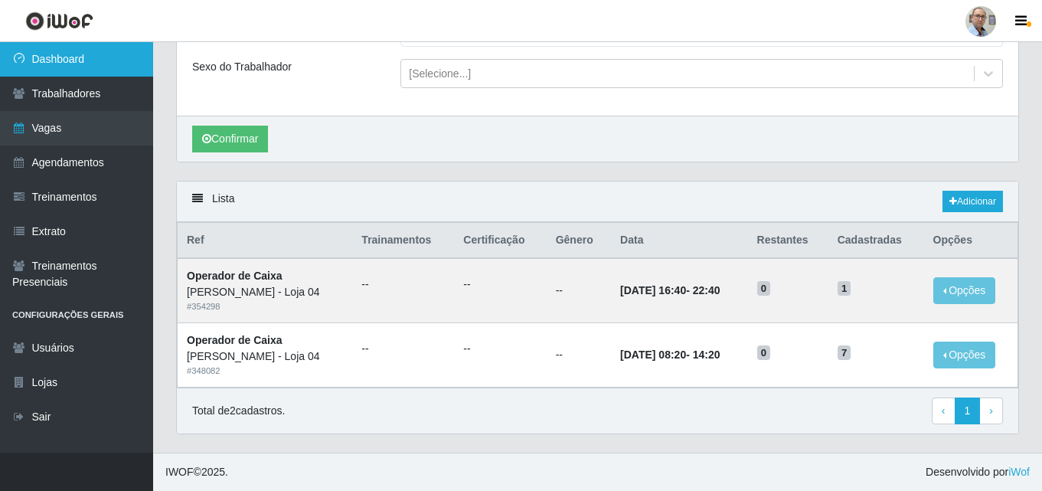
click at [64, 60] on link "Dashboard" at bounding box center [76, 59] width 153 height 34
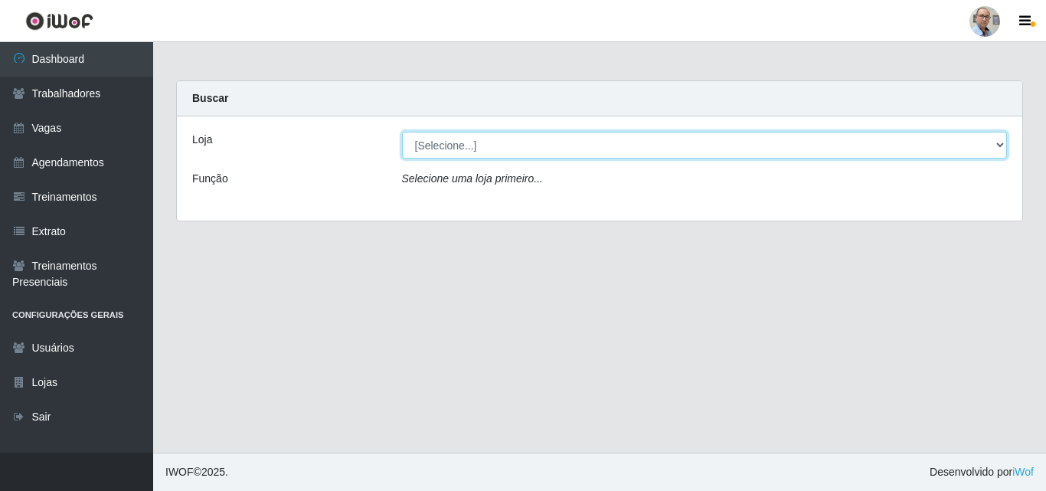
click at [482, 145] on select "[Selecione...] Mar Vermelho - Loja 04" at bounding box center [705, 145] width 606 height 27
select select "251"
click at [402, 132] on select "[Selecione...] Mar Vermelho - Loja 04" at bounding box center [705, 145] width 606 height 27
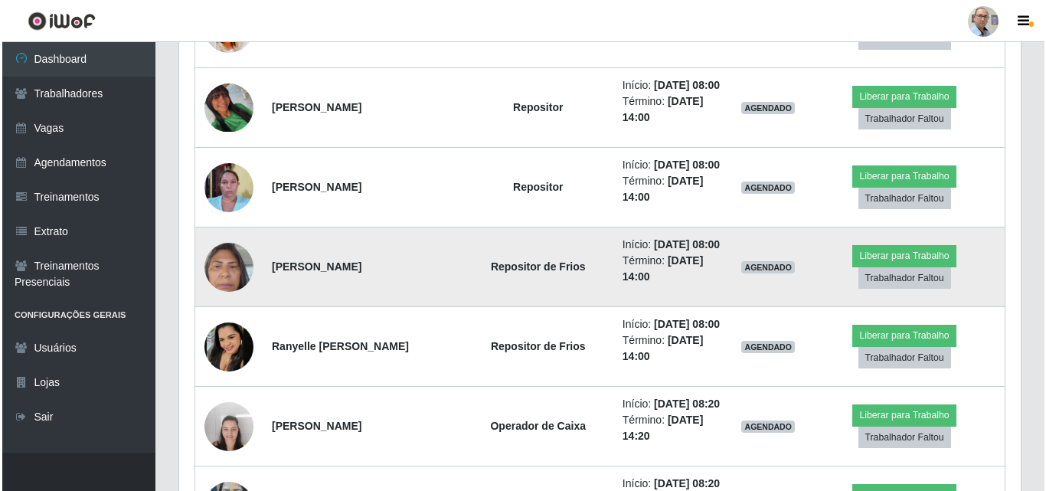
scroll to position [842, 0]
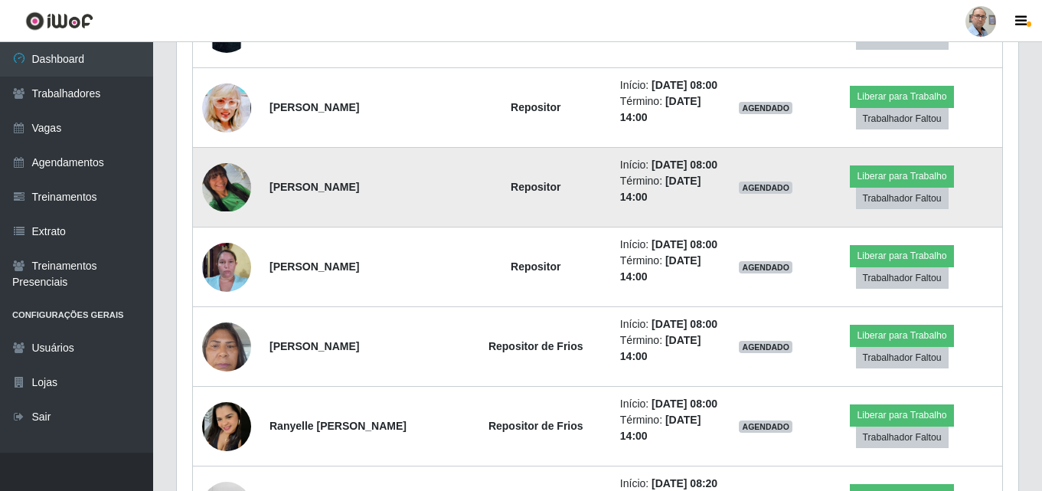
click at [230, 212] on img at bounding box center [226, 187] width 49 height 49
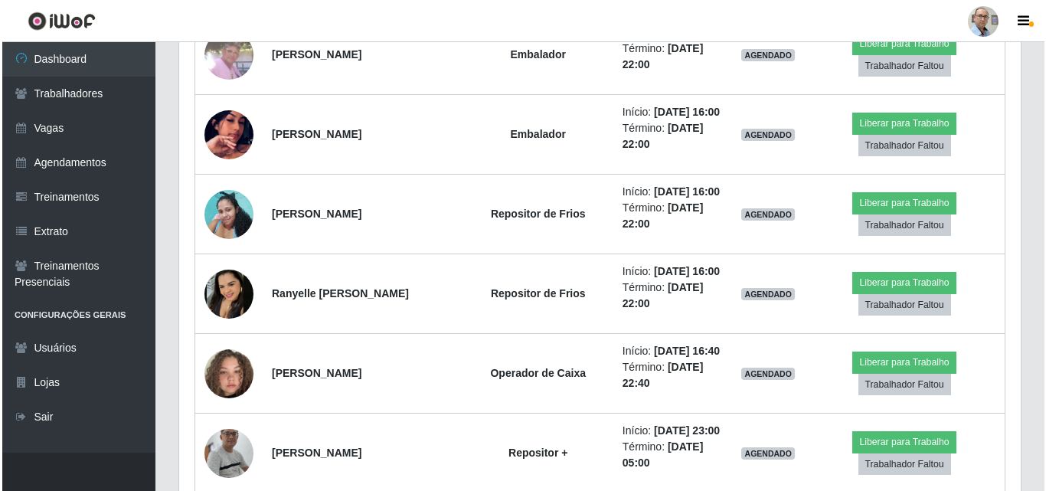
scroll to position [2834, 0]
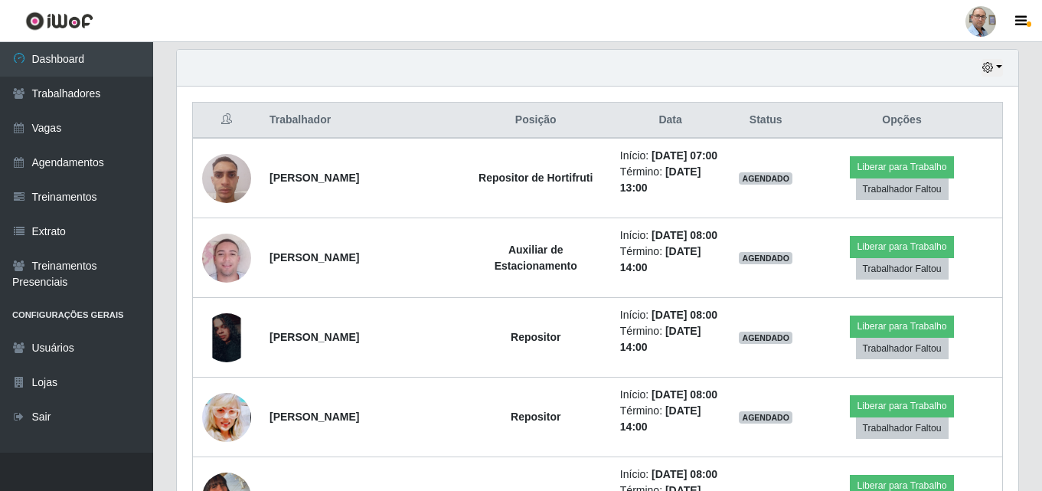
scroll to position [426, 0]
